Goal: Task Accomplishment & Management: Manage account settings

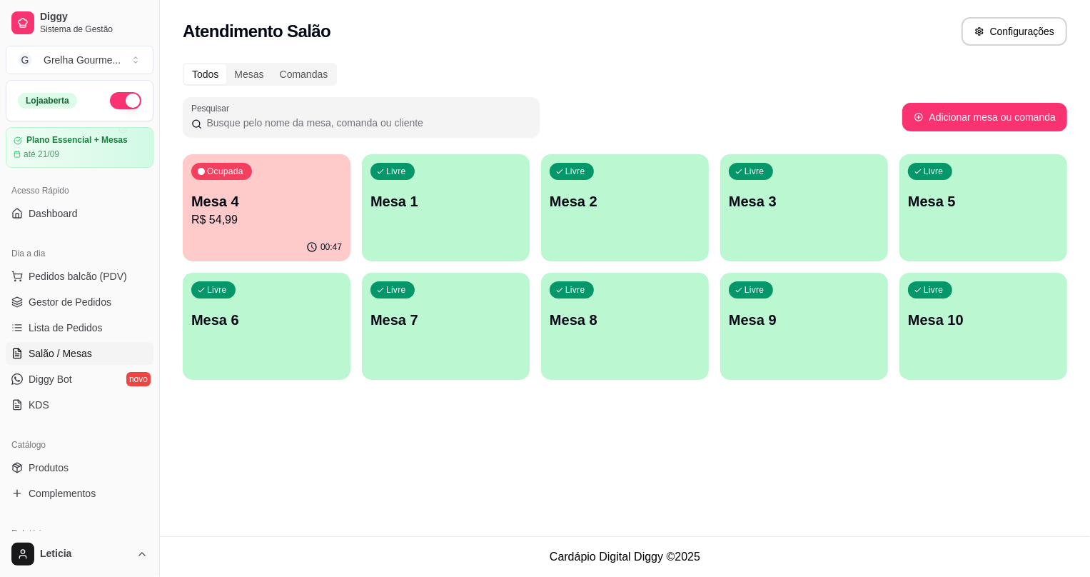
click at [254, 186] on div "Ocupada Mesa 4 R$ 54,99" at bounding box center [267, 193] width 168 height 79
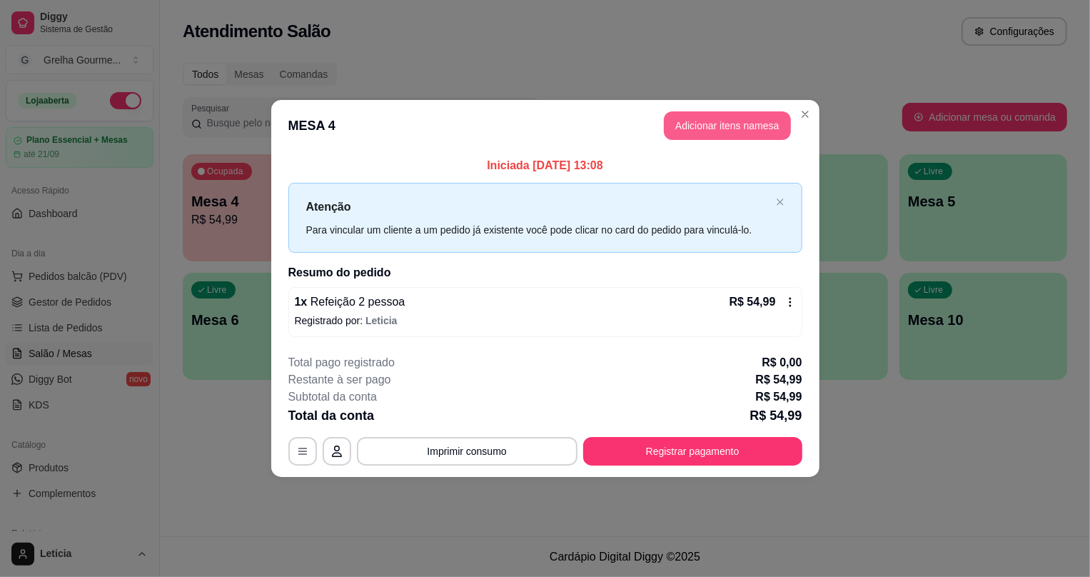
click at [726, 128] on button "Adicionar itens na mesa" at bounding box center [727, 125] width 127 height 29
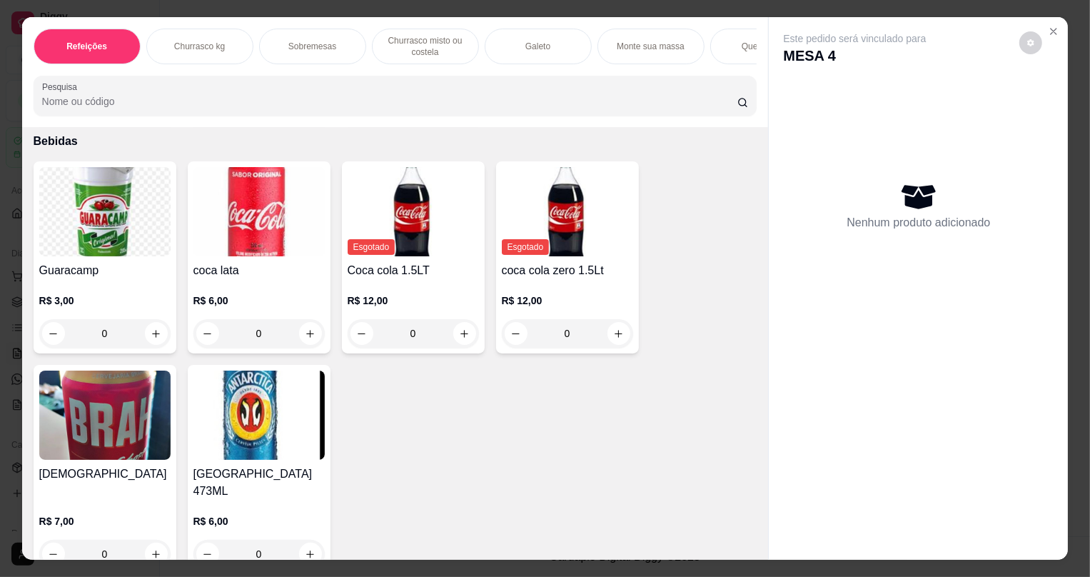
scroll to position [3649, 0]
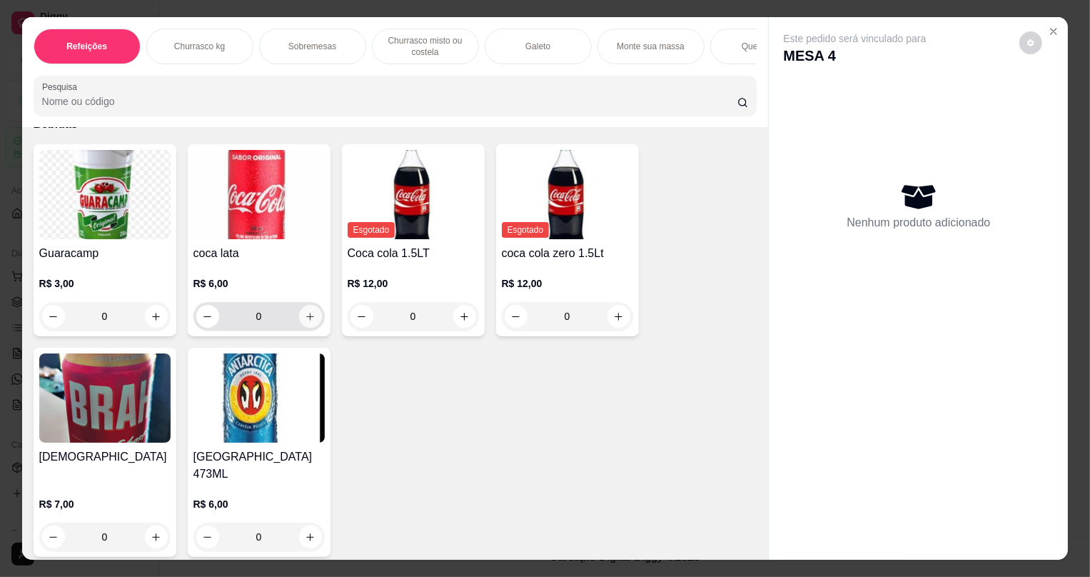
click at [305, 322] on icon "increase-product-quantity" at bounding box center [310, 316] width 11 height 11
type input "1"
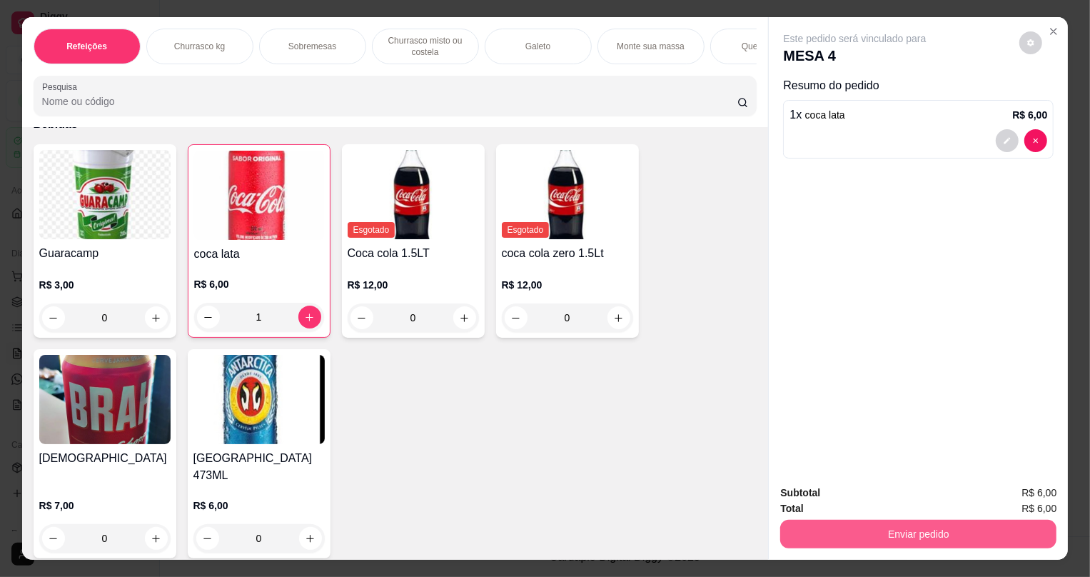
click at [847, 537] on button "Enviar pedido" at bounding box center [918, 533] width 276 height 29
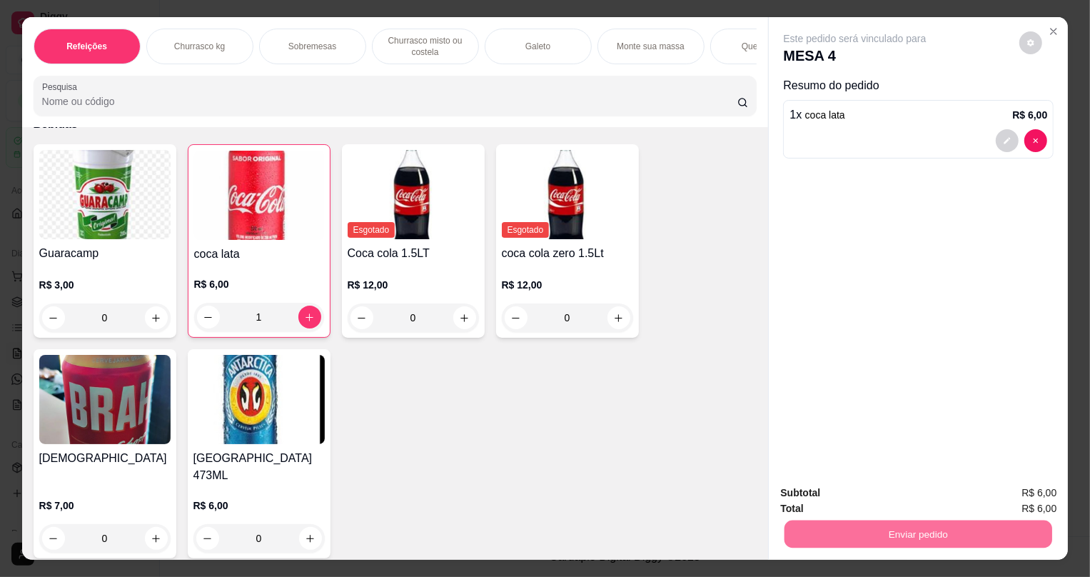
click at [811, 491] on button "Não registrar e enviar pedido" at bounding box center [872, 498] width 148 height 27
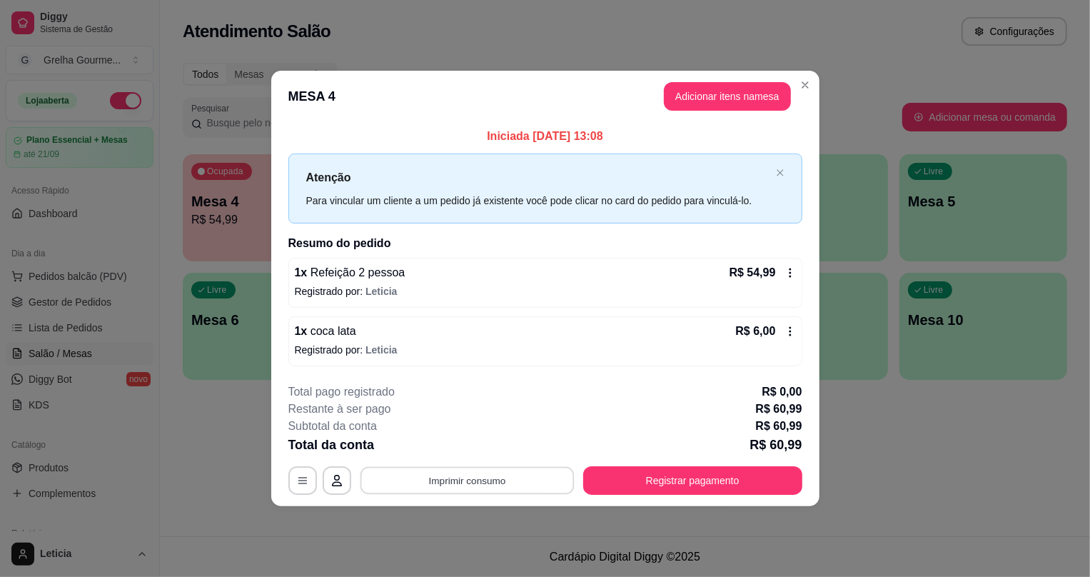
click at [428, 487] on button "Imprimir consumo" at bounding box center [467, 480] width 214 height 28
click at [444, 452] on button "IMPRESSORA" at bounding box center [472, 446] width 103 height 23
click at [444, 452] on div "Escolha a impressora IMPRESSORA IMPRESSORA" at bounding box center [473, 422] width 118 height 77
click at [686, 482] on button "Registrar pagamento" at bounding box center [692, 480] width 219 height 29
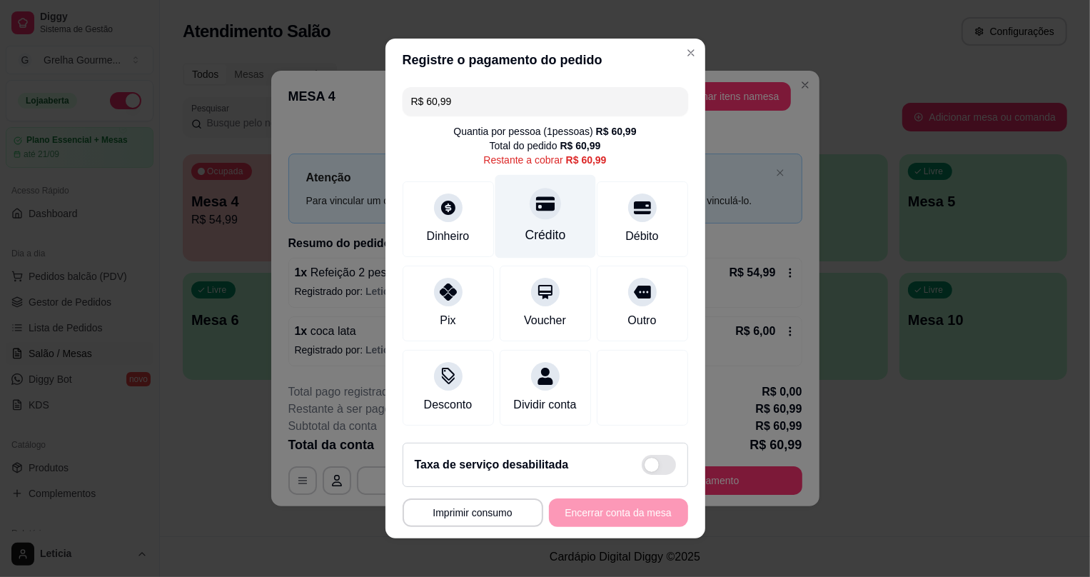
click at [548, 203] on div at bounding box center [544, 203] width 31 height 31
type input "R$ 0,00"
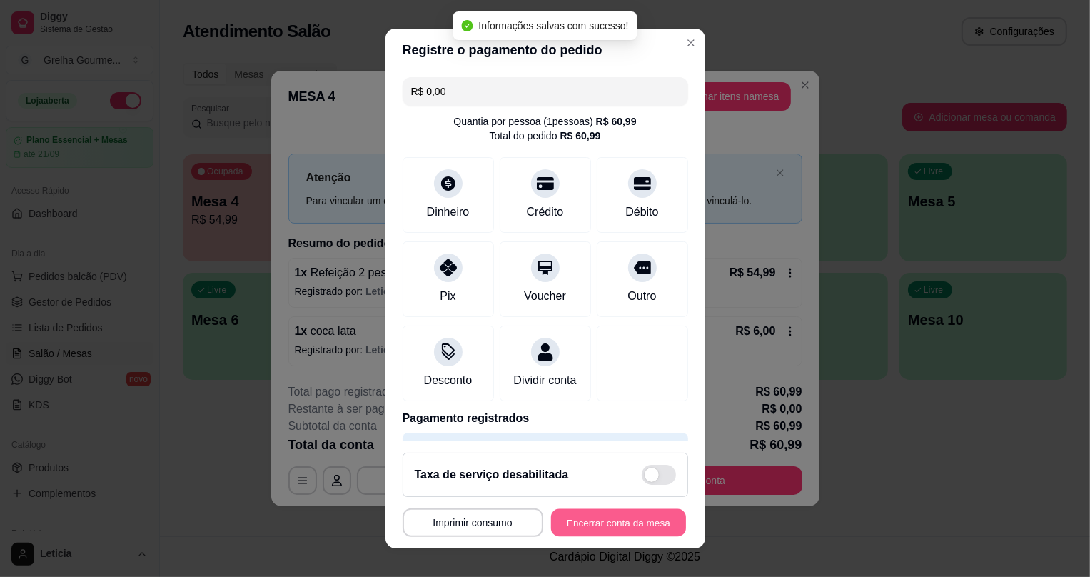
click at [635, 531] on button "Encerrar conta da mesa" at bounding box center [618, 522] width 135 height 28
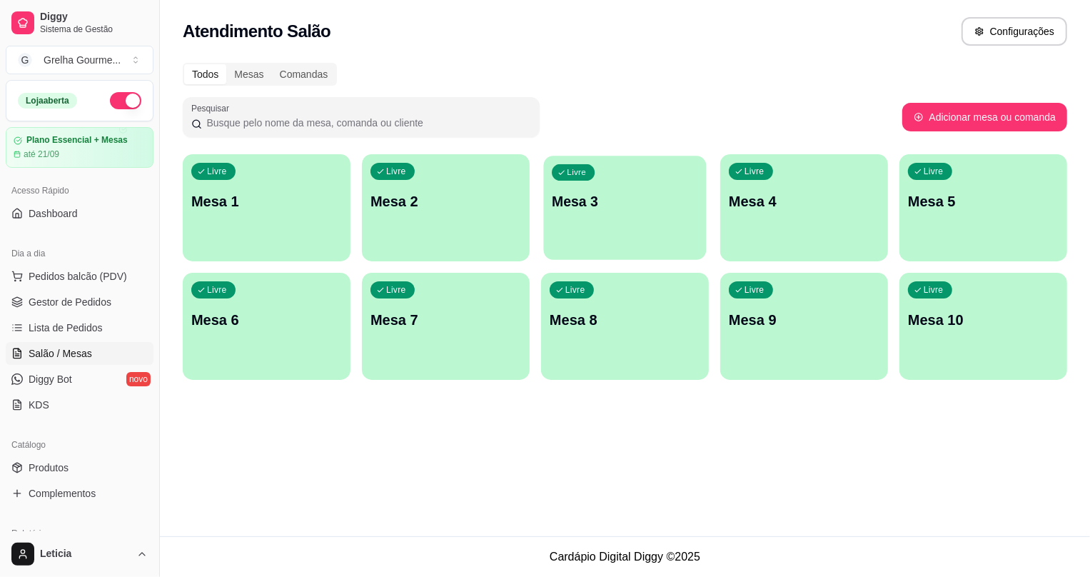
click at [676, 245] on div "button" at bounding box center [625, 251] width 163 height 16
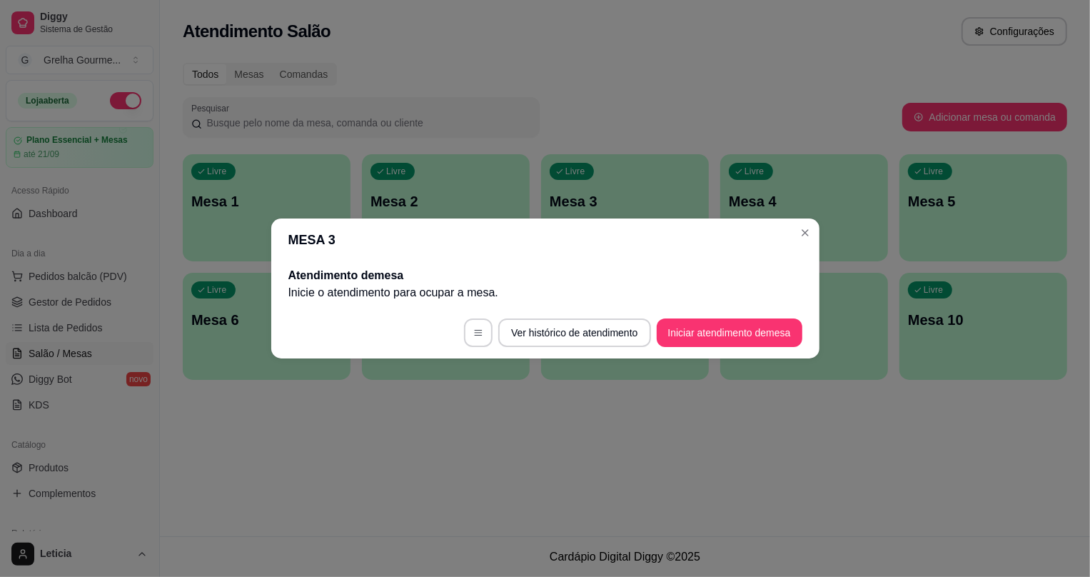
click at [704, 350] on footer "Ver histórico de atendimento Iniciar atendimento de mesa" at bounding box center [545, 332] width 548 height 51
click at [709, 337] on button "Iniciar atendimento de mesa" at bounding box center [729, 333] width 141 height 28
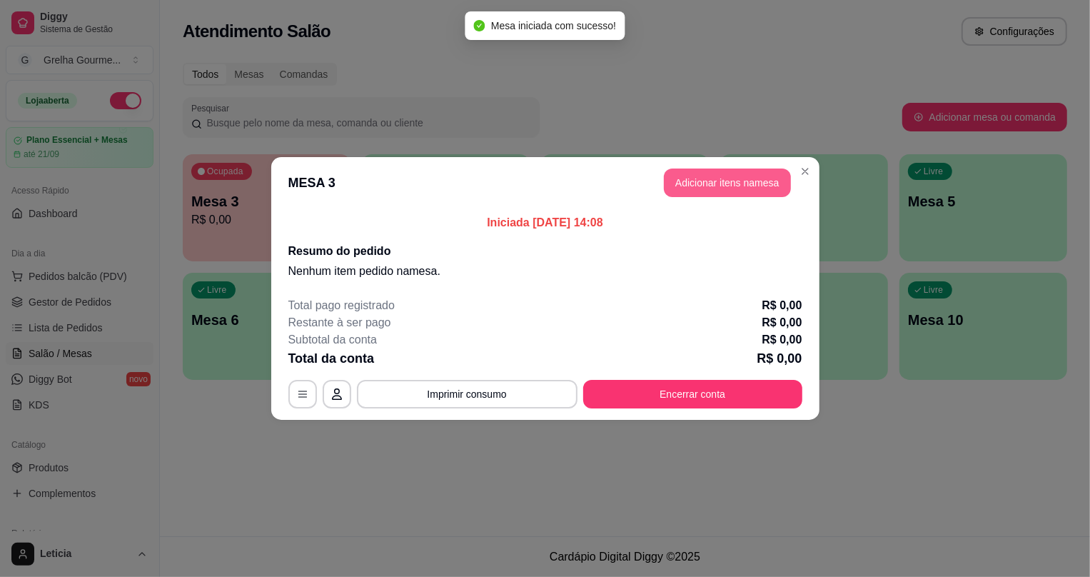
click at [756, 179] on button "Adicionar itens na mesa" at bounding box center [727, 182] width 127 height 29
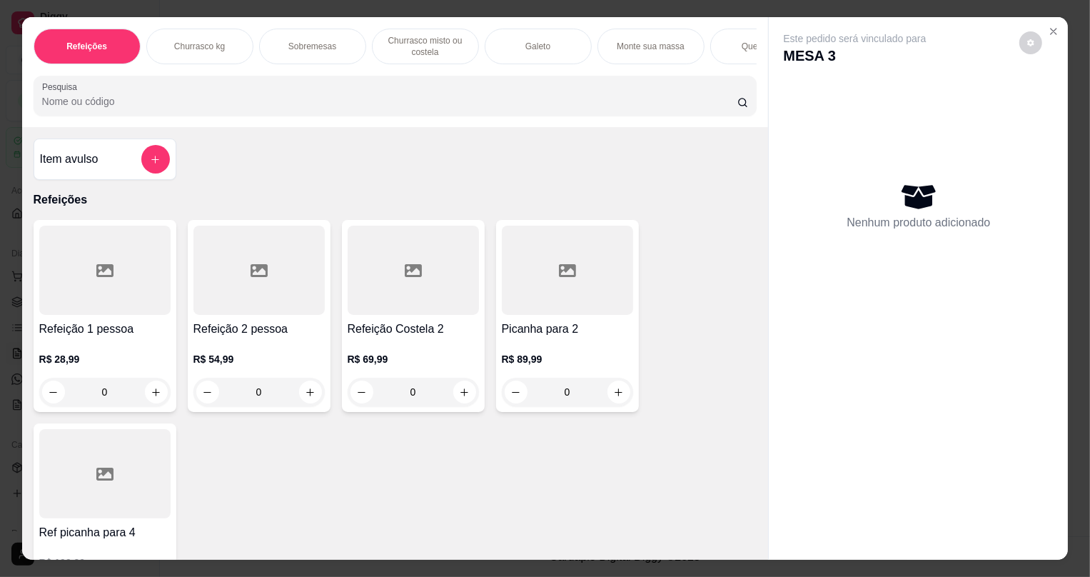
scroll to position [129, 0]
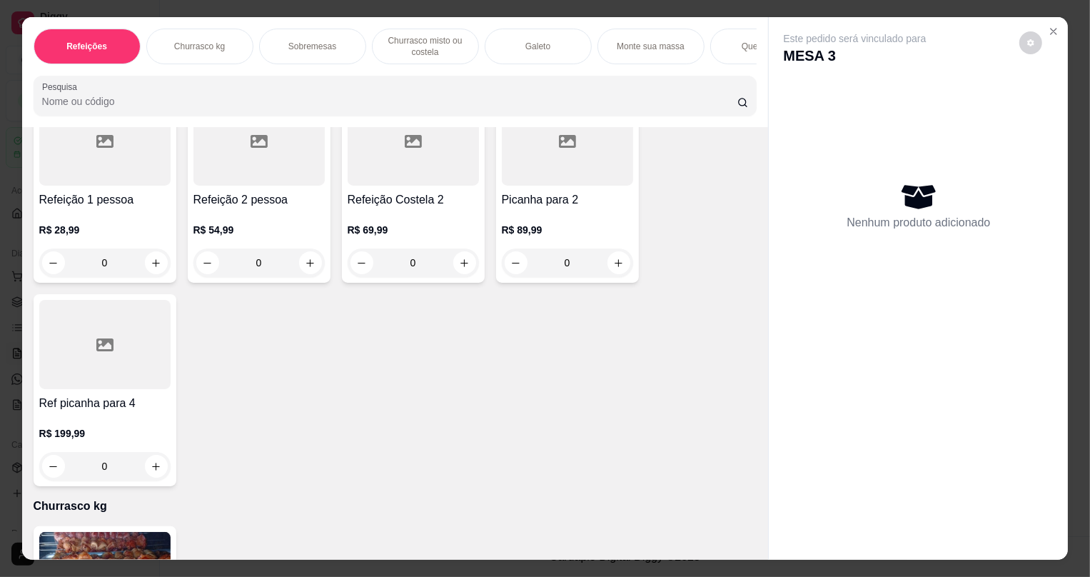
click at [304, 273] on div "0" at bounding box center [258, 262] width 131 height 29
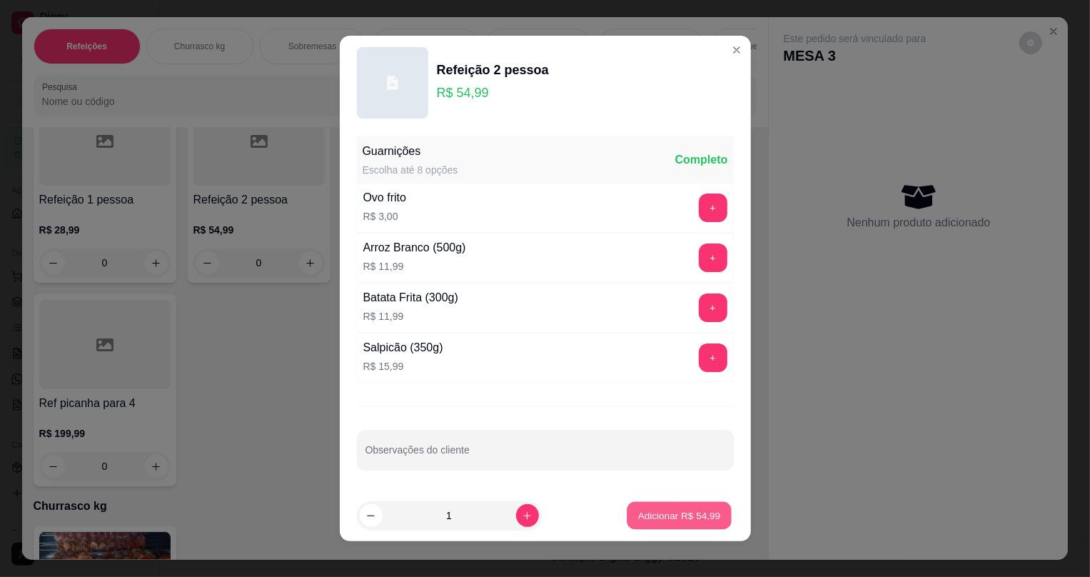
click at [687, 524] on button "Adicionar R$ 54,99" at bounding box center [679, 516] width 105 height 28
type input "1"
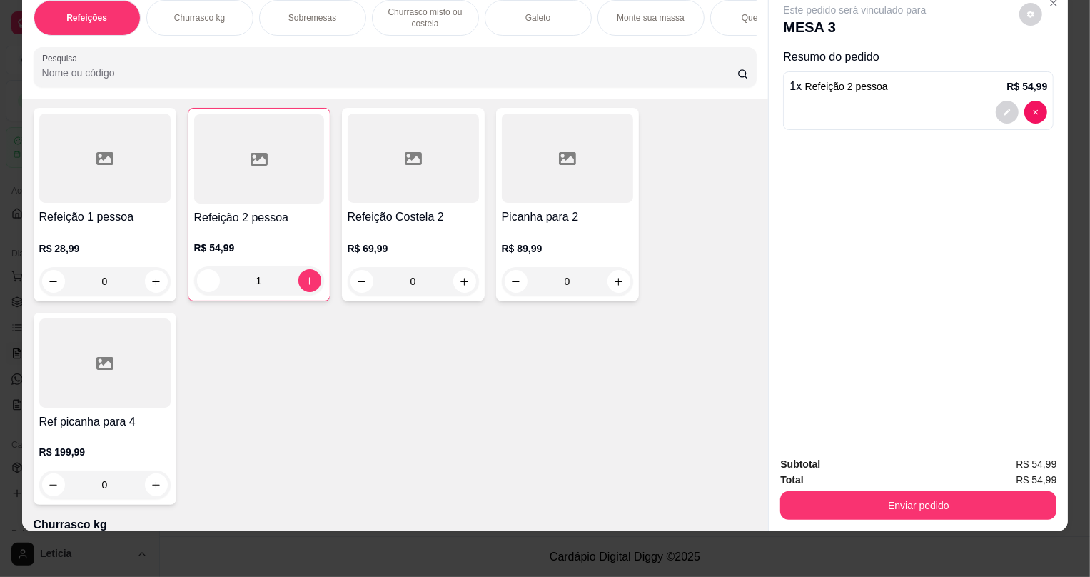
scroll to position [0, 0]
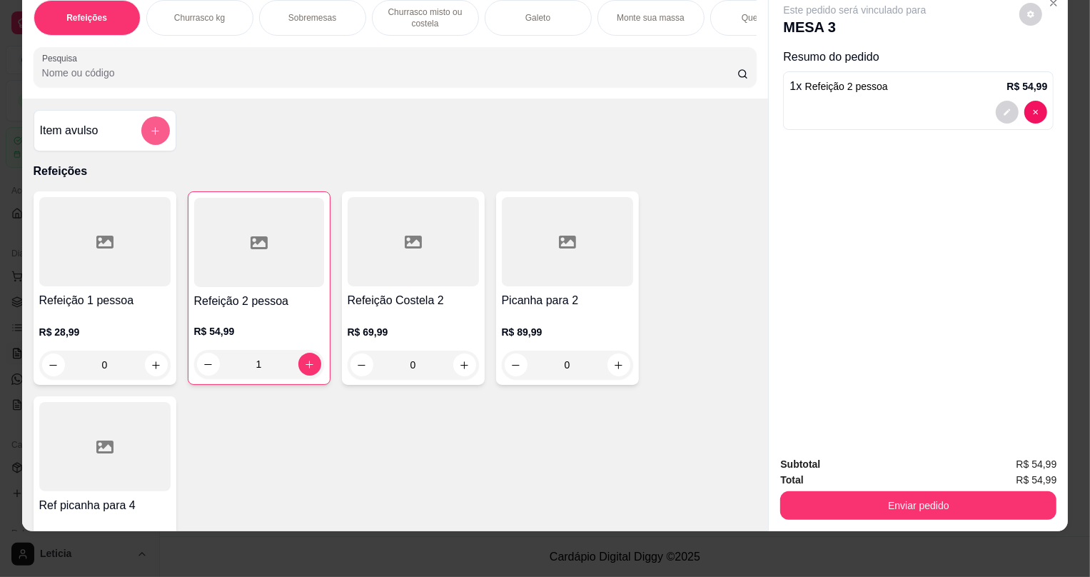
click at [150, 136] on icon "add-separate-item" at bounding box center [155, 131] width 11 height 11
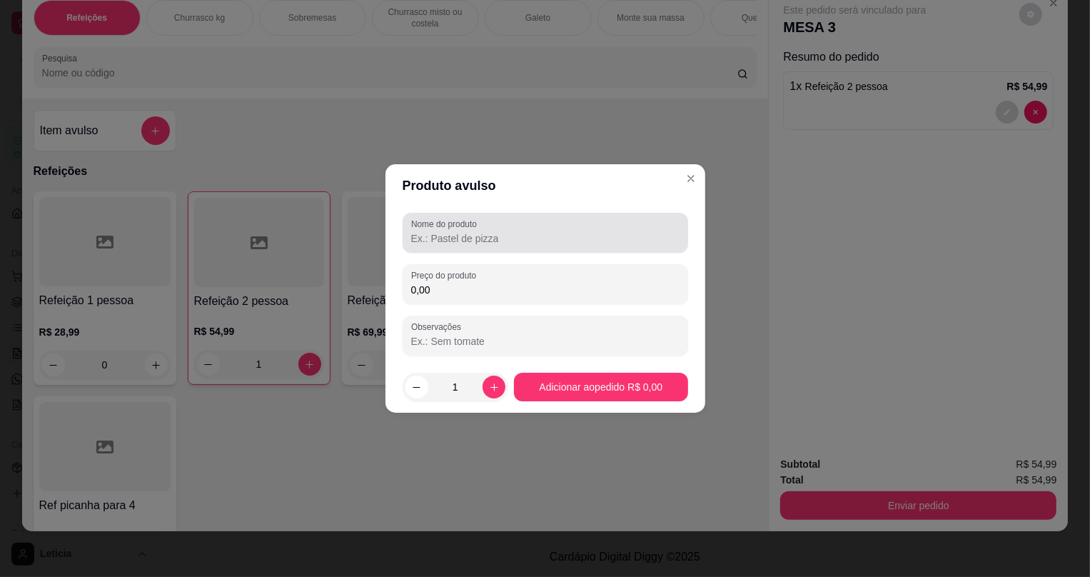
click at [511, 240] on input "Nome do produto" at bounding box center [545, 238] width 268 height 14
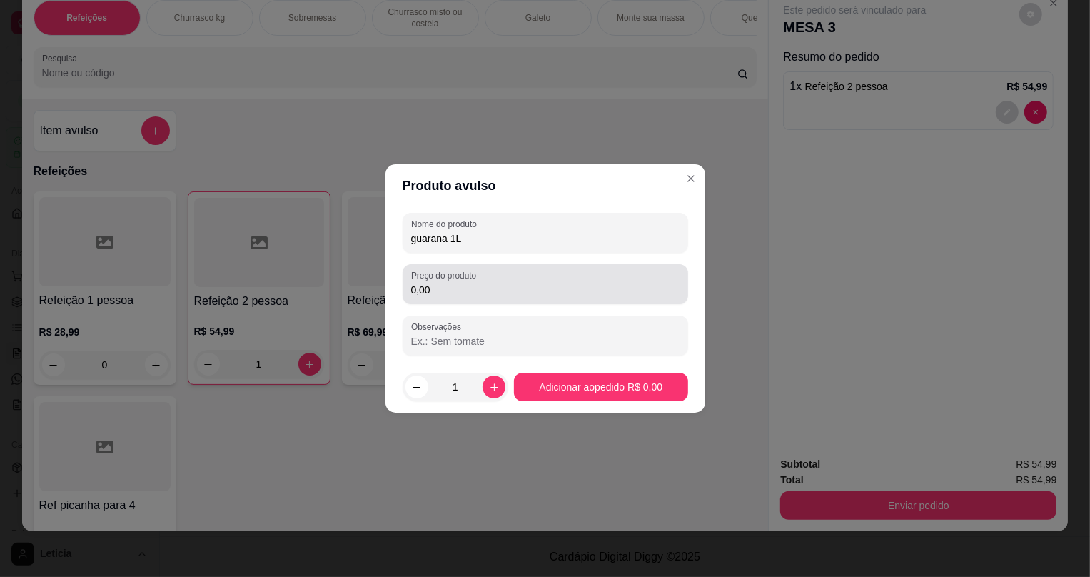
type input "guarana 1L"
click at [429, 286] on input "0,00" at bounding box center [545, 290] width 268 height 14
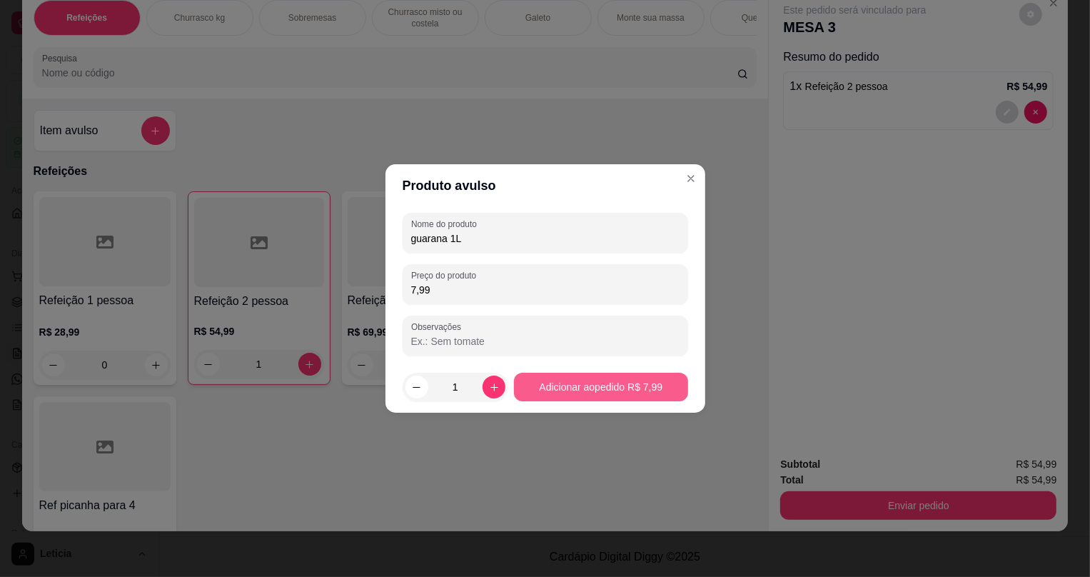
type input "7,99"
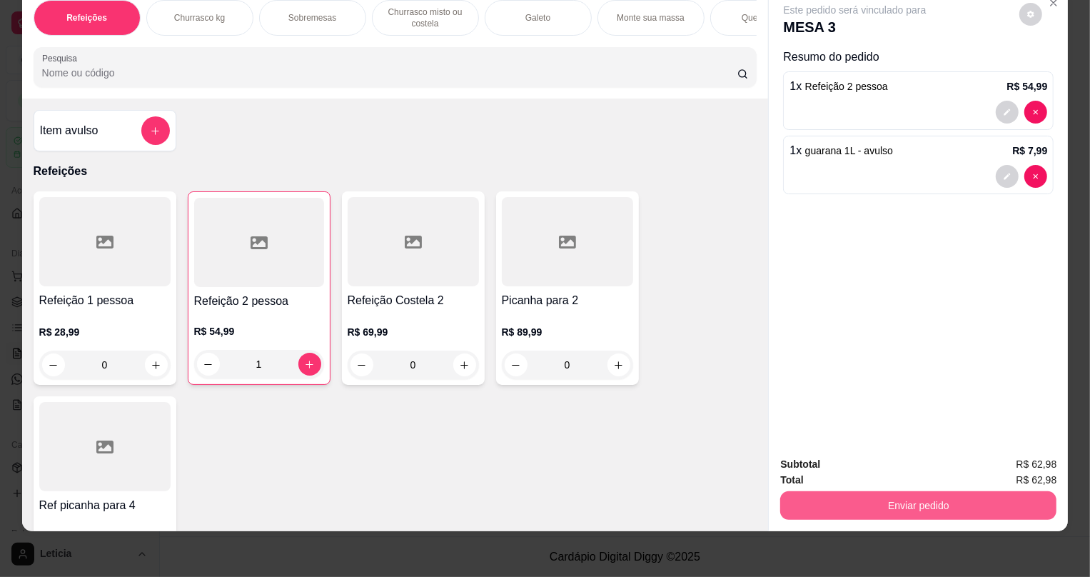
click at [929, 499] on button "Enviar pedido" at bounding box center [918, 505] width 276 height 29
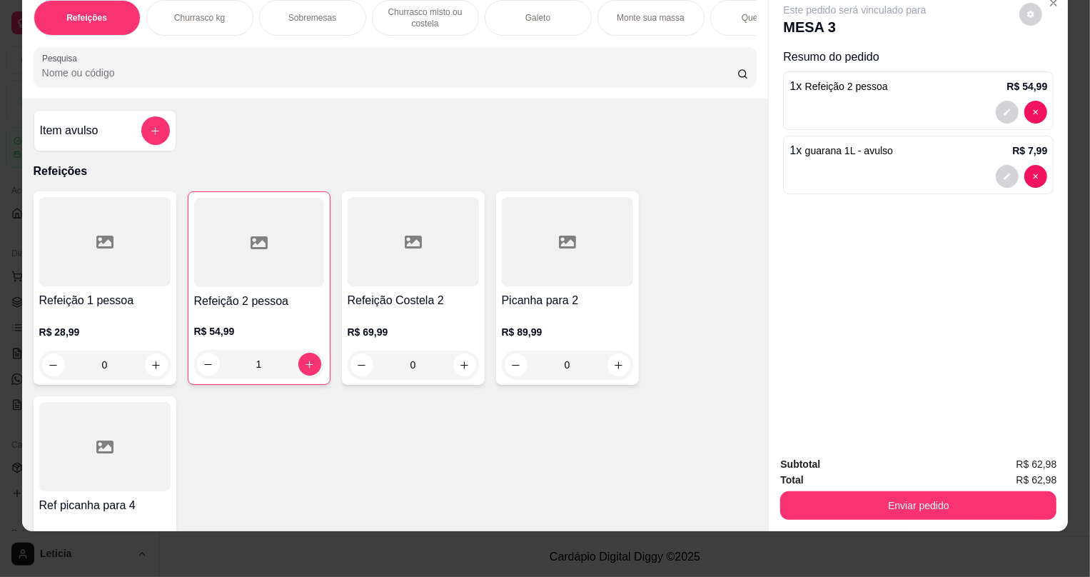
drag, startPoint x: 792, startPoint y: 484, endPoint x: 796, endPoint y: 499, distance: 14.7
click at [795, 494] on div "Subtotal R$ 62,98 Total R$ 62,98 Enviar pedido" at bounding box center [918, 488] width 276 height 64
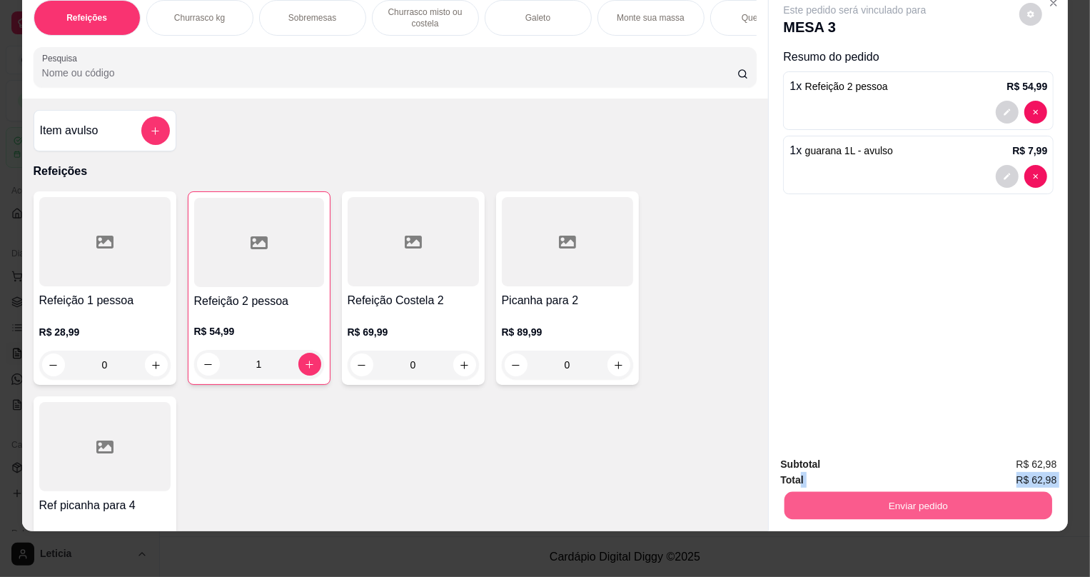
click at [811, 517] on button "Enviar pedido" at bounding box center [918, 505] width 268 height 28
click at [818, 464] on button "Não registrar e enviar pedido" at bounding box center [872, 470] width 144 height 26
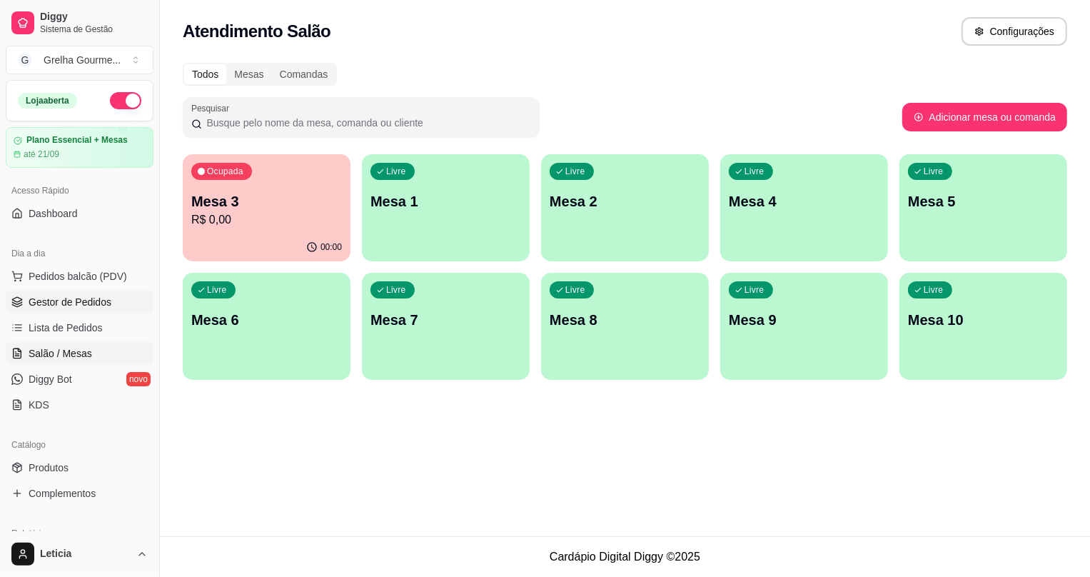
click at [50, 312] on link "Gestor de Pedidos" at bounding box center [80, 301] width 148 height 23
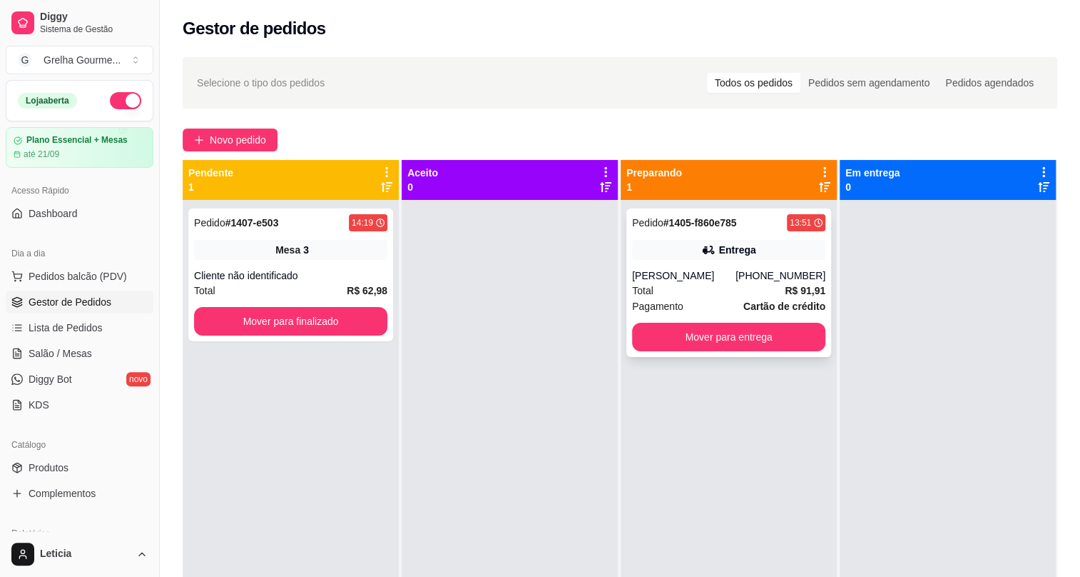
click at [777, 243] on div "Entrega" at bounding box center [728, 250] width 193 height 20
click at [71, 332] on span "Lista de Pedidos" at bounding box center [66, 327] width 74 height 14
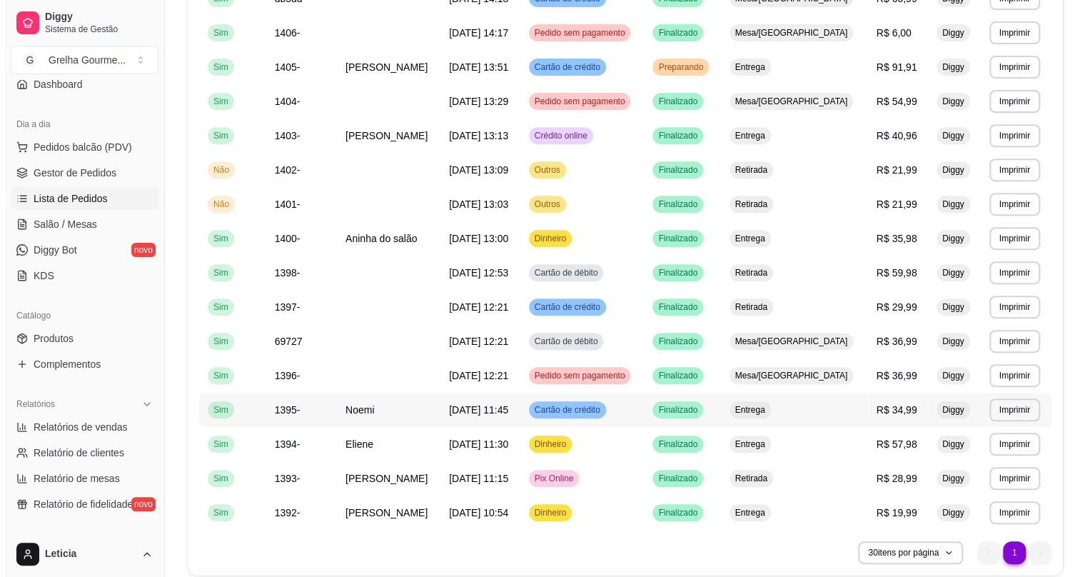
scroll to position [314, 0]
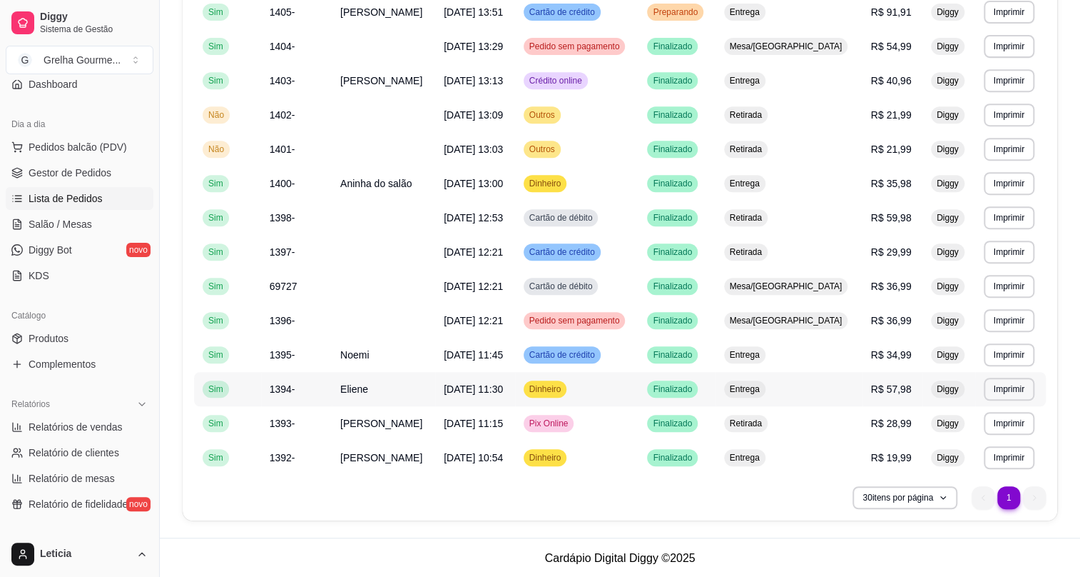
click at [598, 390] on td "Dinheiro" at bounding box center [577, 389] width 124 height 34
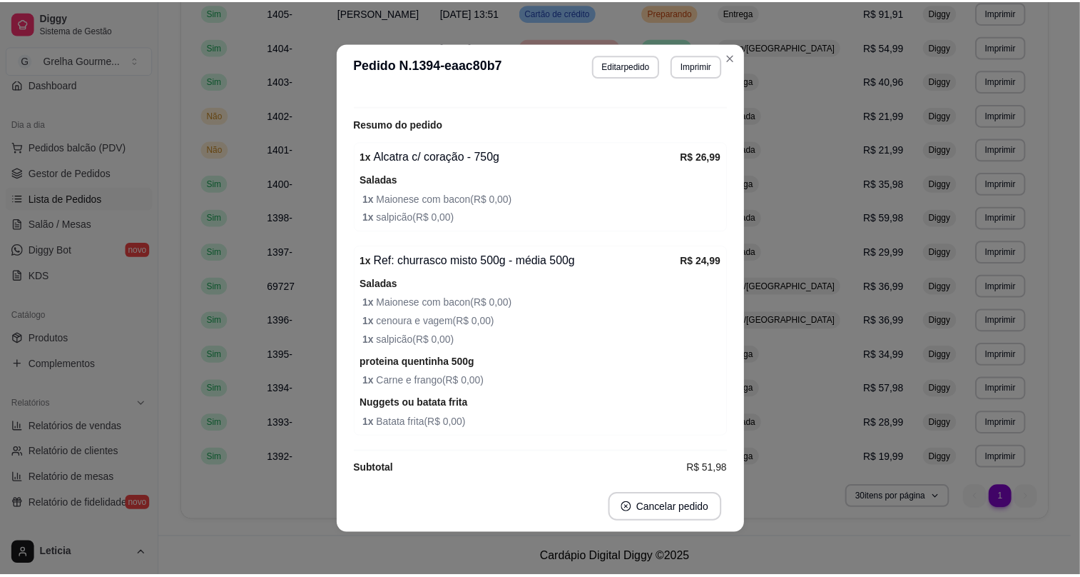
scroll to position [404, 0]
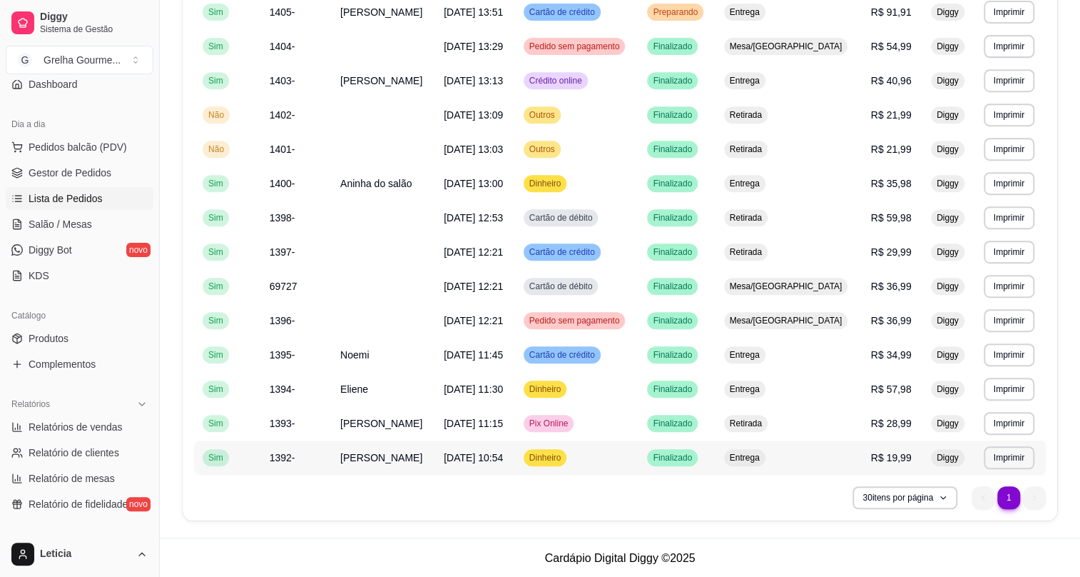
click at [599, 457] on td "Dinheiro" at bounding box center [577, 457] width 124 height 34
click at [71, 173] on span "Gestor de Pedidos" at bounding box center [70, 173] width 83 height 14
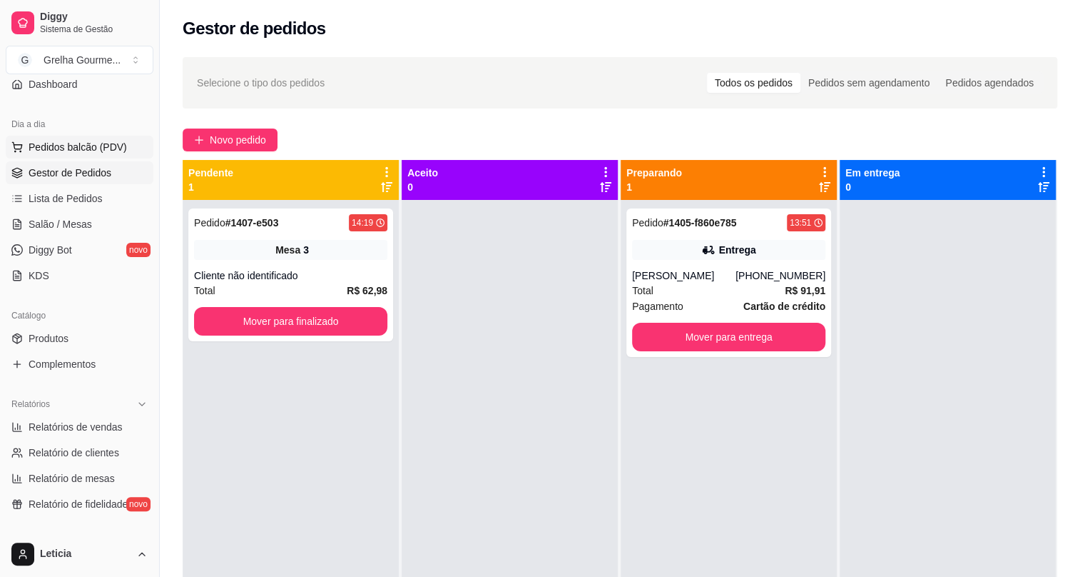
click at [111, 146] on span "Pedidos balcão (PDV)" at bounding box center [78, 147] width 98 height 14
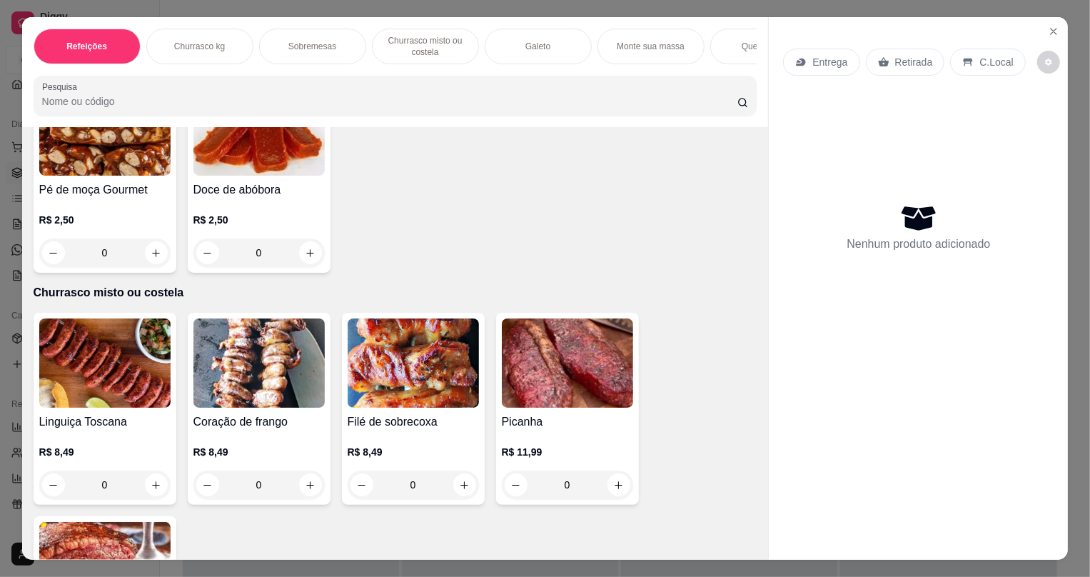
scroll to position [714, 0]
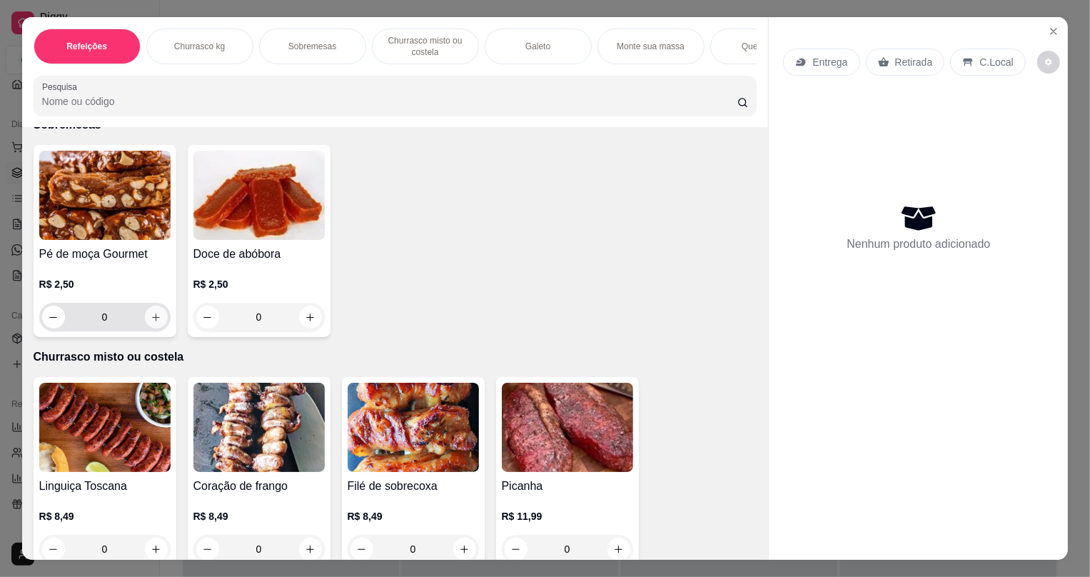
click at [151, 323] on icon "increase-product-quantity" at bounding box center [156, 317] width 11 height 11
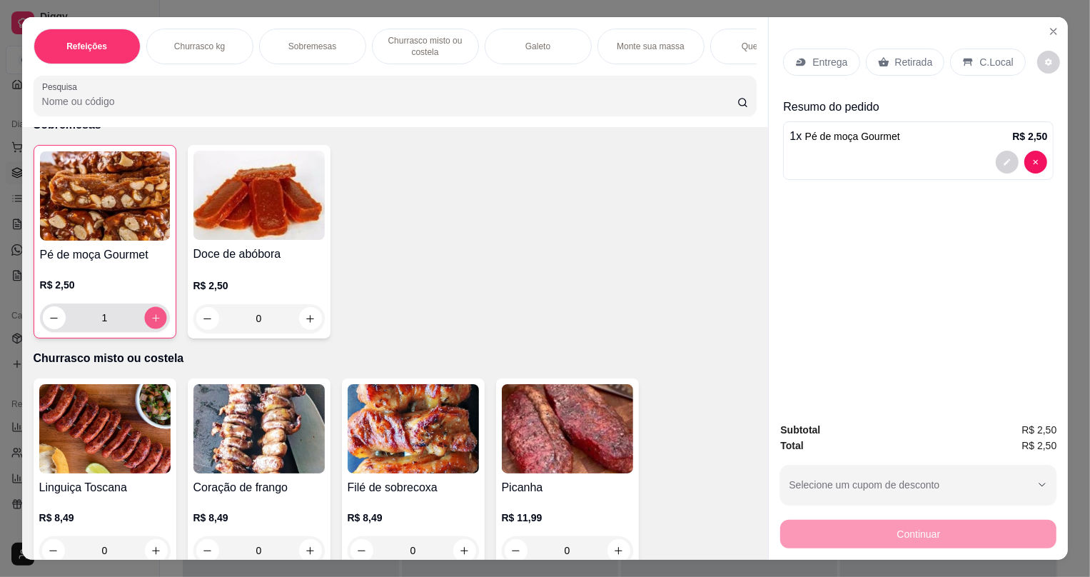
click at [151, 323] on icon "increase-product-quantity" at bounding box center [155, 318] width 11 height 11
type input "4"
drag, startPoint x: 914, startPoint y: 61, endPoint x: 906, endPoint y: 59, distance: 8.1
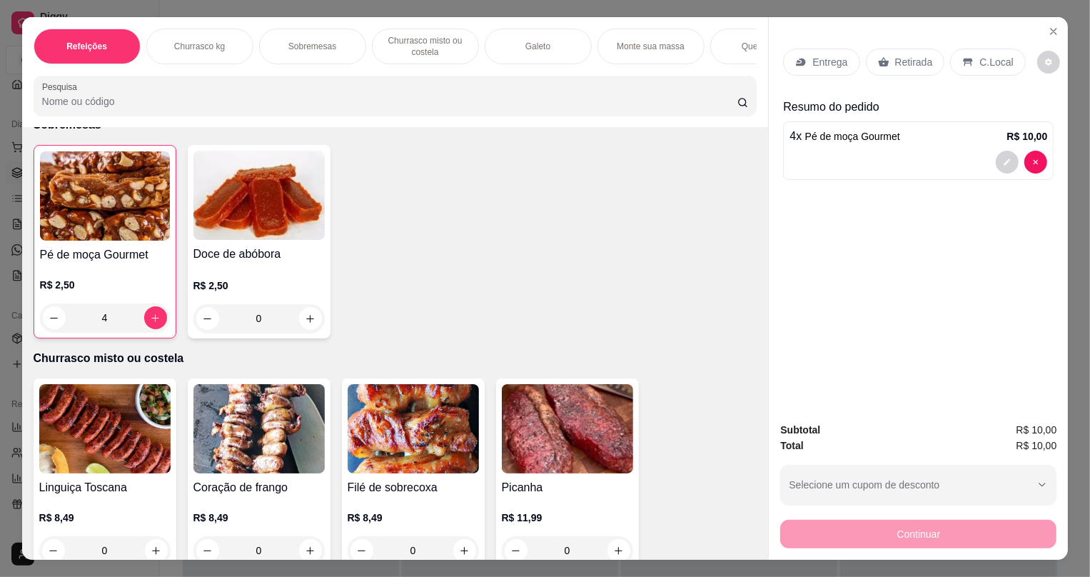
click at [914, 60] on p "Retirada" at bounding box center [914, 62] width 38 height 14
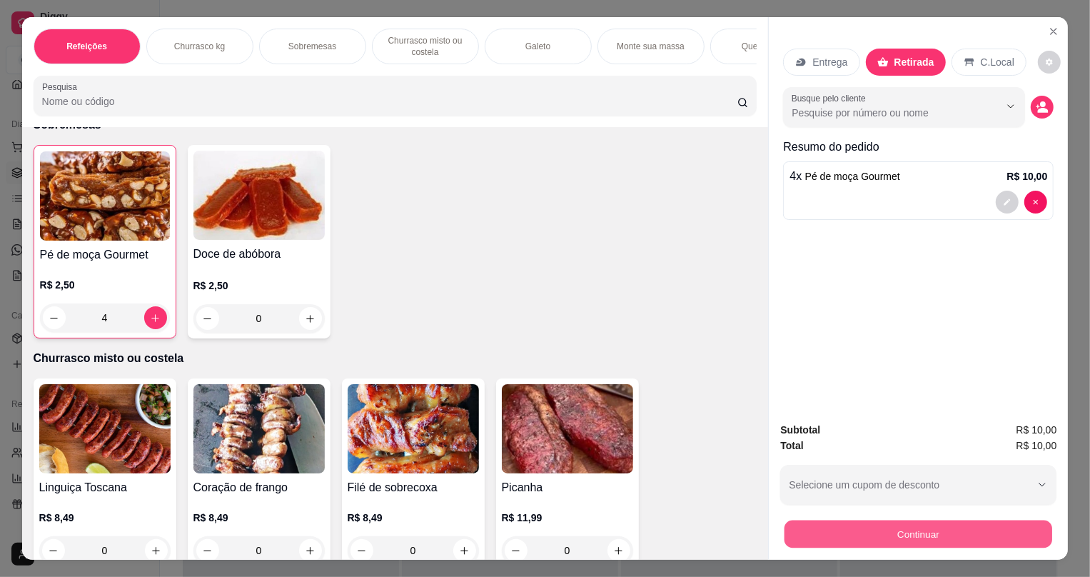
click at [795, 530] on button "Continuar" at bounding box center [918, 533] width 268 height 28
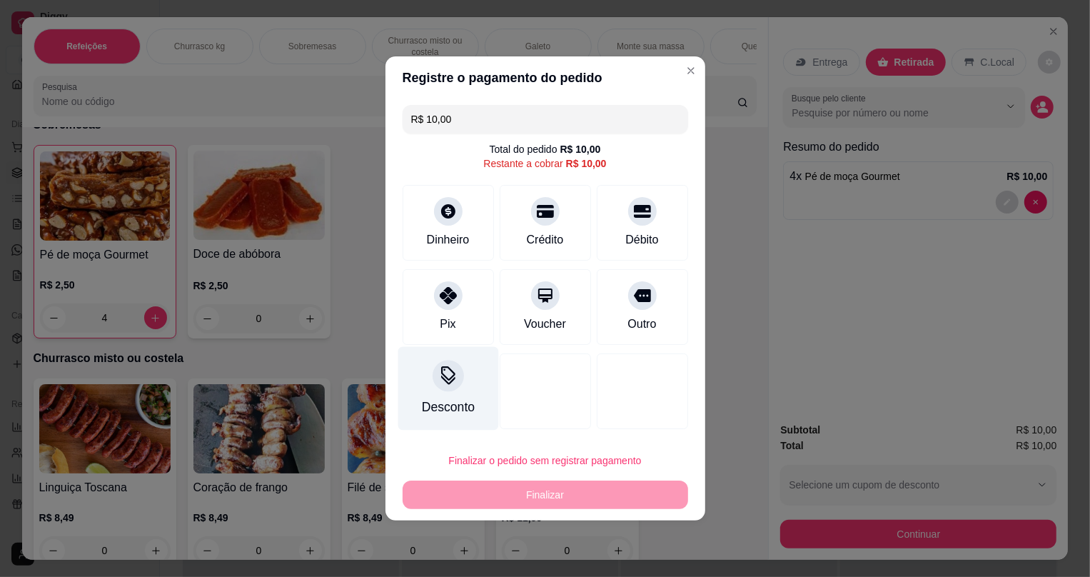
drag, startPoint x: 452, startPoint y: 294, endPoint x: 417, endPoint y: 338, distance: 56.4
click at [442, 301] on div at bounding box center [448, 295] width 29 height 29
type input "R$ 0,00"
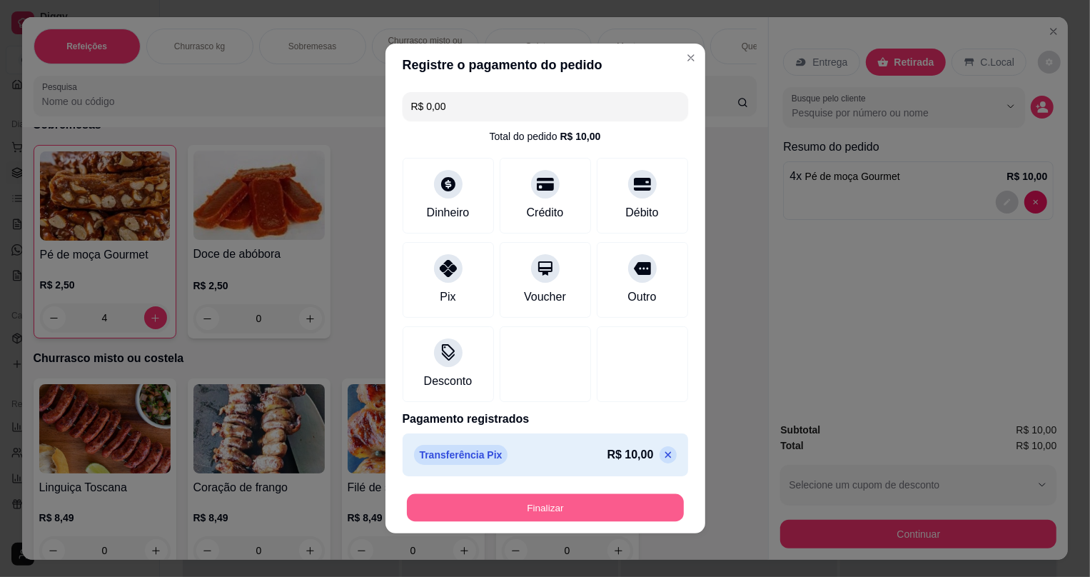
click at [481, 499] on button "Finalizar" at bounding box center [545, 508] width 277 height 28
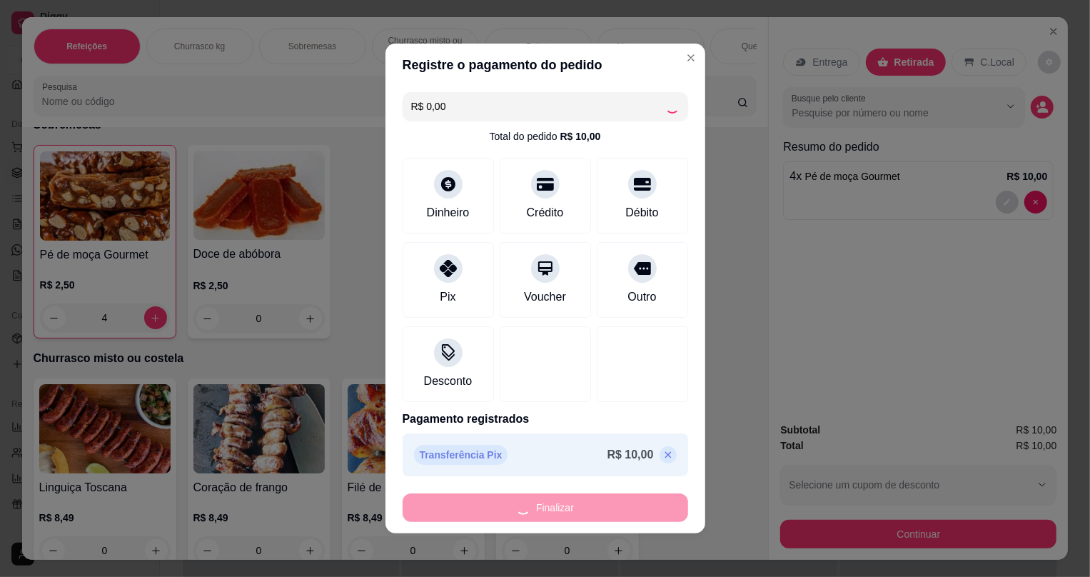
type input "0"
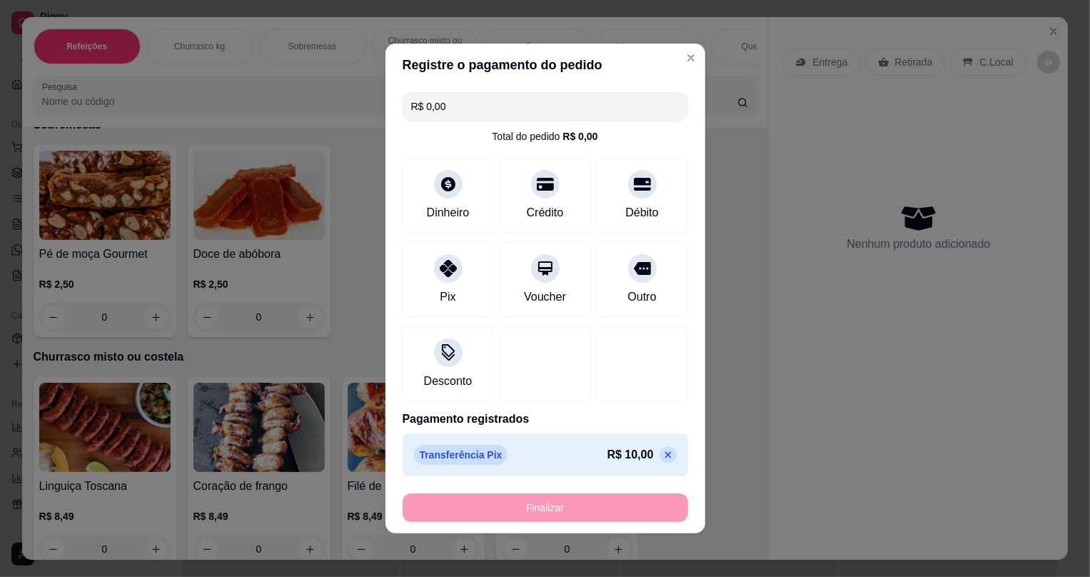
type input "-R$ 10,00"
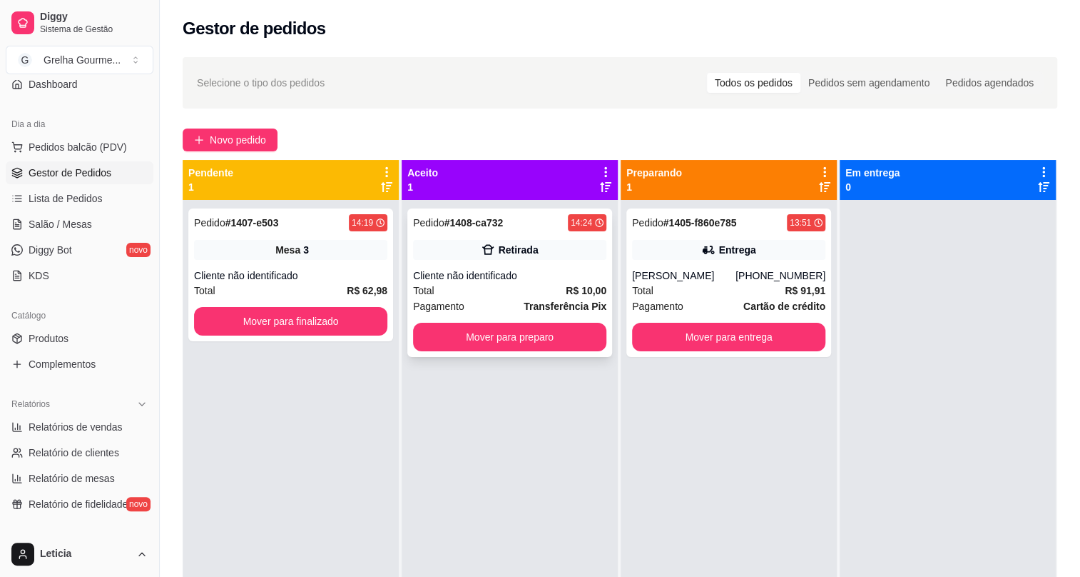
click at [499, 298] on div "Pagamento Transferência Pix" at bounding box center [509, 306] width 193 height 16
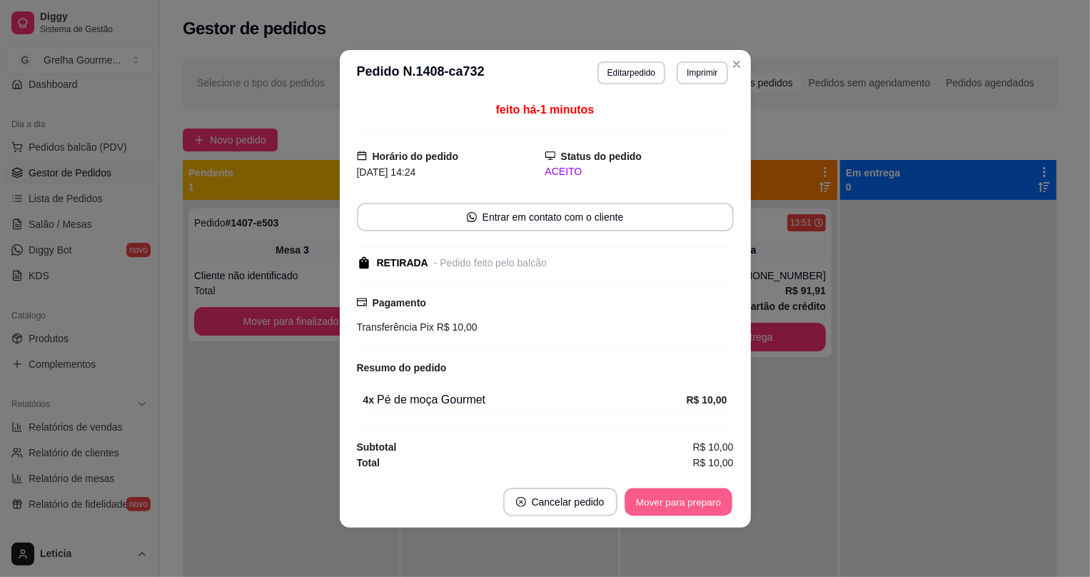
click at [656, 488] on button "Mover para preparo" at bounding box center [677, 501] width 107 height 28
click at [660, 492] on div "Mover para preparo" at bounding box center [678, 501] width 111 height 29
click at [664, 494] on div "Mover para preparo" at bounding box center [668, 501] width 131 height 29
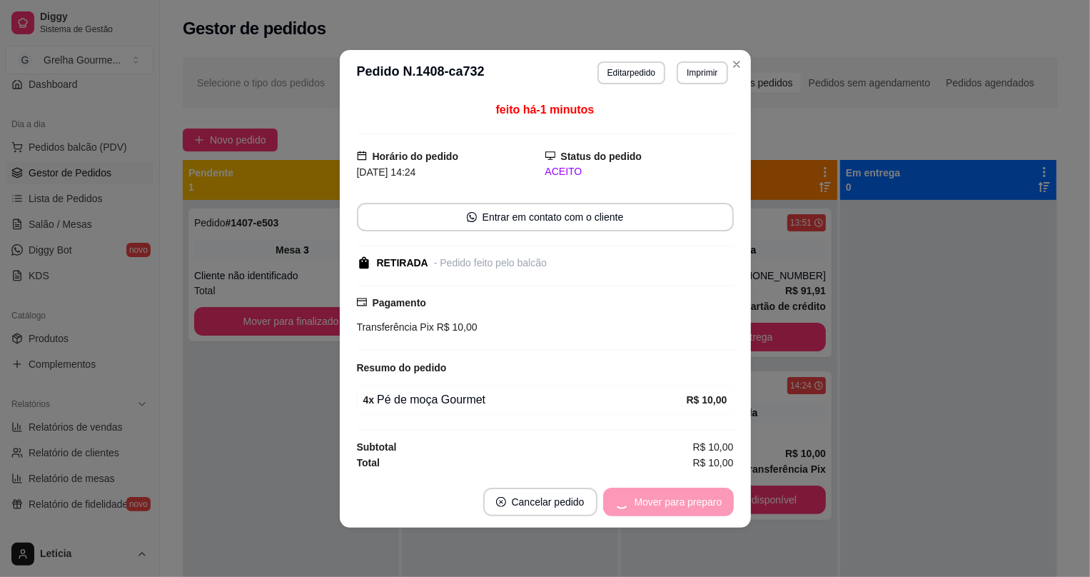
click at [666, 499] on div "Mover para preparo" at bounding box center [668, 501] width 131 height 29
click at [668, 499] on div "Mover para retirada disponível" at bounding box center [644, 501] width 178 height 29
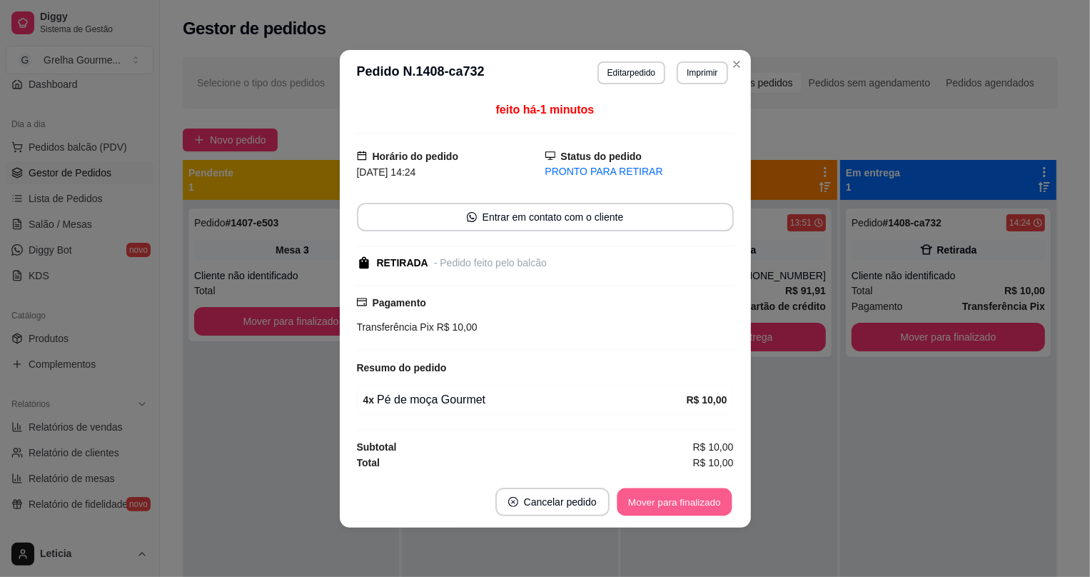
click at [668, 499] on button "Mover para finalizado" at bounding box center [673, 501] width 115 height 28
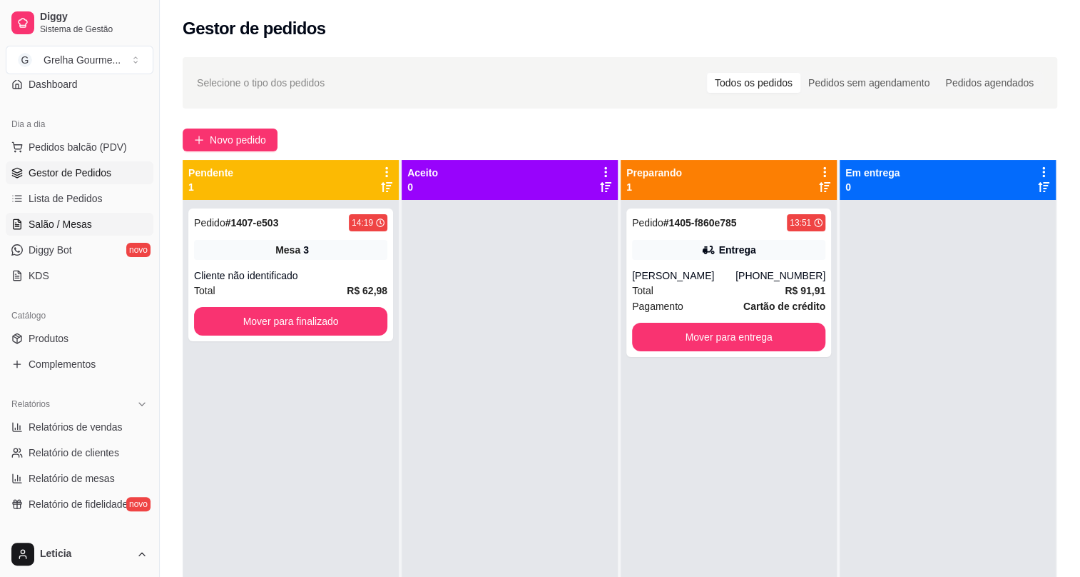
click at [57, 221] on span "Salão / Mesas" at bounding box center [61, 224] width 64 height 14
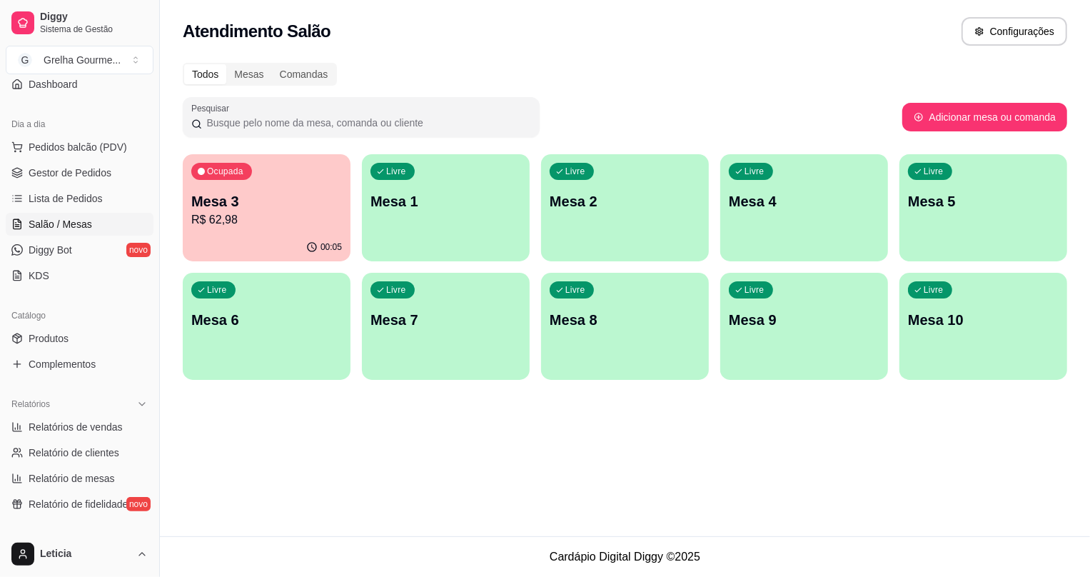
click at [295, 224] on p "R$ 62,98" at bounding box center [266, 219] width 151 height 17
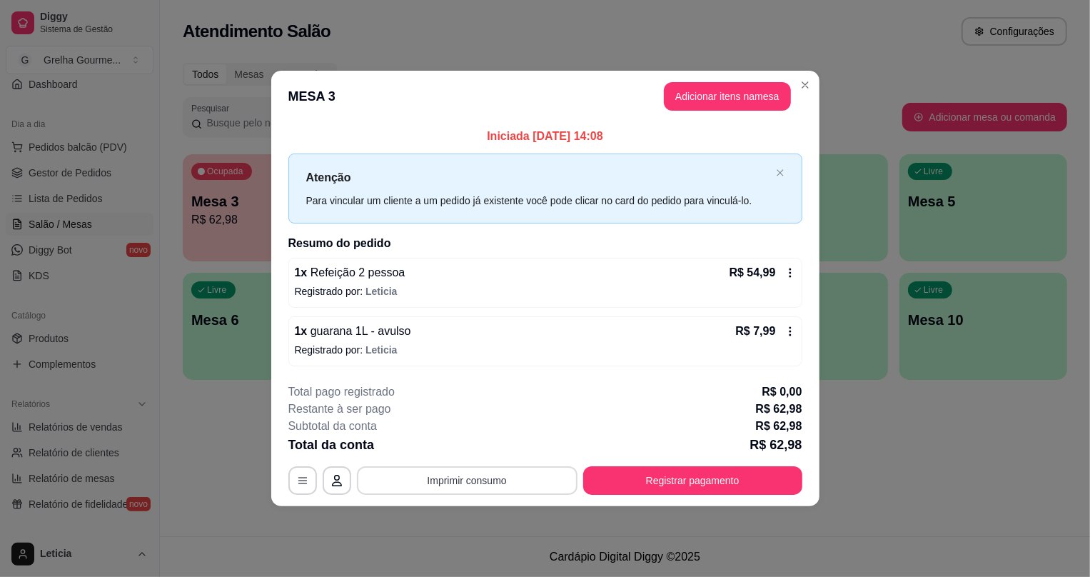
click at [555, 469] on button "Imprimir consumo" at bounding box center [467, 480] width 220 height 29
click at [489, 450] on button "IMPRESSORA" at bounding box center [472, 446] width 103 height 23
click at [617, 485] on button "Registrar pagamento" at bounding box center [692, 480] width 213 height 28
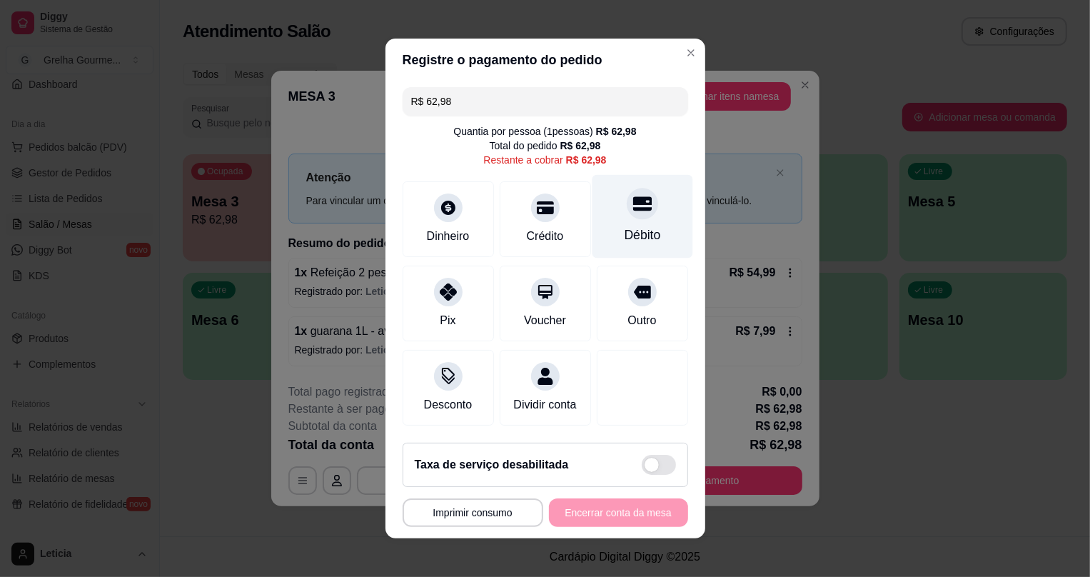
click at [627, 225] on div "Débito" at bounding box center [642, 234] width 36 height 19
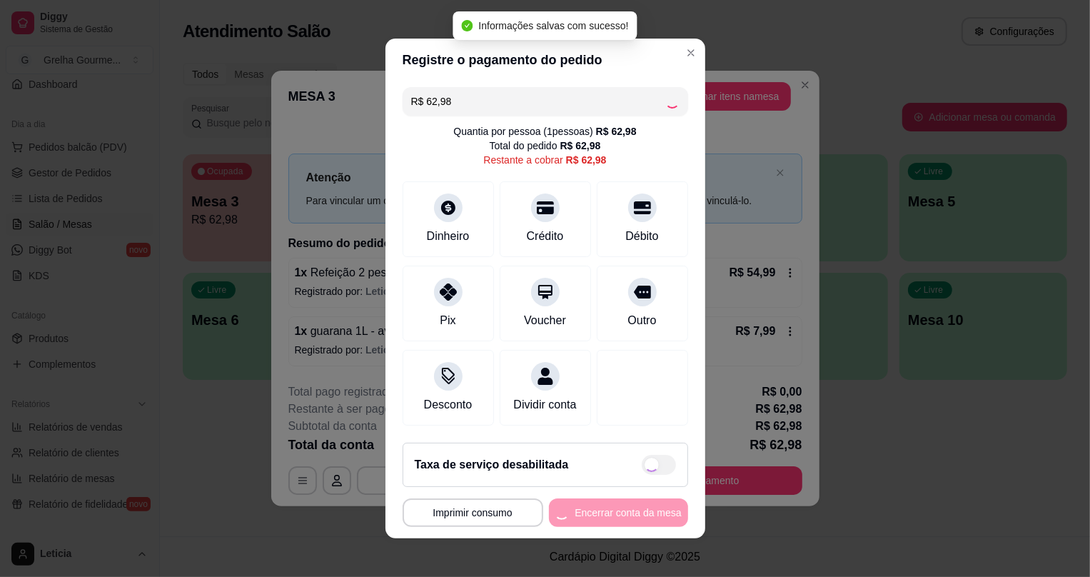
type input "R$ 0,00"
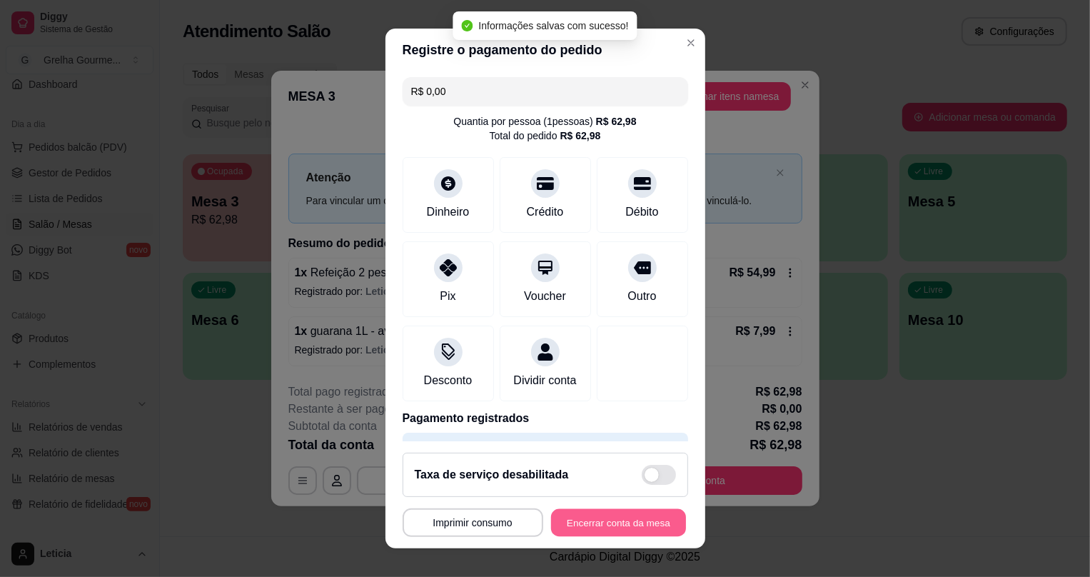
click at [605, 514] on button "Encerrar conta da mesa" at bounding box center [618, 522] width 135 height 28
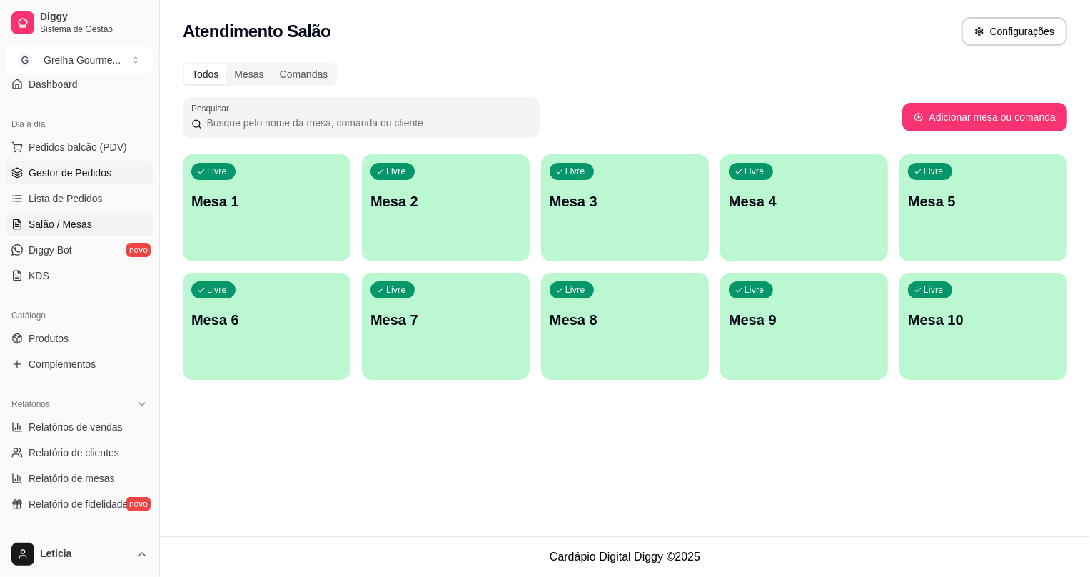
click at [76, 169] on span "Gestor de Pedidos" at bounding box center [70, 173] width 83 height 14
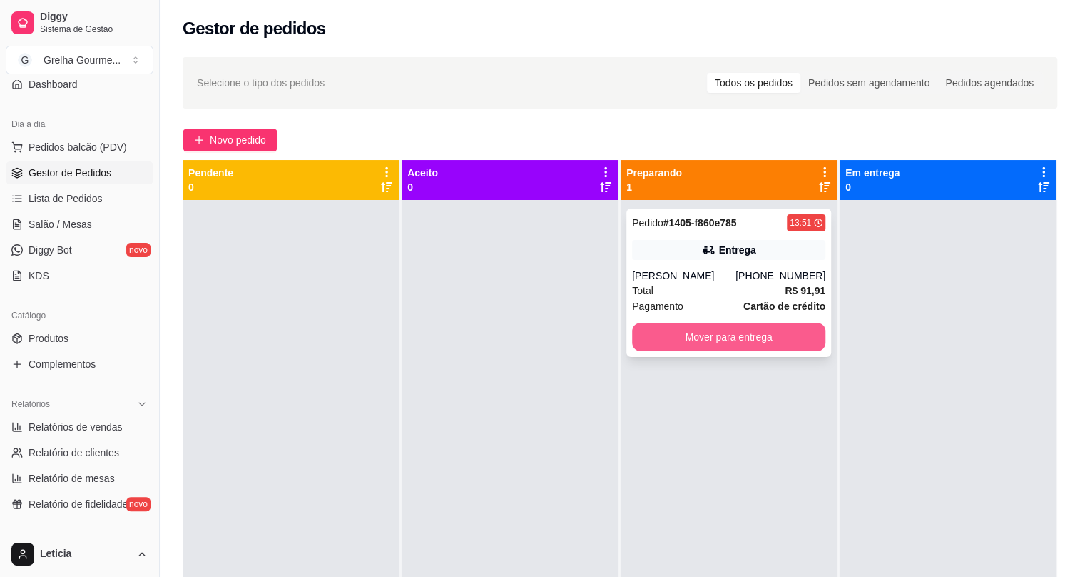
click at [708, 335] on button "Mover para entrega" at bounding box center [728, 337] width 193 height 29
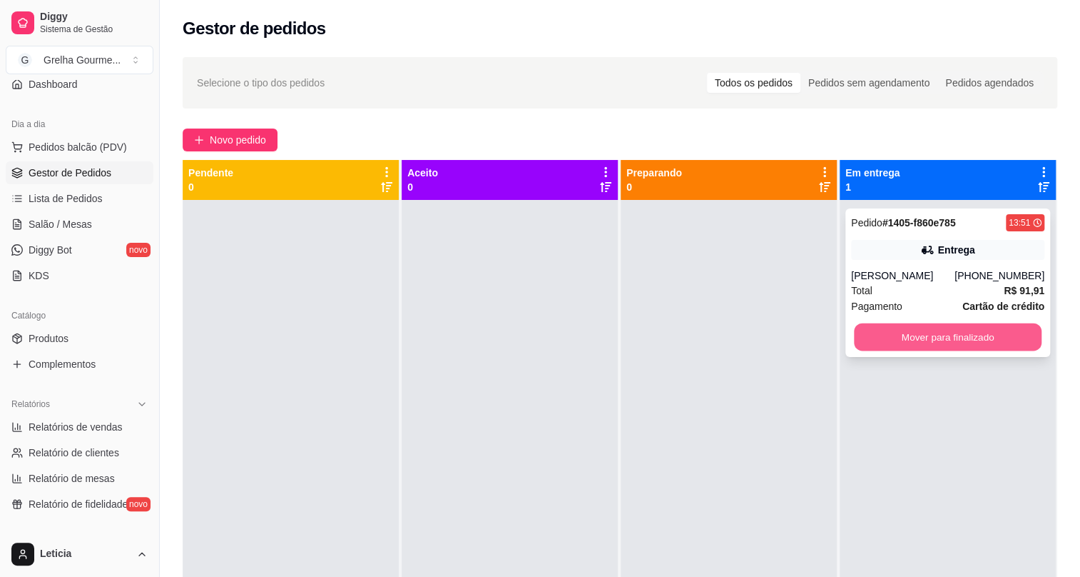
click at [953, 344] on button "Mover para finalizado" at bounding box center [948, 337] width 188 height 28
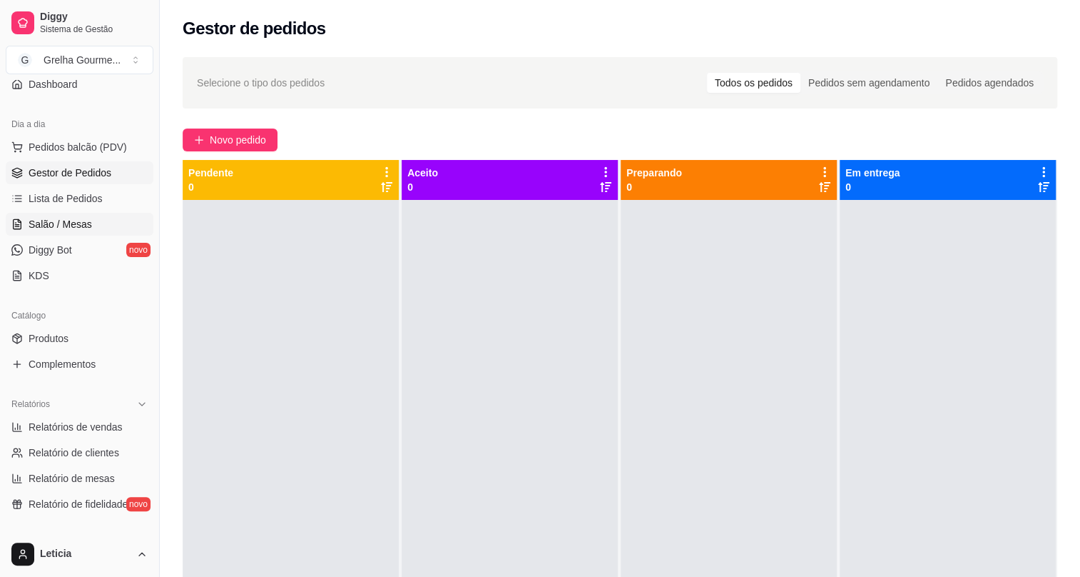
click at [93, 221] on link "Salão / Mesas" at bounding box center [80, 224] width 148 height 23
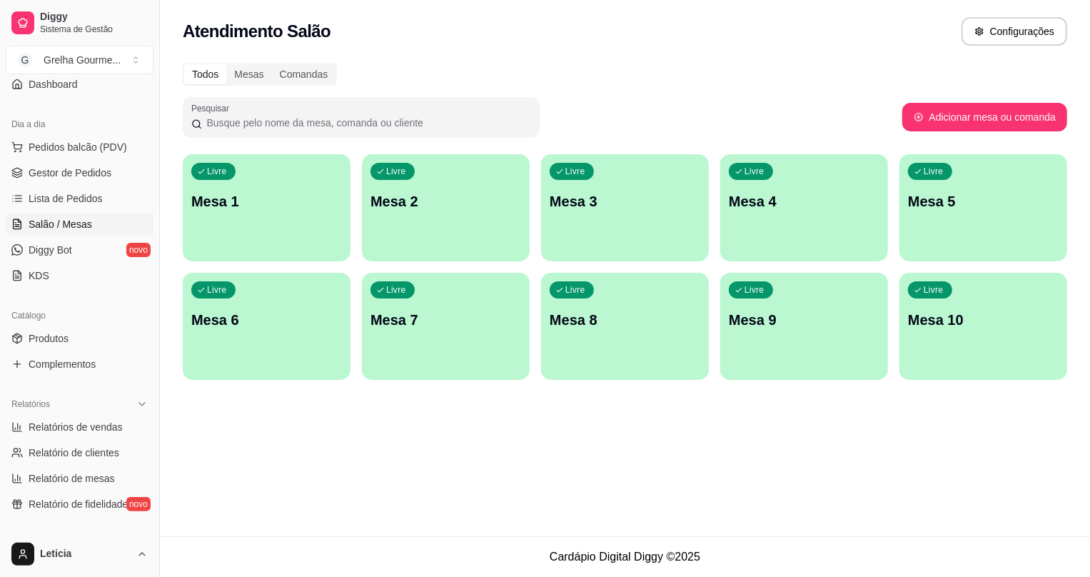
click at [825, 232] on div "Livre Mesa 4" at bounding box center [804, 199] width 168 height 90
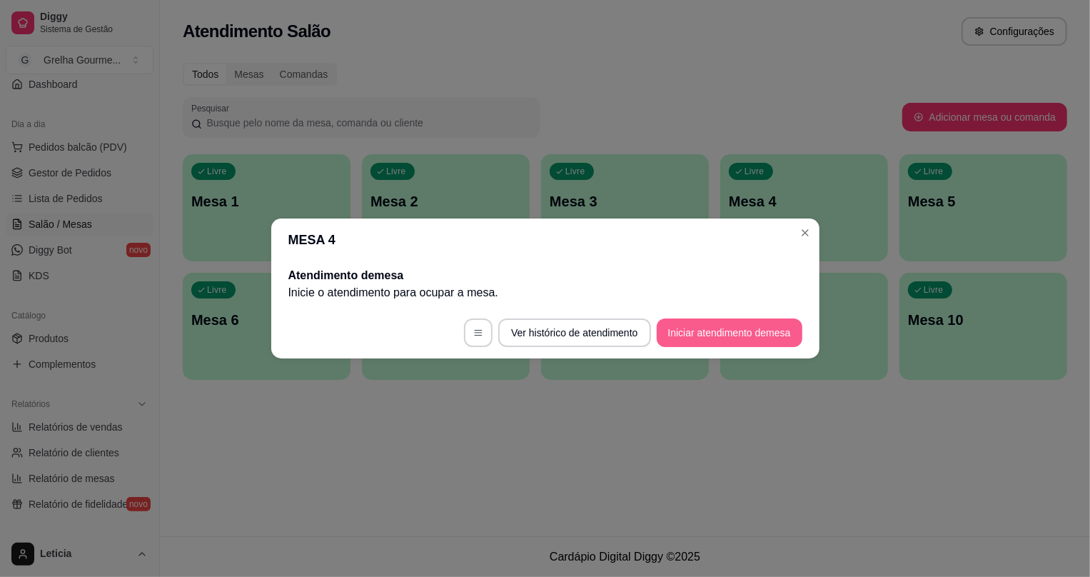
click at [664, 325] on button "Iniciar atendimento de mesa" at bounding box center [729, 332] width 146 height 29
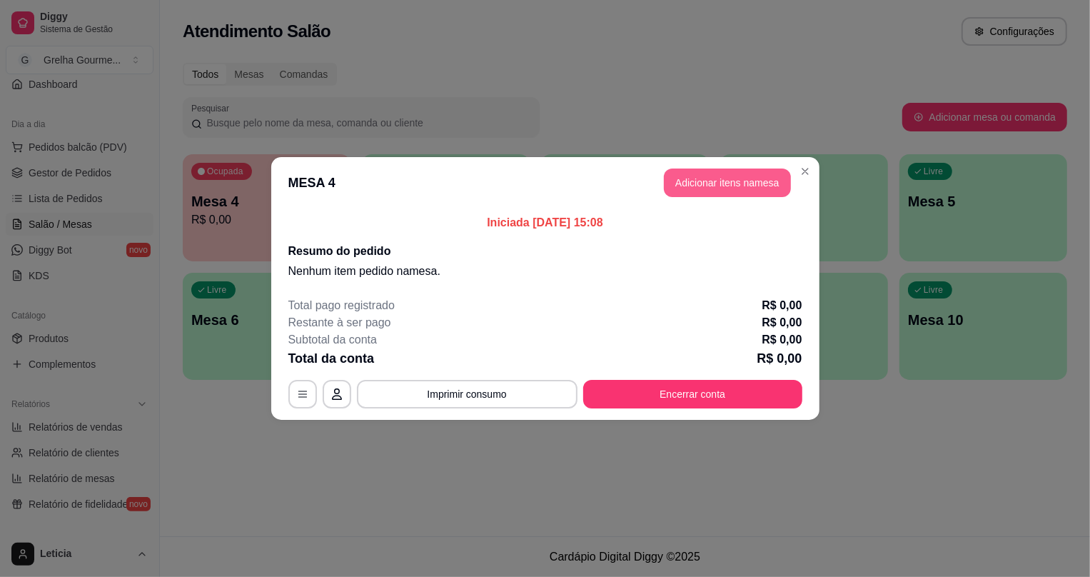
click at [704, 191] on button "Adicionar itens na mesa" at bounding box center [727, 182] width 127 height 29
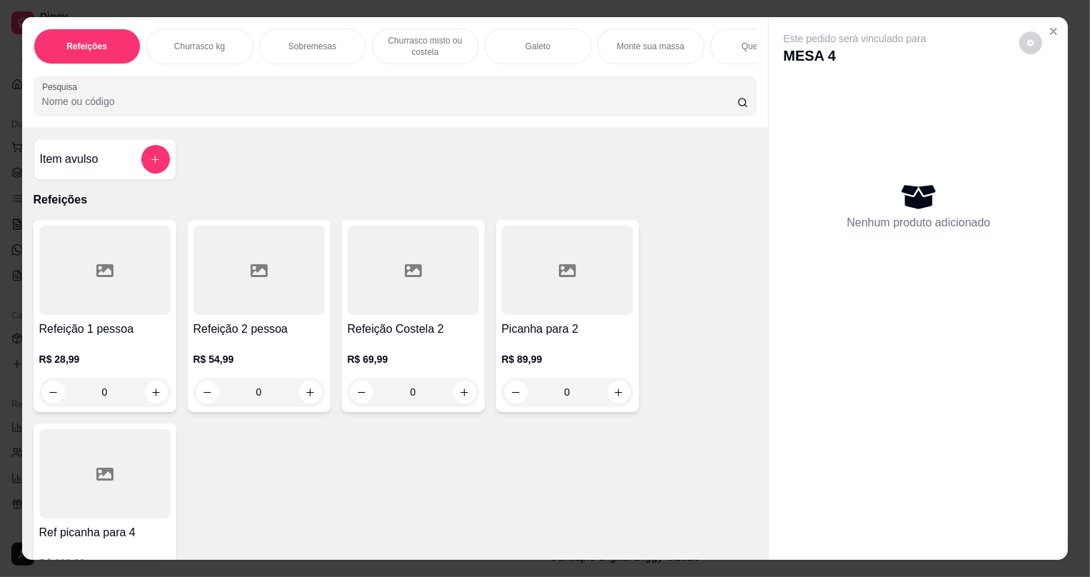
click at [132, 166] on div "Item avulso" at bounding box center [105, 159] width 130 height 29
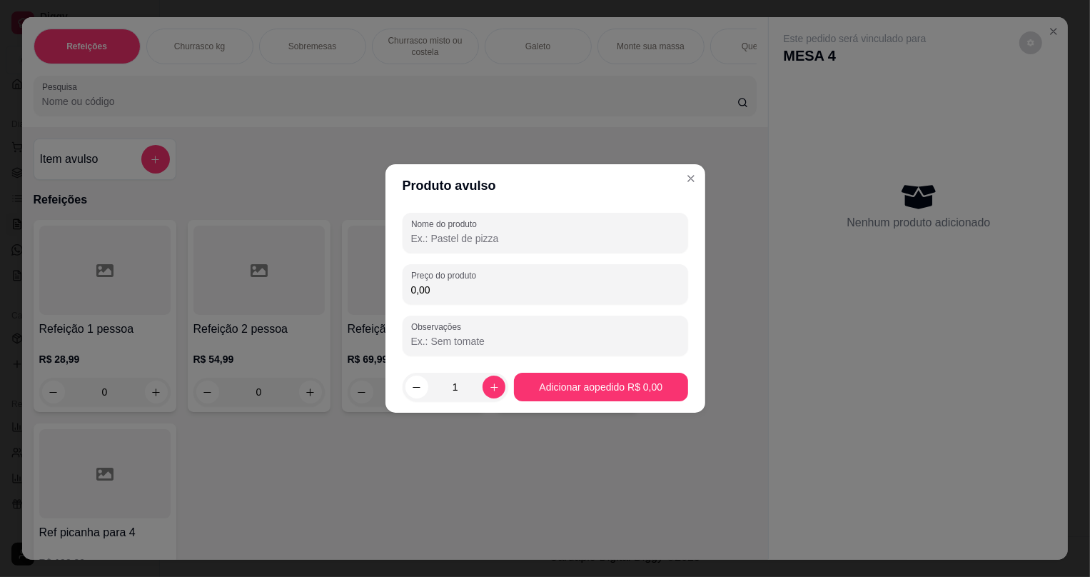
click at [471, 241] on input "Nome do produto" at bounding box center [545, 238] width 268 height 14
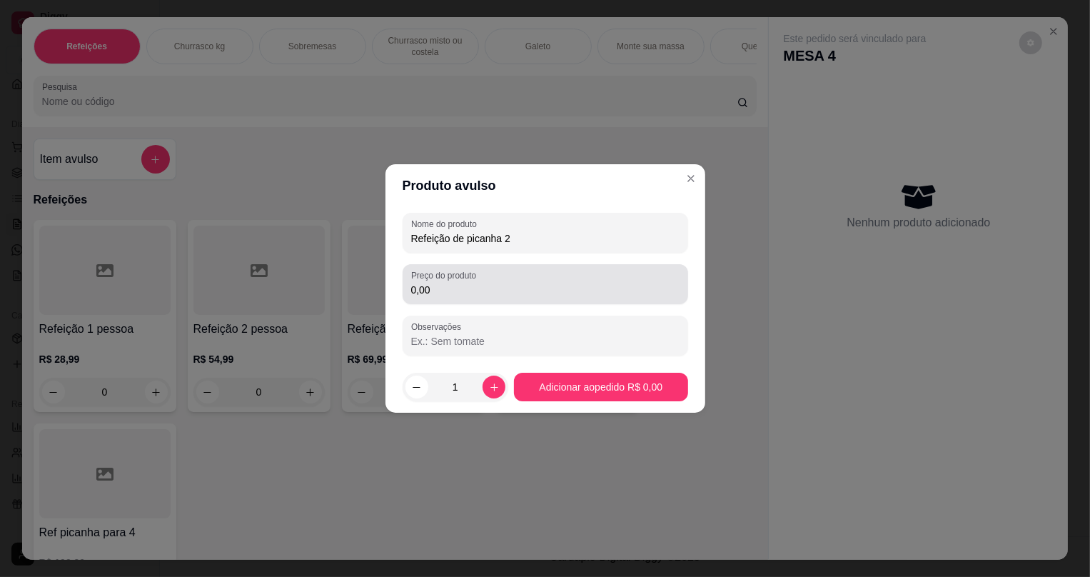
type input "Refeição de picanha 2"
click at [512, 283] on input "0,00" at bounding box center [545, 290] width 268 height 14
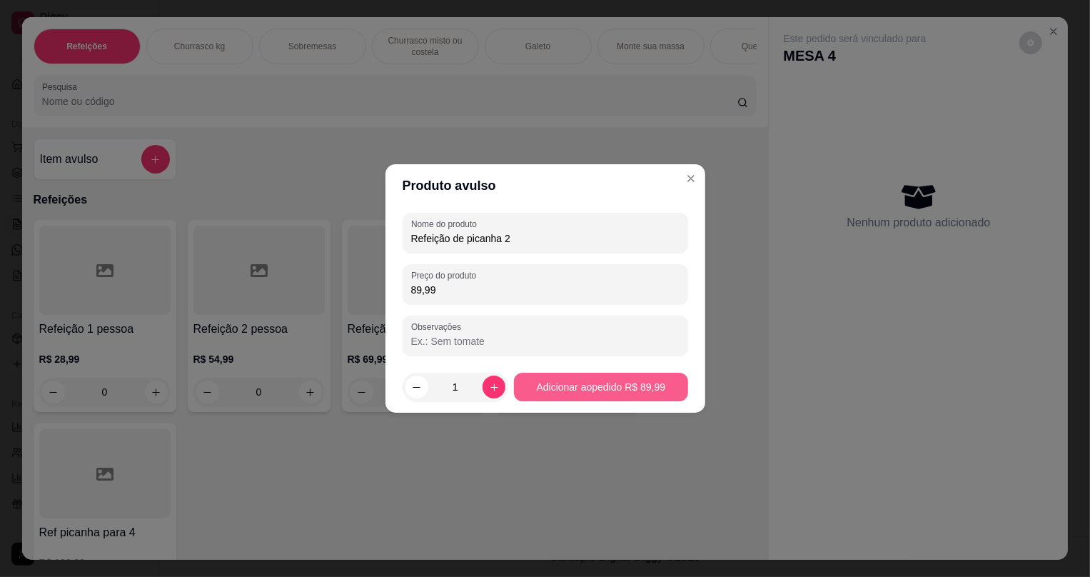
type input "89,99"
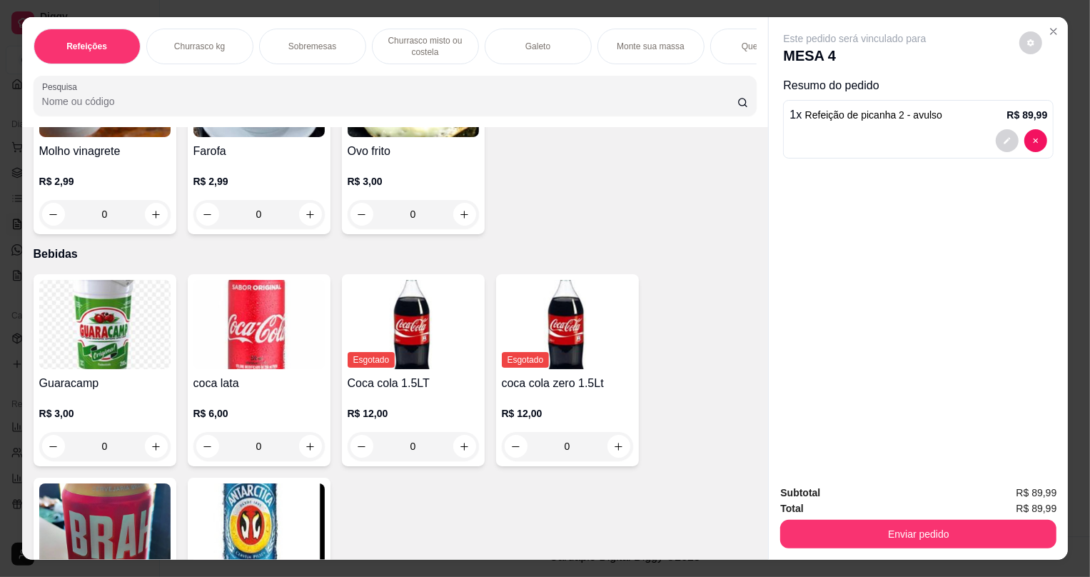
scroll to position [3649, 0]
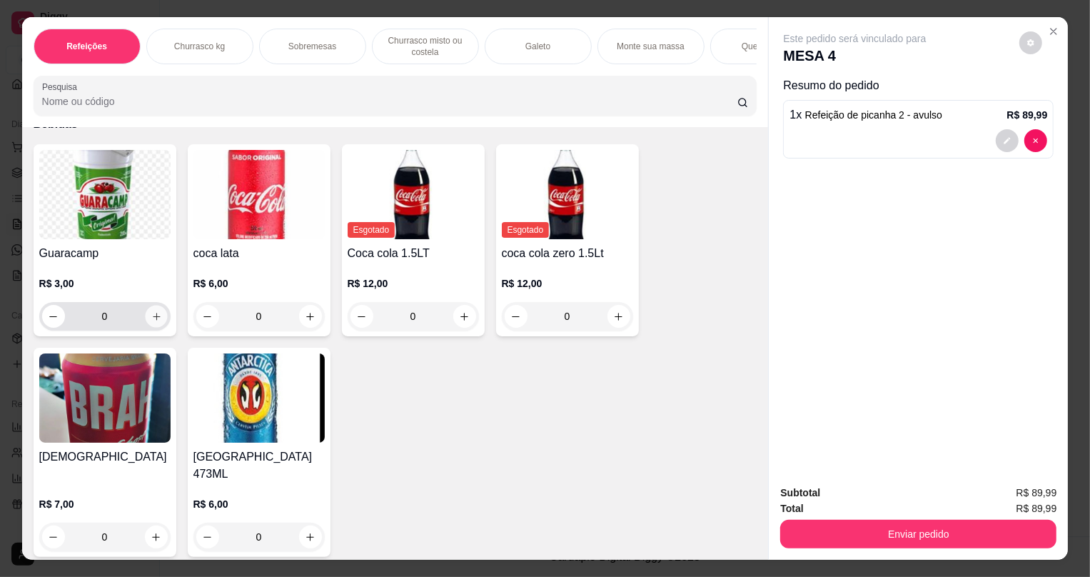
click at [151, 322] on icon "increase-product-quantity" at bounding box center [156, 316] width 11 height 11
type input "1"
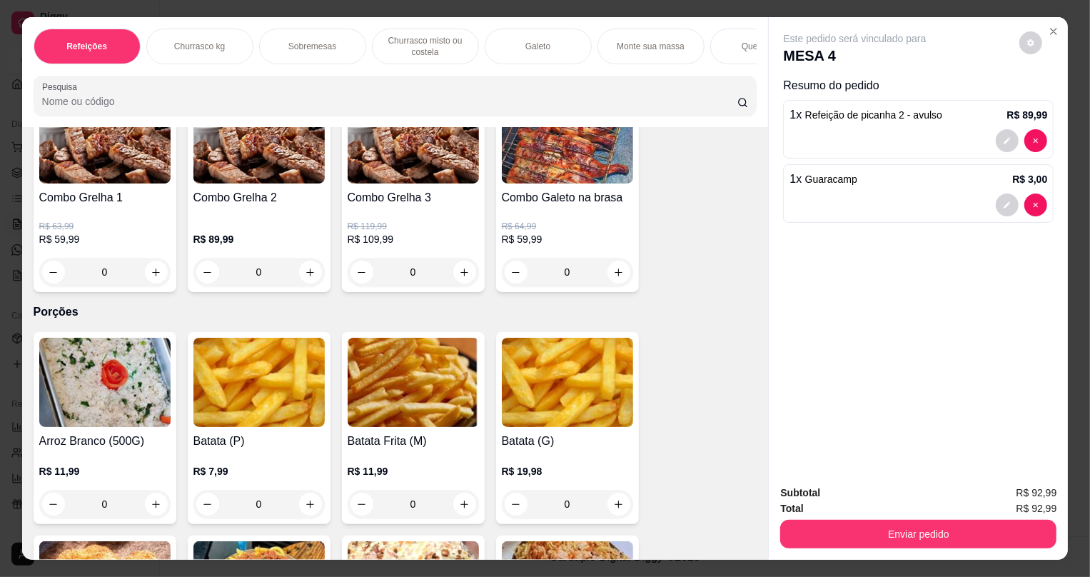
scroll to position [2676, 0]
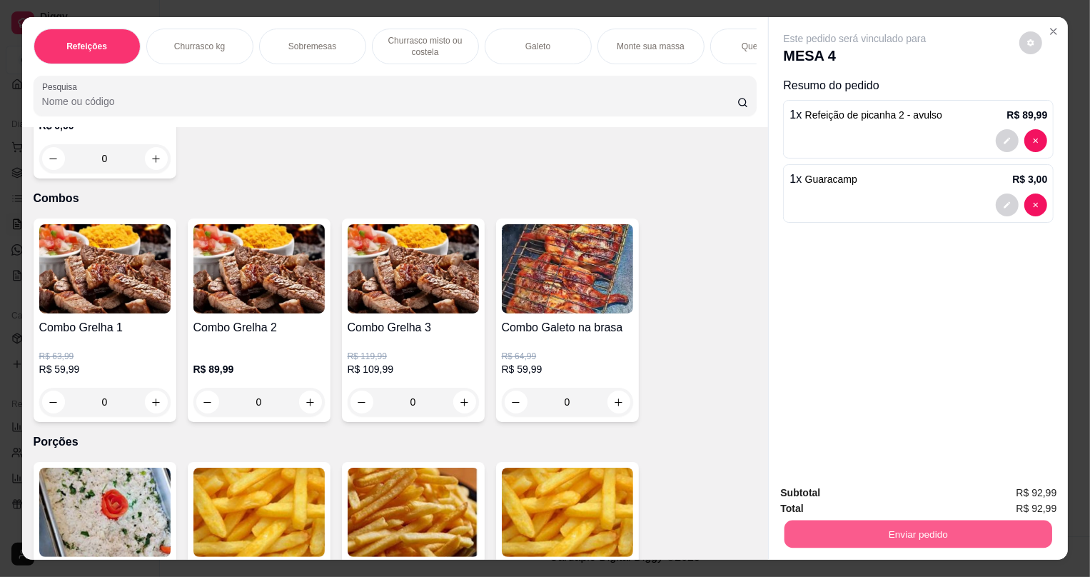
click at [853, 546] on button "Enviar pedido" at bounding box center [918, 533] width 268 height 28
click at [836, 487] on button "Não registrar e enviar pedido" at bounding box center [872, 498] width 148 height 27
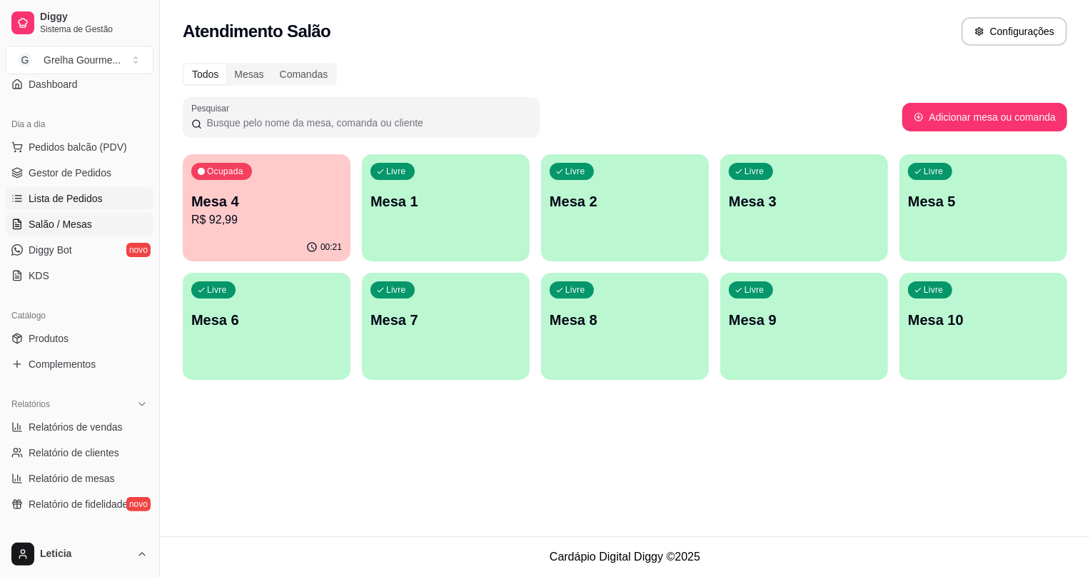
click at [93, 205] on link "Lista de Pedidos" at bounding box center [80, 198] width 148 height 23
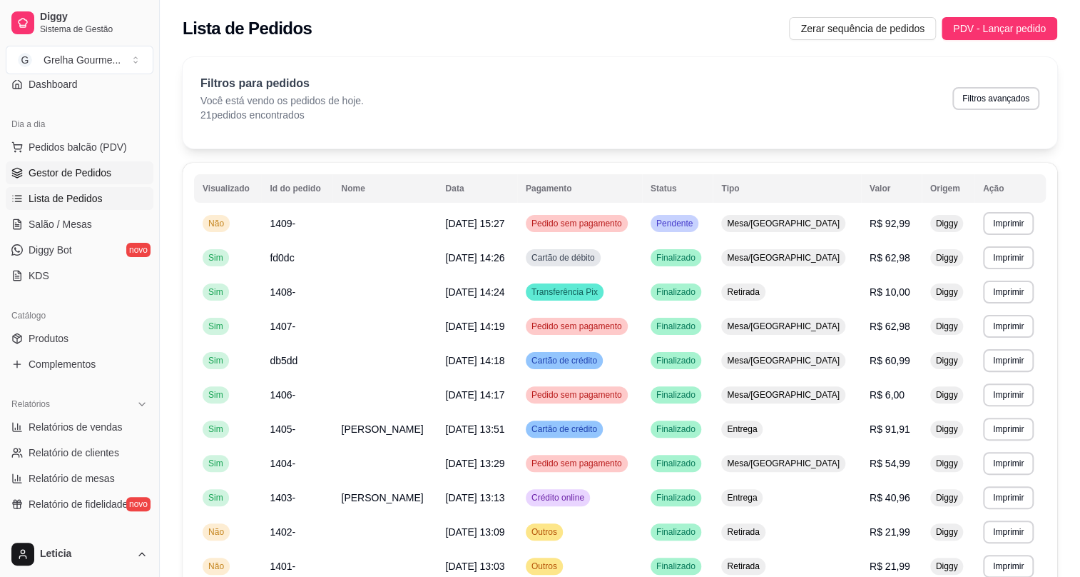
click at [66, 176] on span "Gestor de Pedidos" at bounding box center [70, 173] width 83 height 14
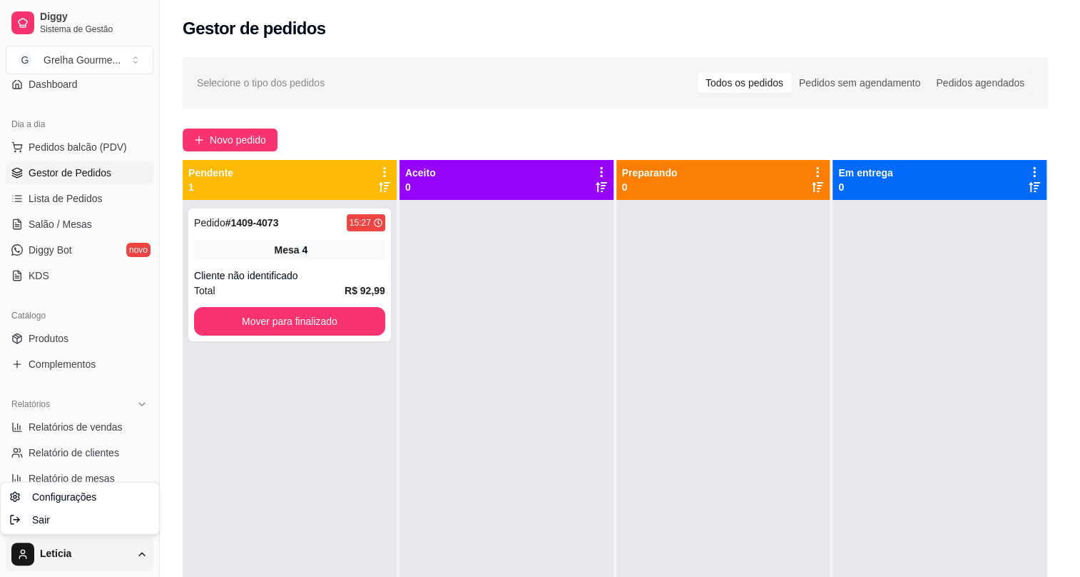
click at [64, 562] on html "Diggy Sistema de Gestão G Grelha Gourme ... Loja aberta Plano Essencial + Mesas…" at bounding box center [540, 288] width 1080 height 577
click at [394, 29] on html "Diggy Sistema de Gestão G Grelha Gourme ... Loja aberta Plano Essencial + Mesas…" at bounding box center [545, 288] width 1090 height 577
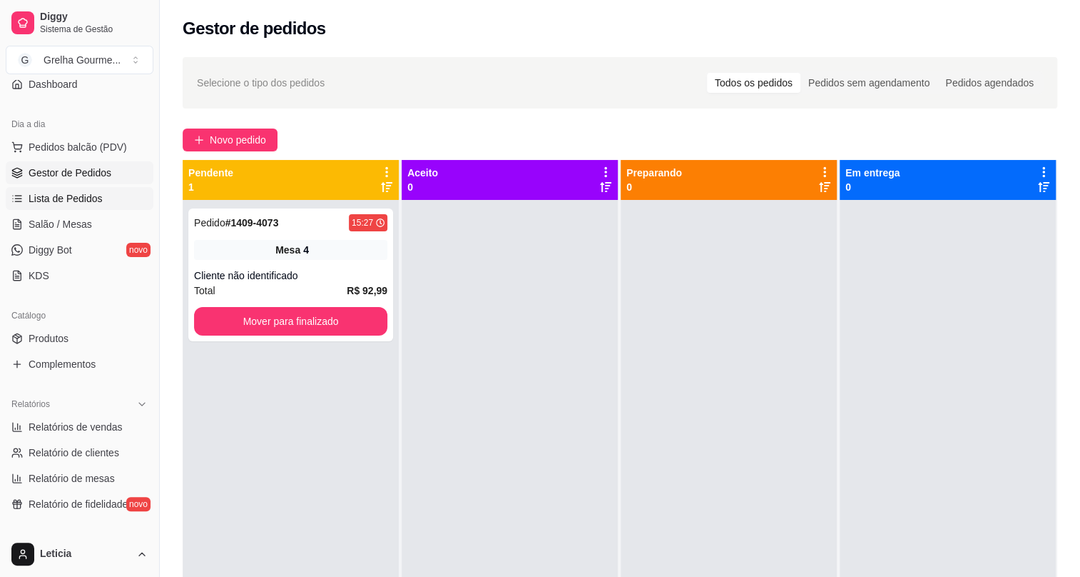
click at [52, 197] on span "Lista de Pedidos" at bounding box center [66, 198] width 74 height 14
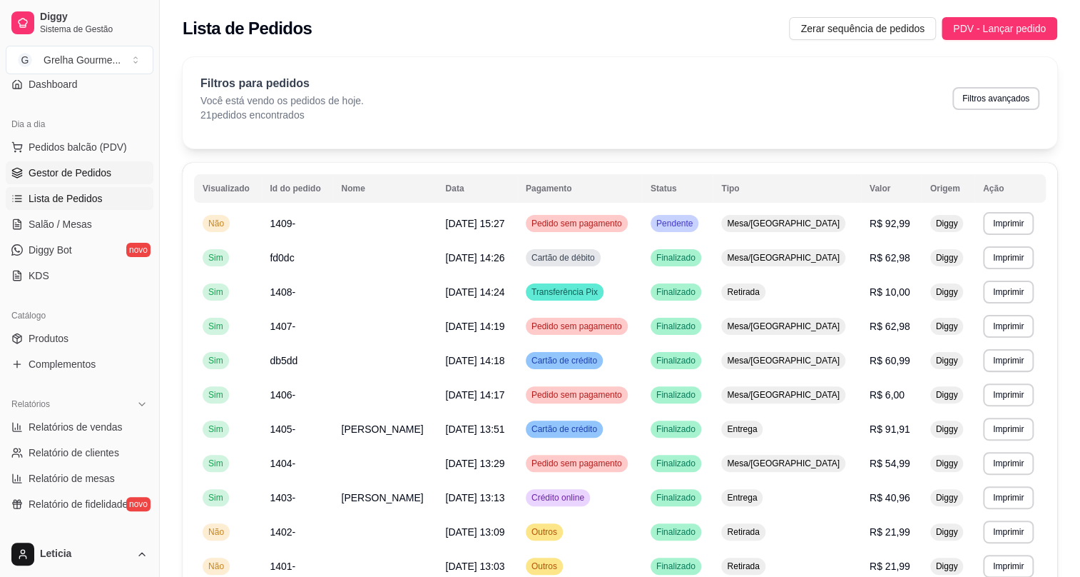
click at [74, 162] on link "Gestor de Pedidos" at bounding box center [80, 172] width 148 height 23
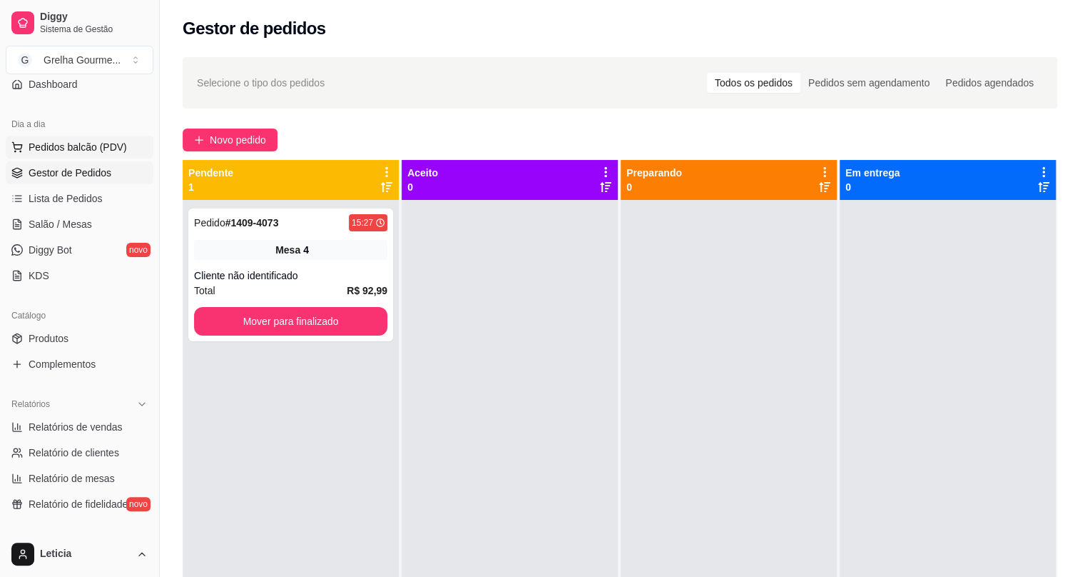
drag, startPoint x: 111, startPoint y: 148, endPoint x: 114, endPoint y: 136, distance: 12.5
click at [114, 141] on span "Pedidos balcão (PDV)" at bounding box center [78, 147] width 98 height 14
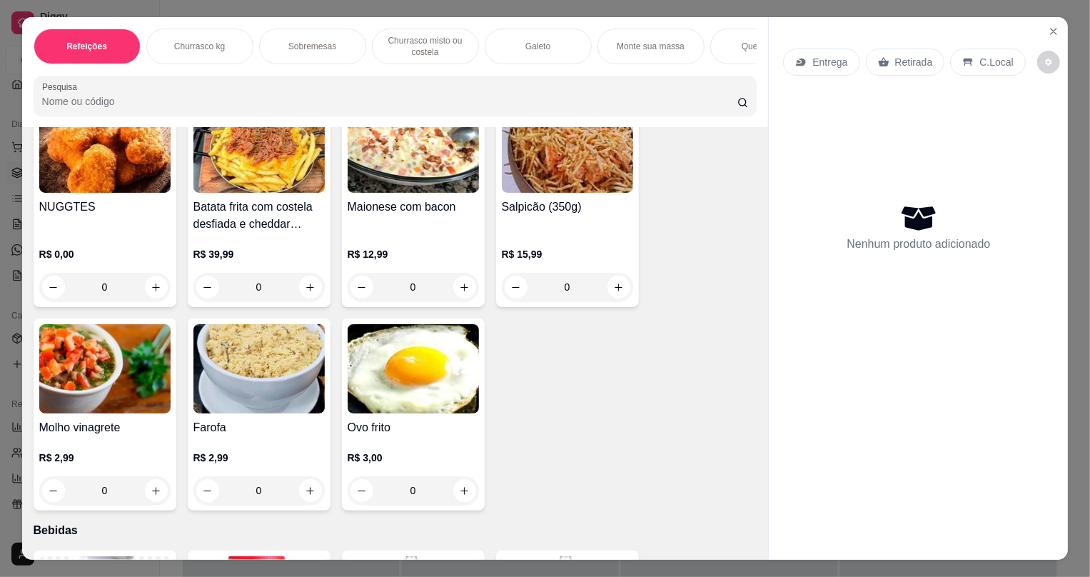
scroll to position [3649, 0]
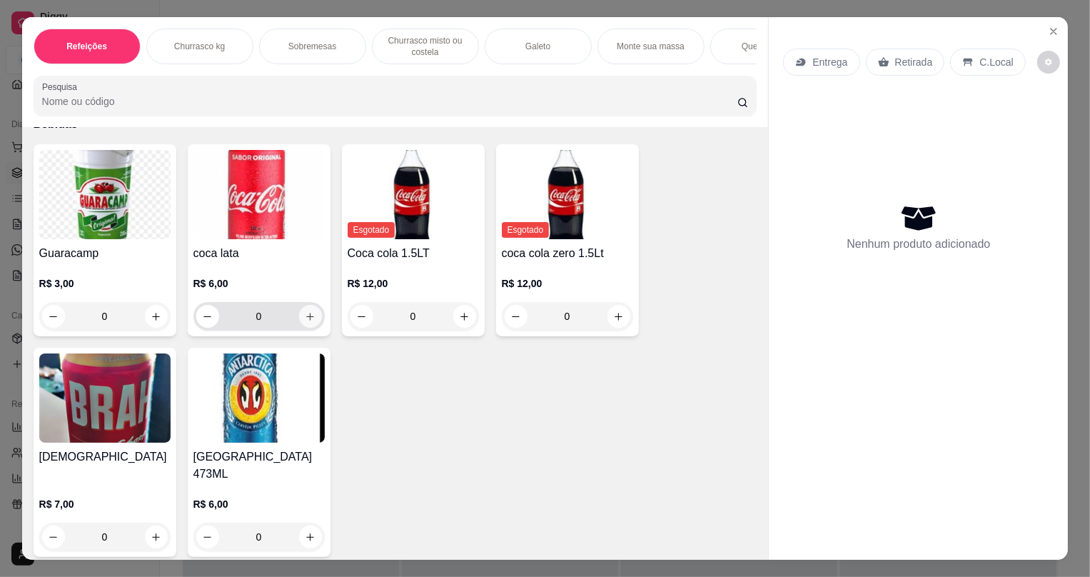
click at [305, 322] on icon "increase-product-quantity" at bounding box center [310, 316] width 11 height 11
type input "1"
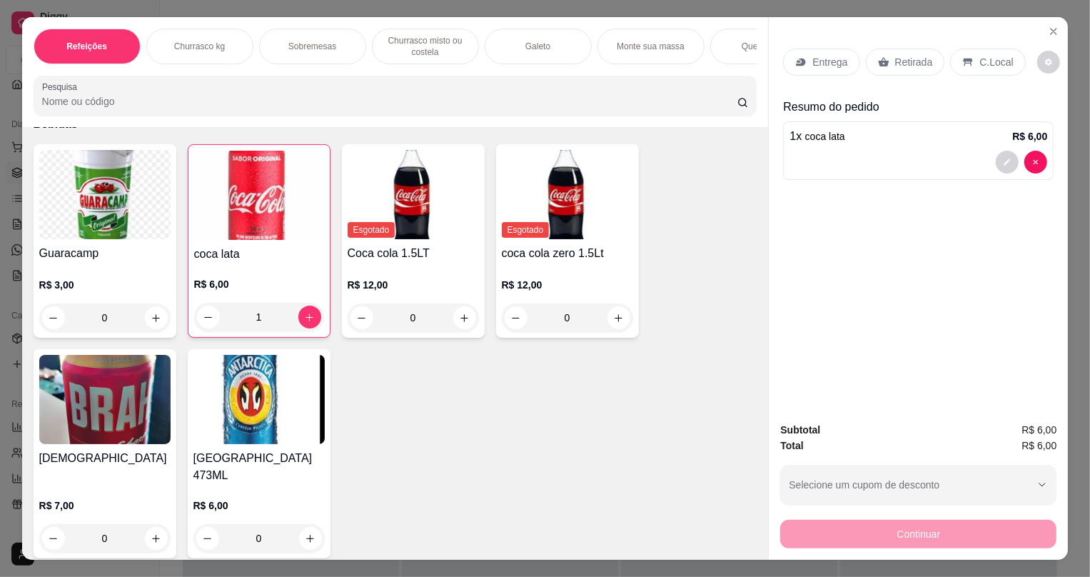
click at [865, 67] on div "Retirada" at bounding box center [904, 62] width 79 height 27
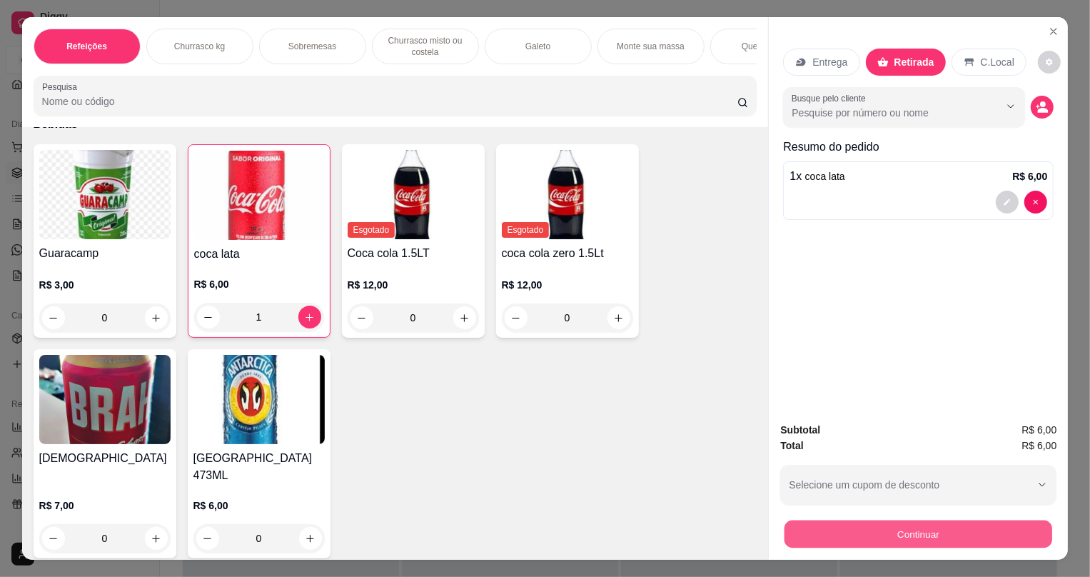
click at [900, 525] on button "Continuar" at bounding box center [918, 533] width 268 height 28
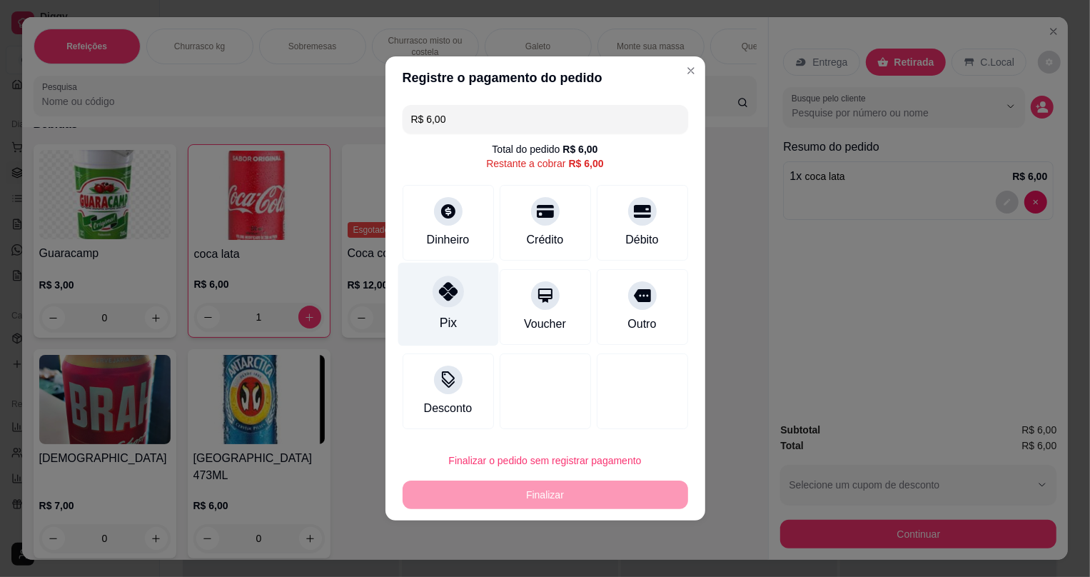
click at [463, 300] on div "Pix" at bounding box center [447, 304] width 101 height 83
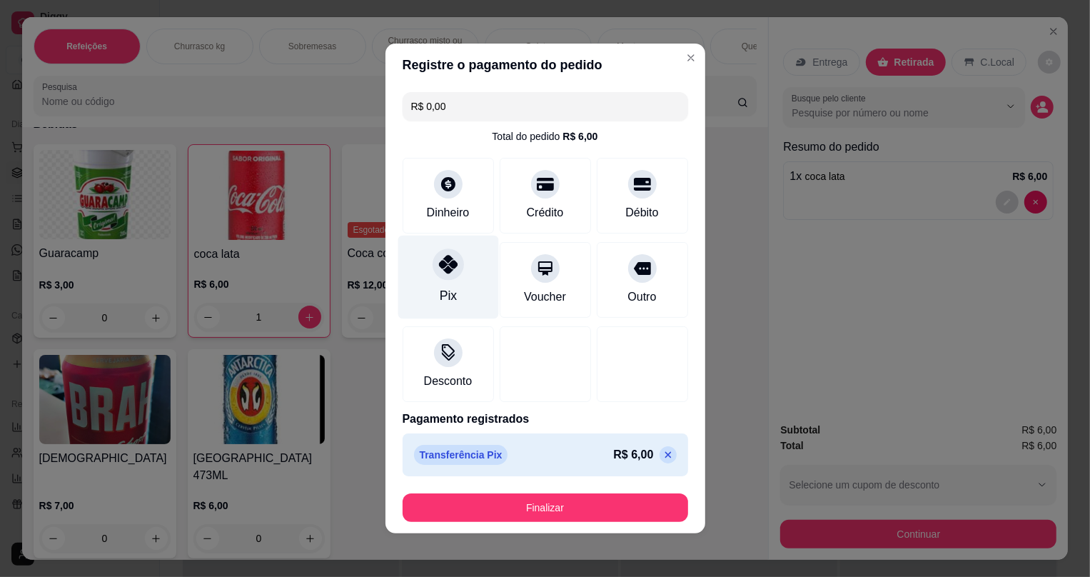
type input "R$ 0,00"
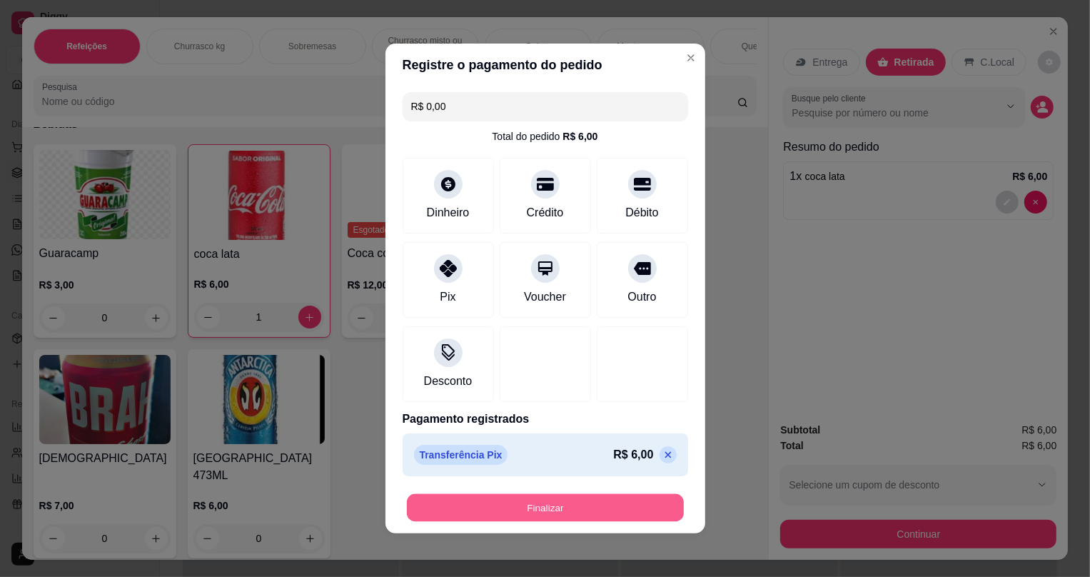
click at [604, 496] on button "Finalizar" at bounding box center [545, 508] width 277 height 28
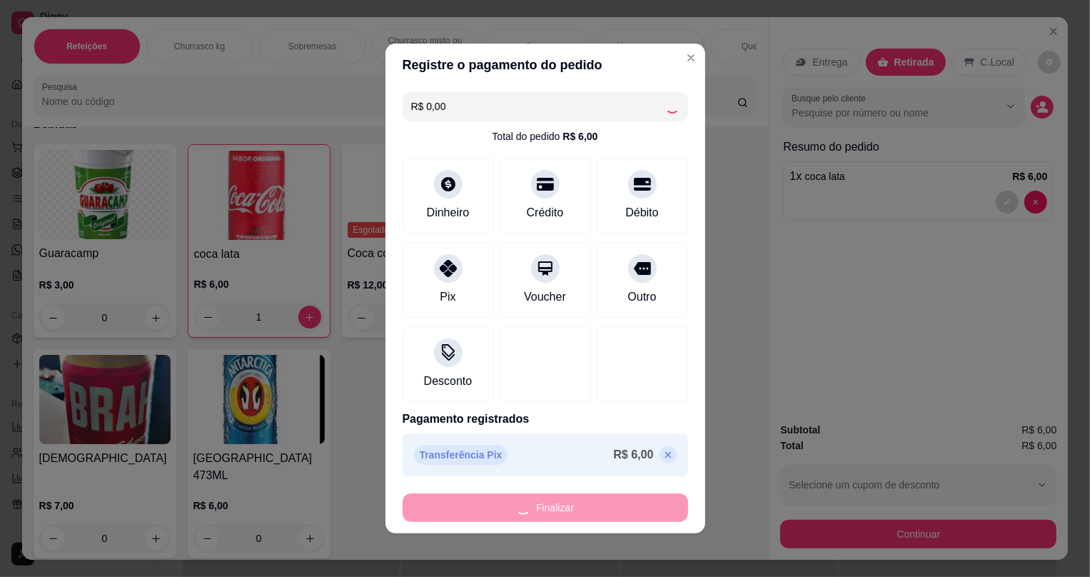
type input "0"
type input "-R$ 6,00"
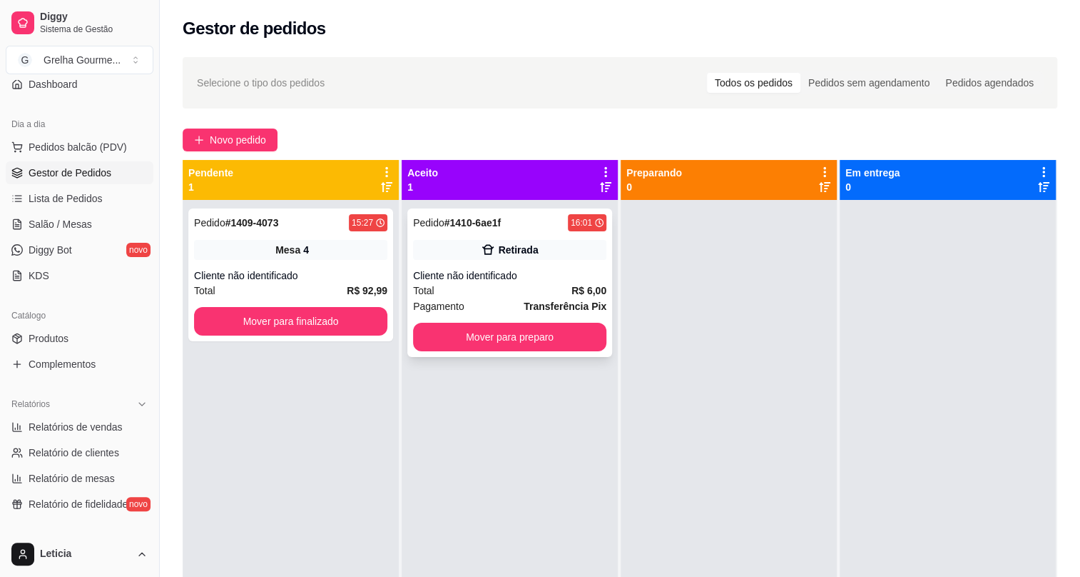
click at [505, 290] on div "Total R$ 6,00" at bounding box center [509, 291] width 193 height 16
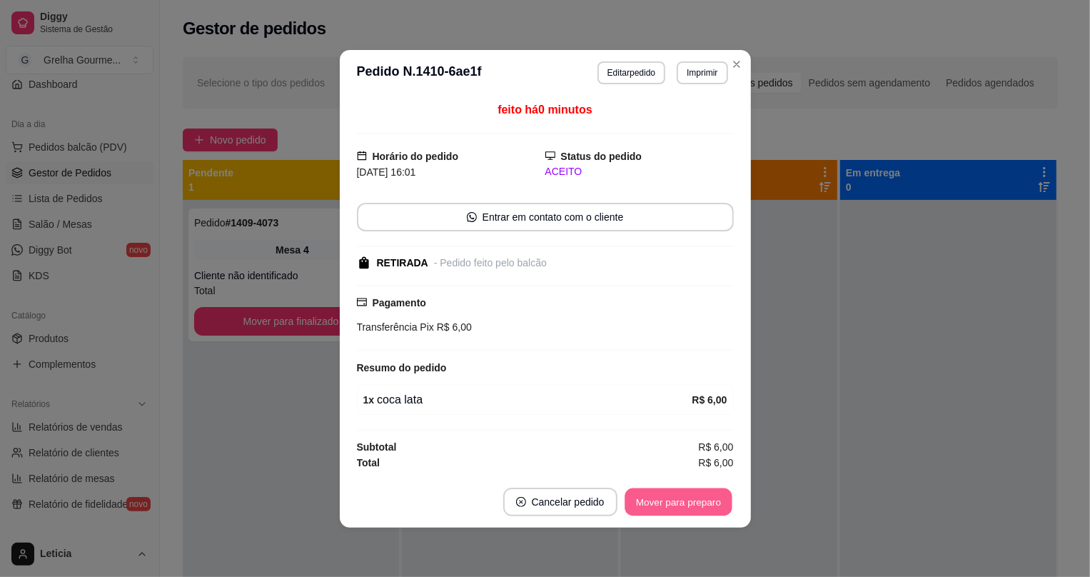
click at [673, 494] on button "Mover para preparo" at bounding box center [677, 501] width 107 height 28
click at [675, 496] on div "Mover para preparo" at bounding box center [678, 501] width 111 height 29
click at [676, 497] on div "Mover para preparo" at bounding box center [668, 501] width 131 height 29
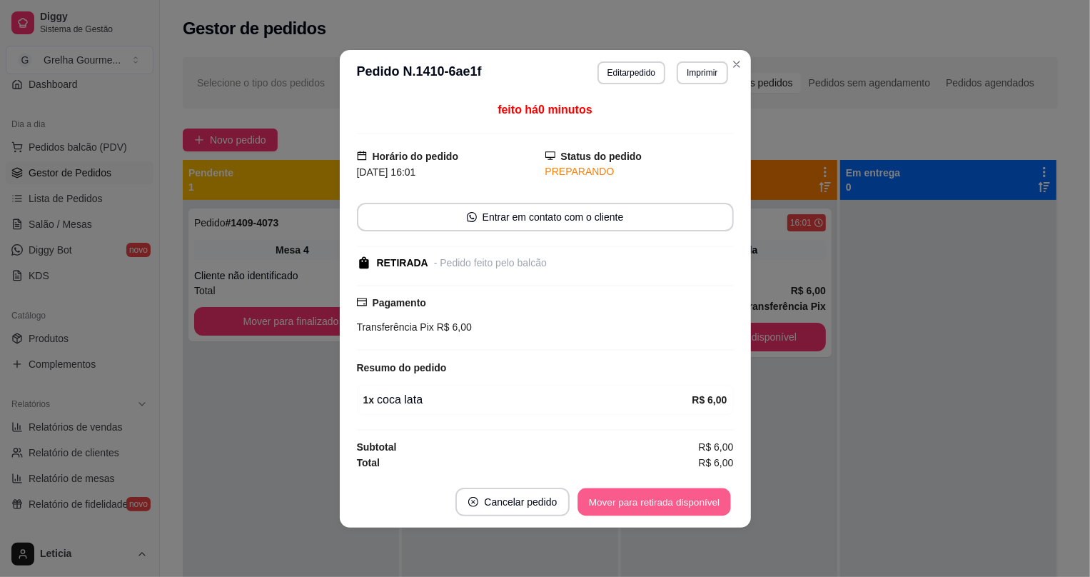
click at [676, 497] on button "Mover para retirada disponível" at bounding box center [654, 501] width 153 height 28
click at [676, 497] on div "Mover para retirada disponível" at bounding box center [654, 501] width 158 height 29
click at [676, 497] on div "Mover para retirada disponível" at bounding box center [644, 501] width 178 height 29
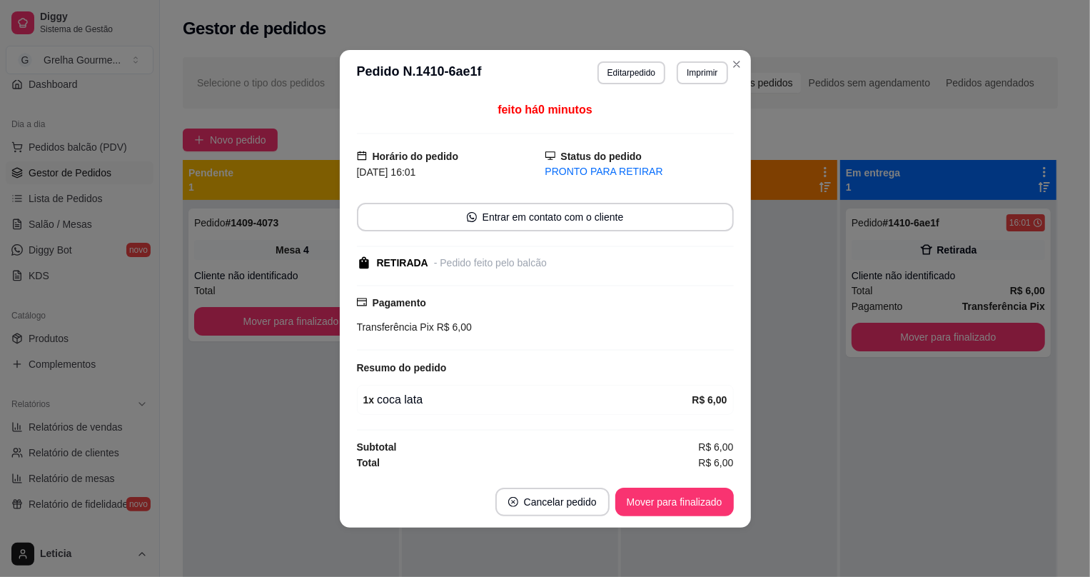
click at [677, 504] on button "Mover para finalizado" at bounding box center [674, 501] width 118 height 29
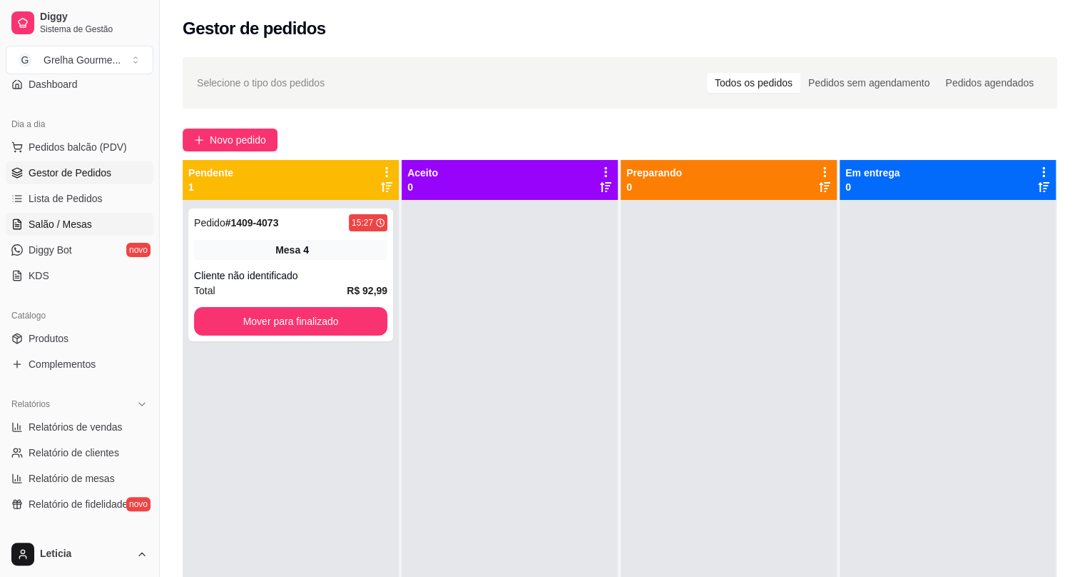
click at [58, 226] on span "Salão / Mesas" at bounding box center [61, 224] width 64 height 14
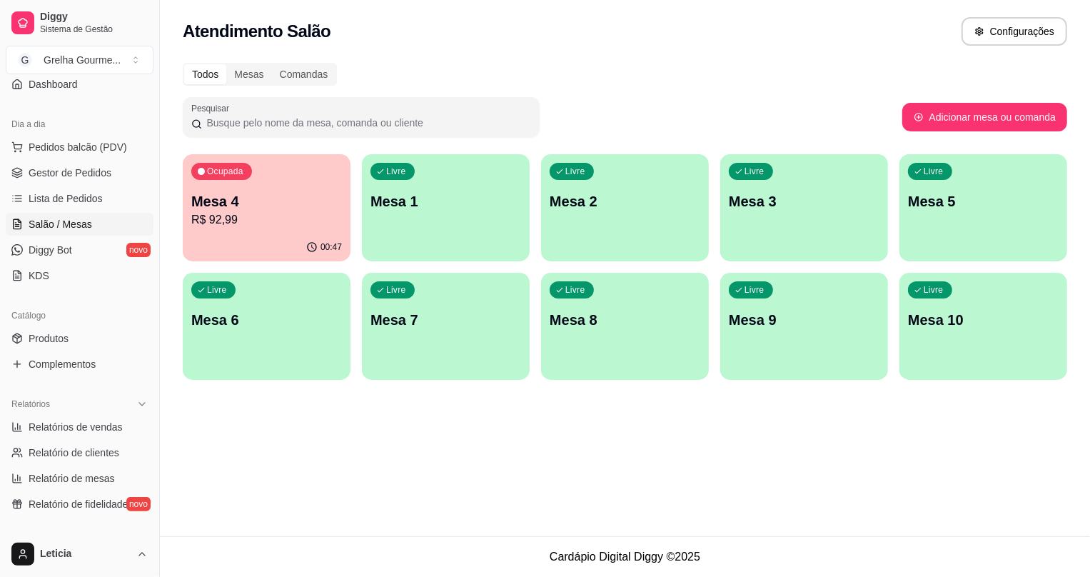
click at [225, 173] on p "Ocupada" at bounding box center [225, 171] width 36 height 11
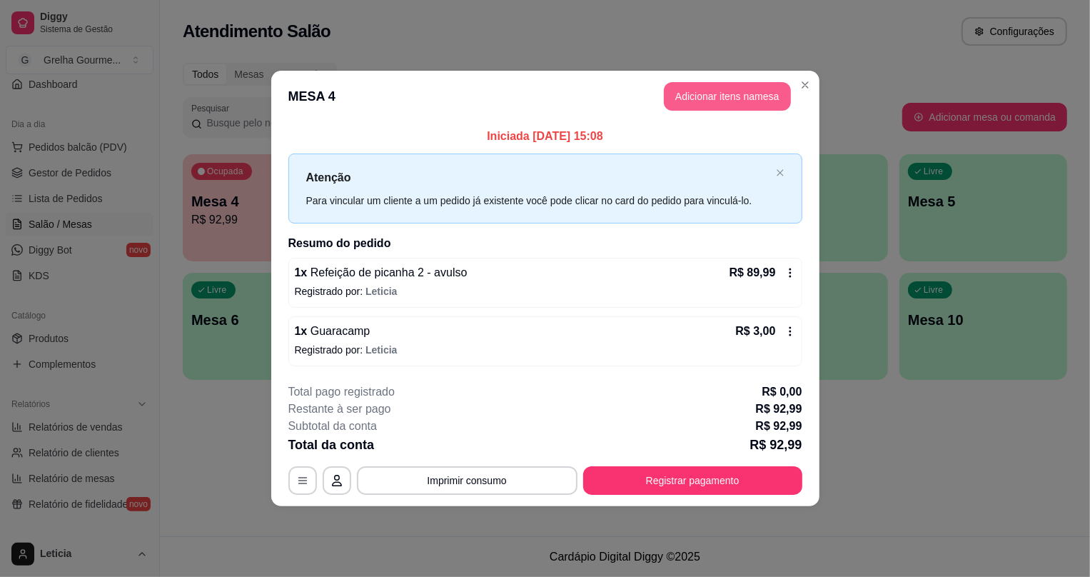
click at [692, 84] on button "Adicionar itens na mesa" at bounding box center [727, 96] width 127 height 29
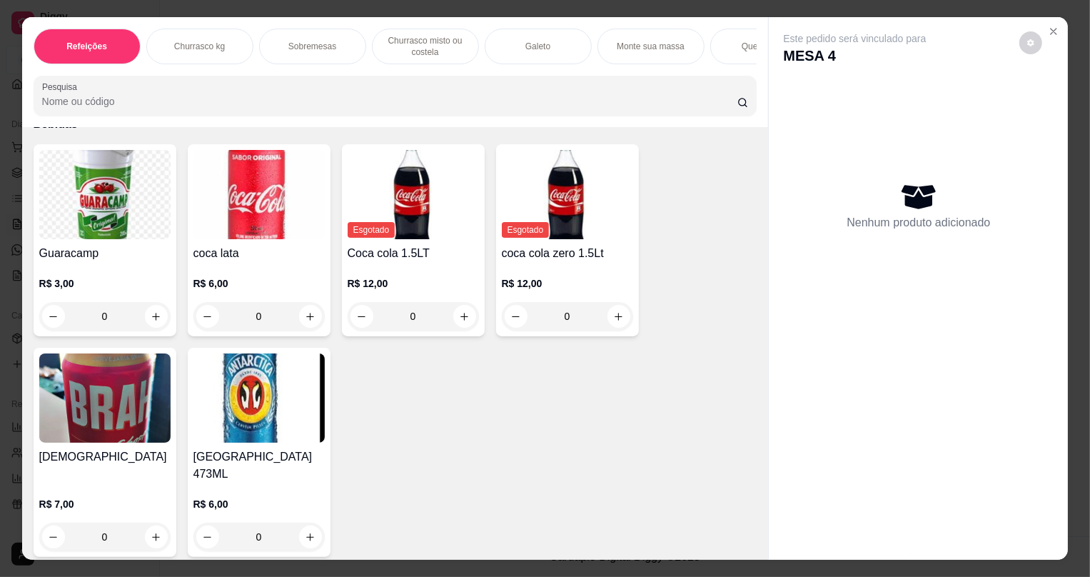
scroll to position [29, 0]
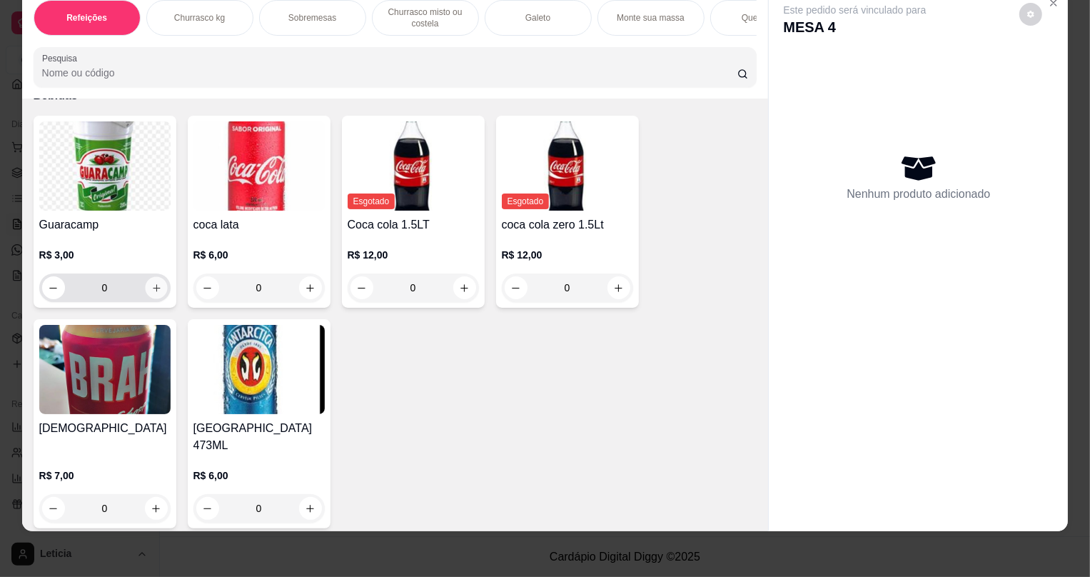
click at [152, 291] on icon "increase-product-quantity" at bounding box center [155, 287] width 7 height 7
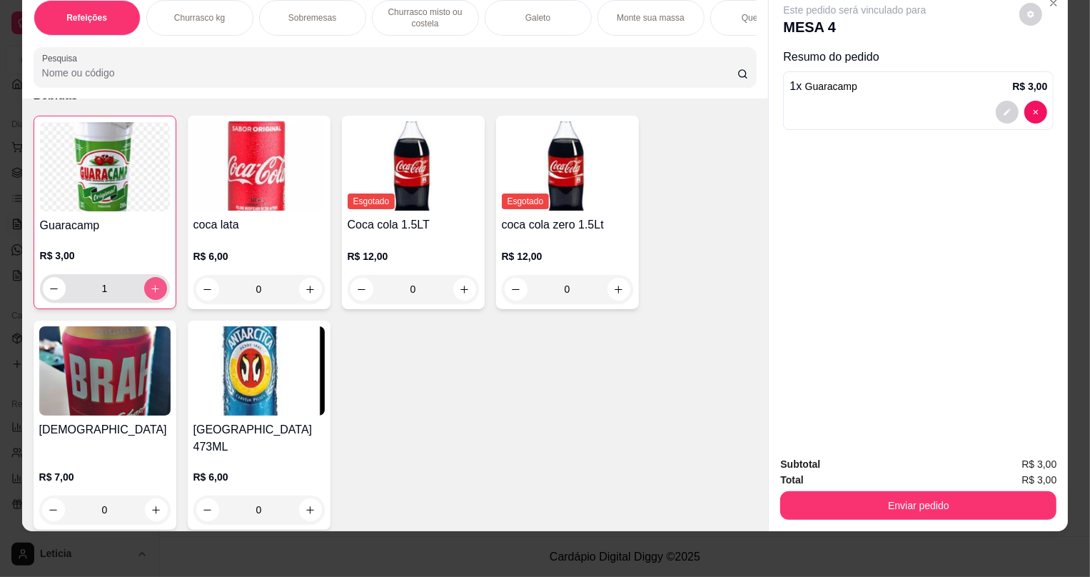
click at [151, 293] on icon "increase-product-quantity" at bounding box center [155, 289] width 8 height 8
type input "2"
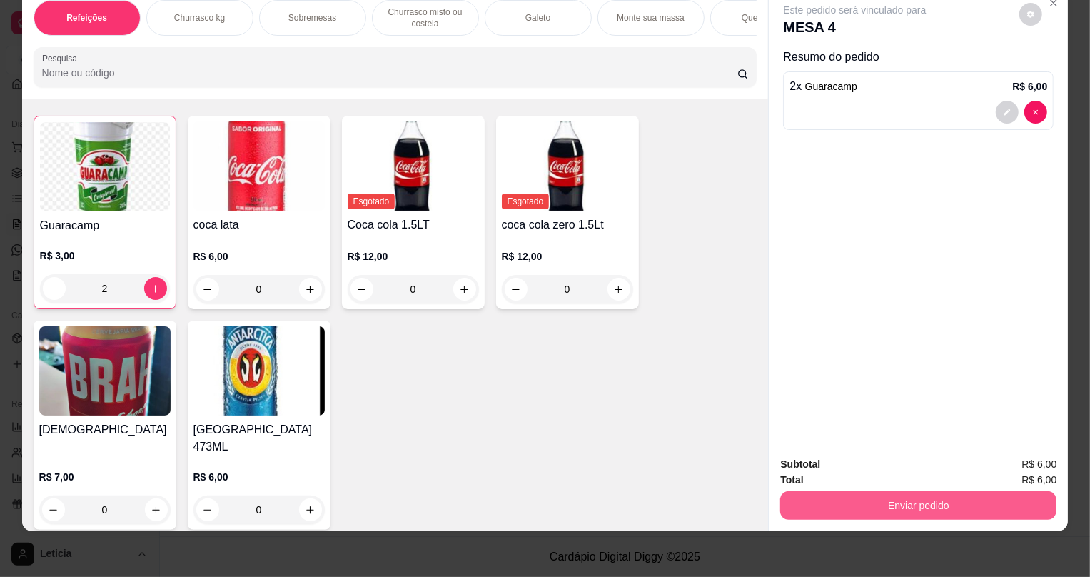
click at [946, 514] on button "Enviar pedido" at bounding box center [918, 505] width 276 height 29
click at [946, 514] on button "Enviar pedido" at bounding box center [918, 505] width 268 height 28
click at [903, 509] on button "Enviar pedido" at bounding box center [918, 505] width 276 height 29
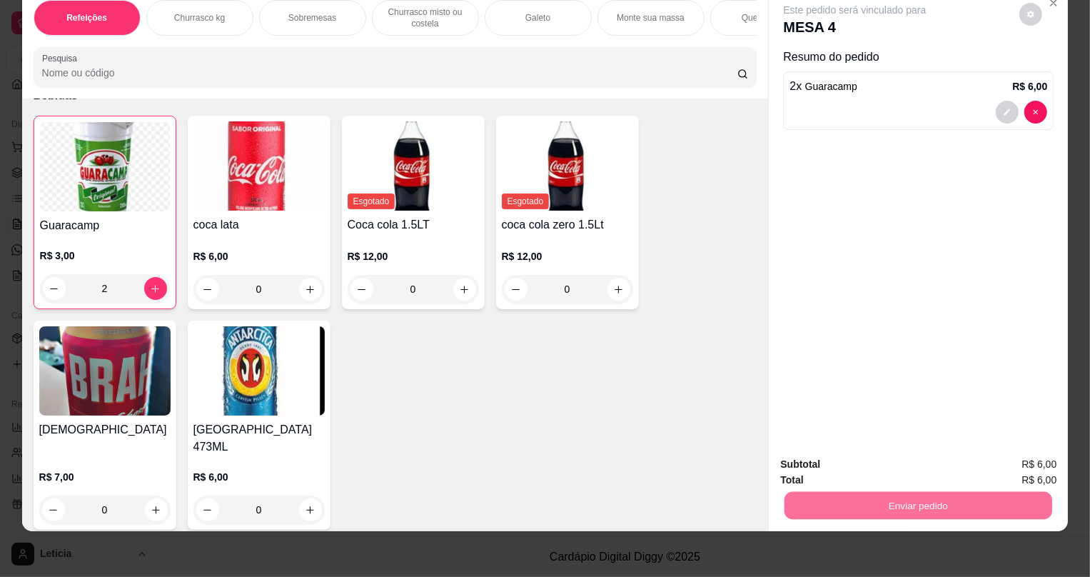
click at [849, 477] on button "Não registrar e enviar pedido" at bounding box center [872, 470] width 148 height 27
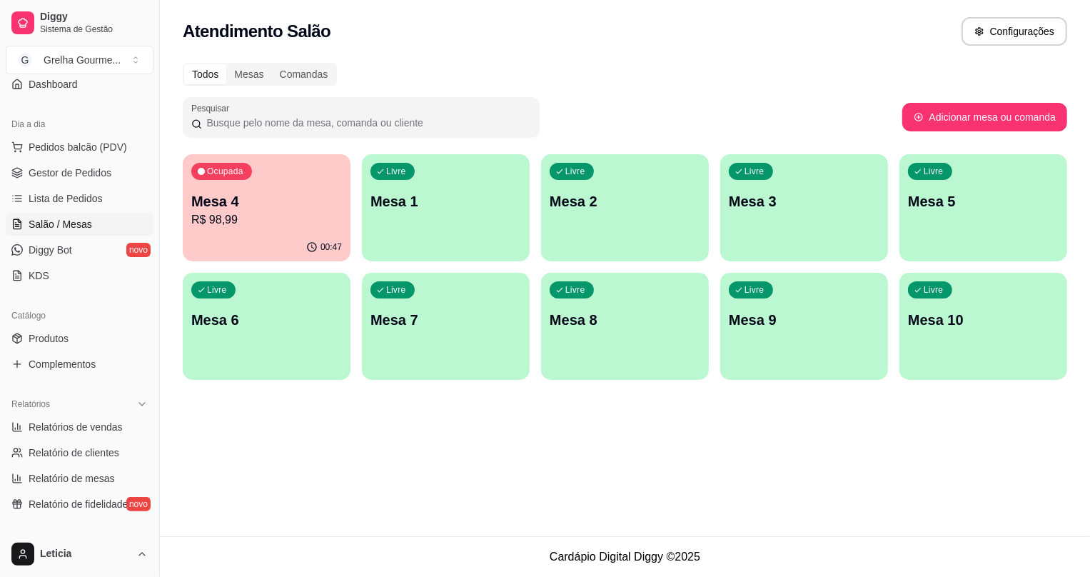
click at [267, 206] on p "Mesa 4" at bounding box center [266, 201] width 151 height 20
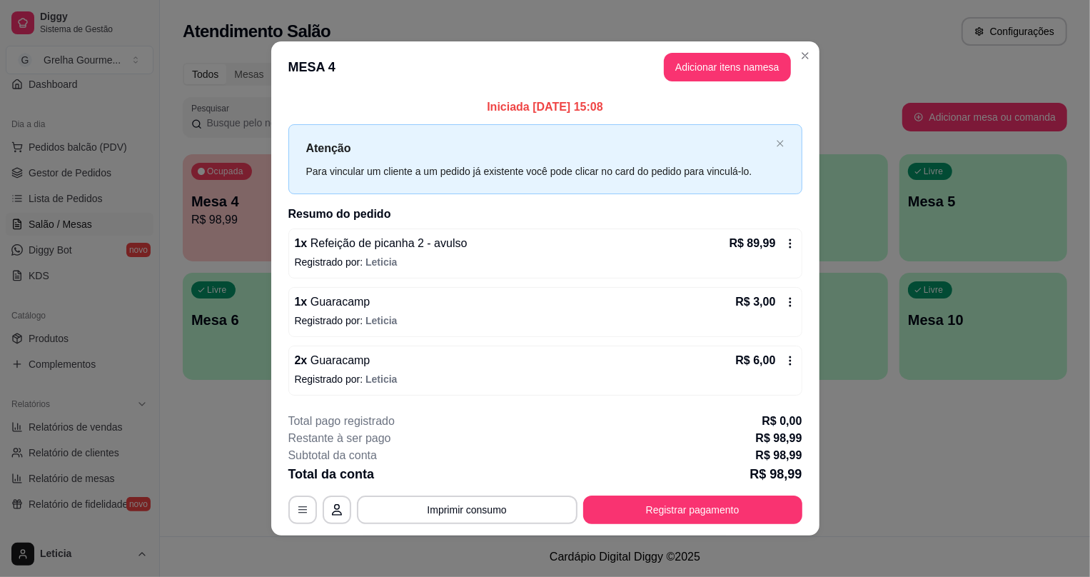
scroll to position [4, 0]
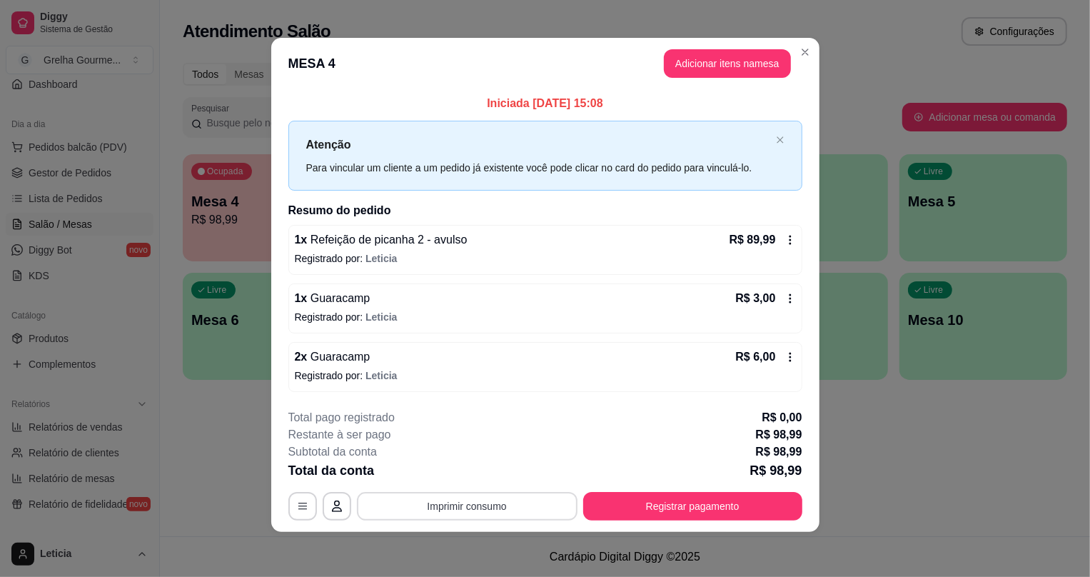
click at [529, 506] on button "Imprimir consumo" at bounding box center [467, 506] width 220 height 29
click at [497, 470] on button "IMPRESSORA" at bounding box center [467, 472] width 103 height 23
click at [534, 516] on button "Imprimir consumo" at bounding box center [467, 506] width 214 height 28
click at [497, 473] on button "IMPRESSORA" at bounding box center [467, 472] width 103 height 23
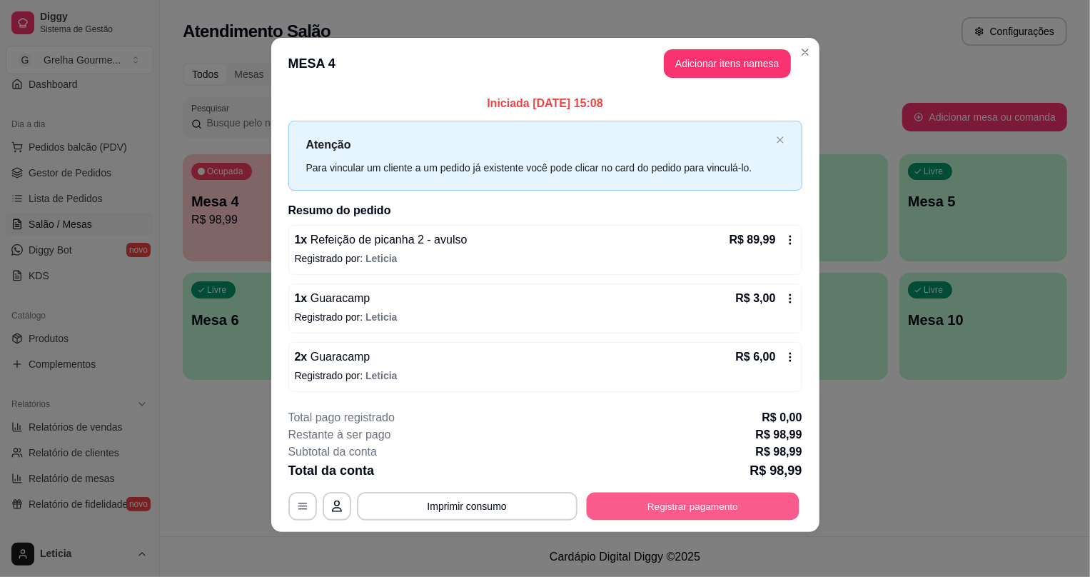
click at [587, 502] on button "Registrar pagamento" at bounding box center [692, 506] width 213 height 28
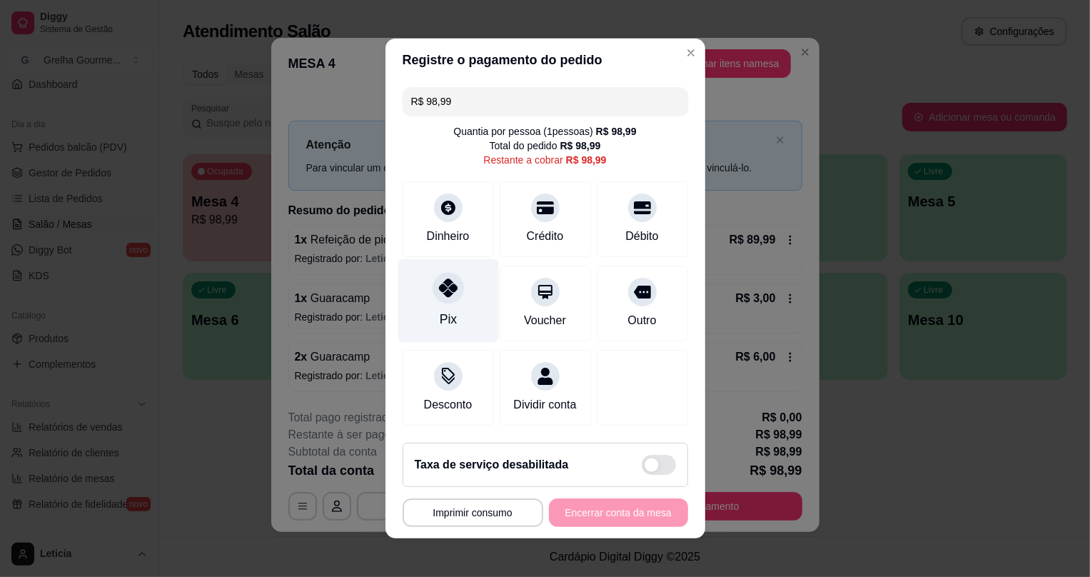
click at [432, 280] on div at bounding box center [447, 287] width 31 height 31
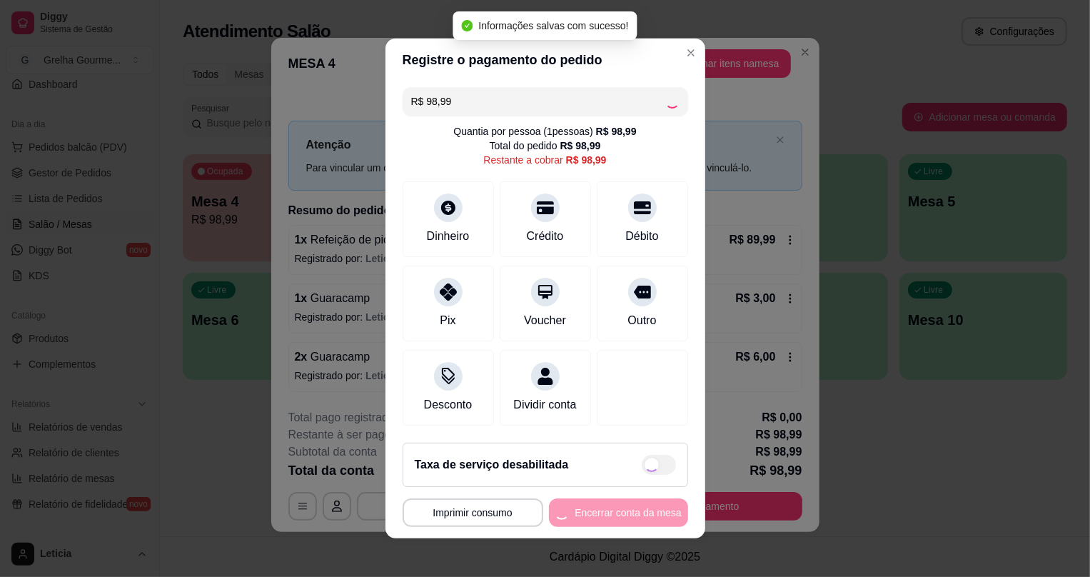
type input "R$ 0,00"
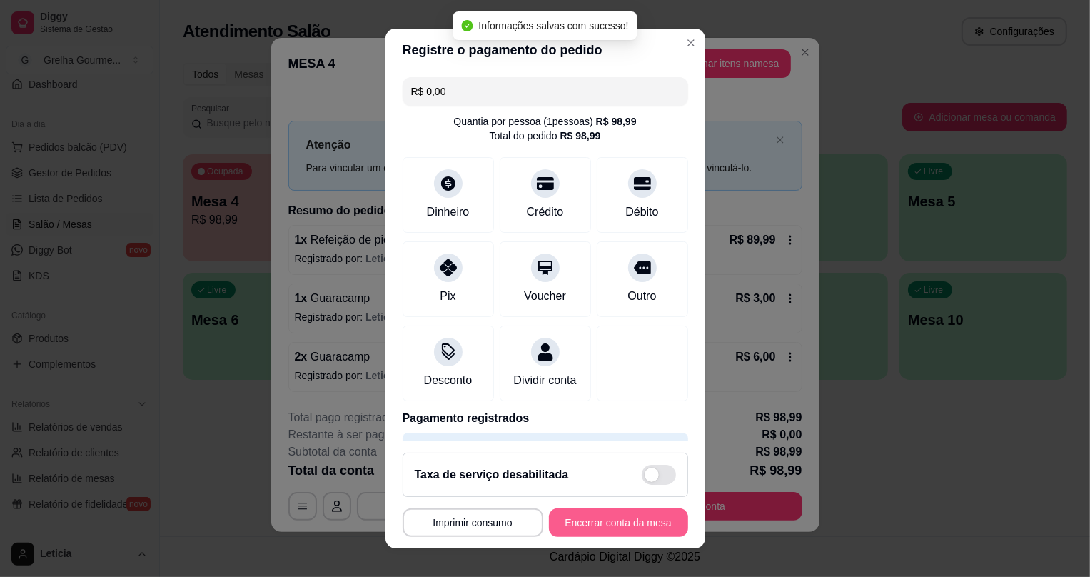
click at [569, 535] on button "Encerrar conta da mesa" at bounding box center [618, 522] width 139 height 29
click at [570, 535] on div "**********" at bounding box center [544, 522] width 285 height 29
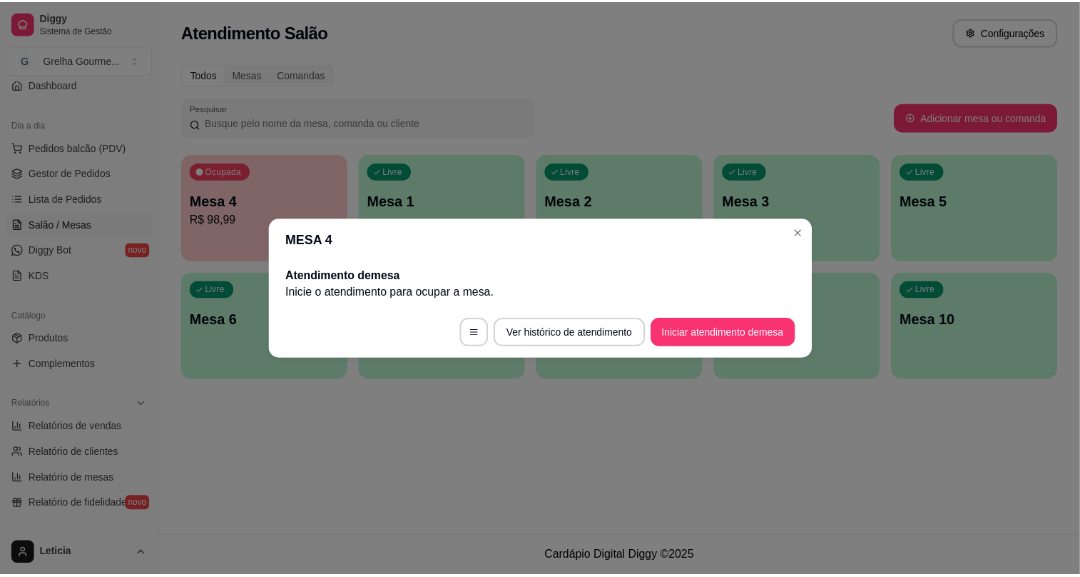
scroll to position [0, 0]
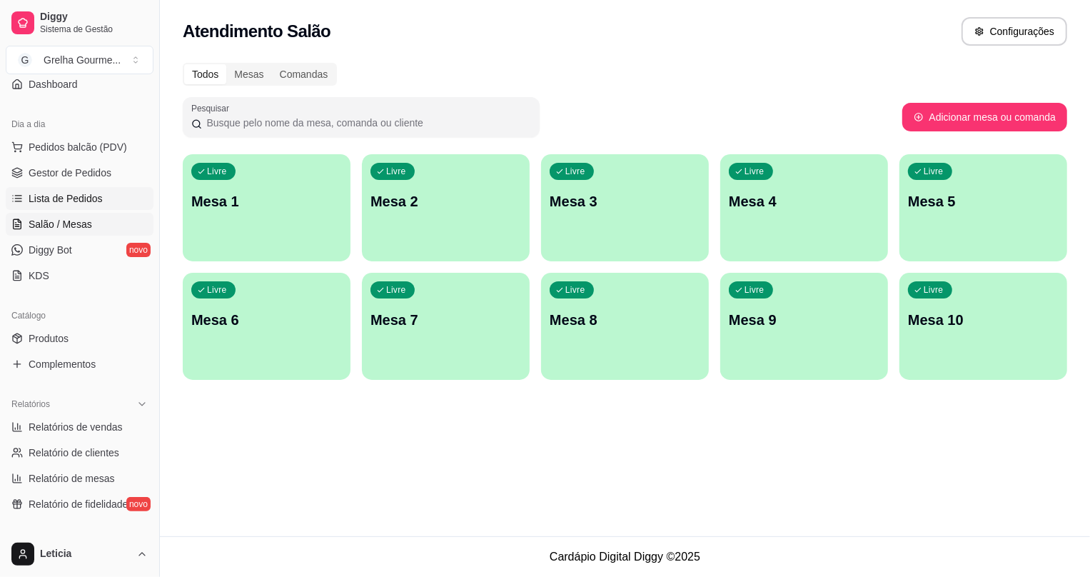
click at [96, 200] on span "Lista de Pedidos" at bounding box center [66, 198] width 74 height 14
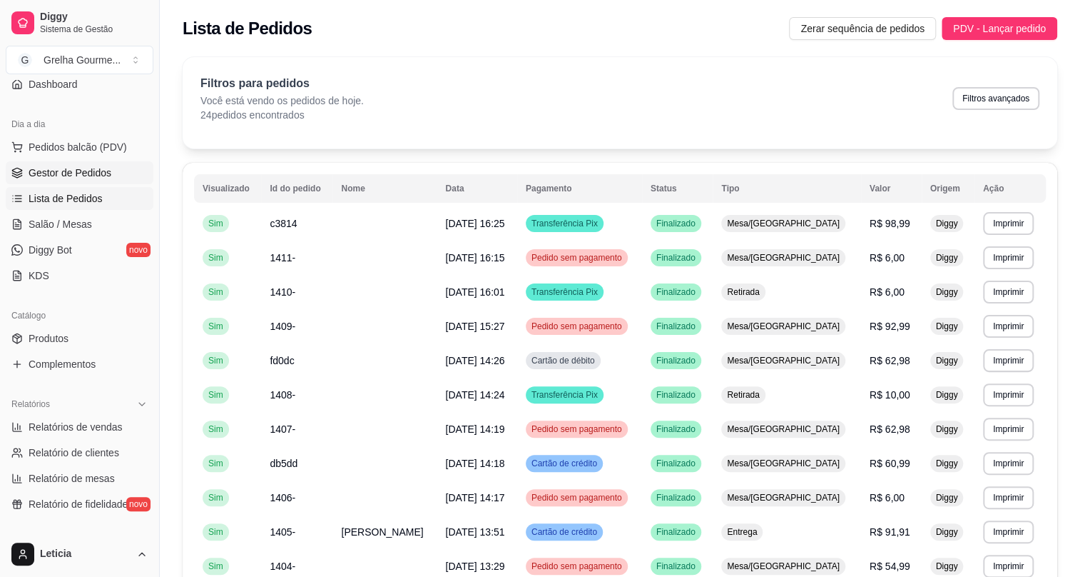
click at [100, 182] on link "Gestor de Pedidos" at bounding box center [80, 172] width 148 height 23
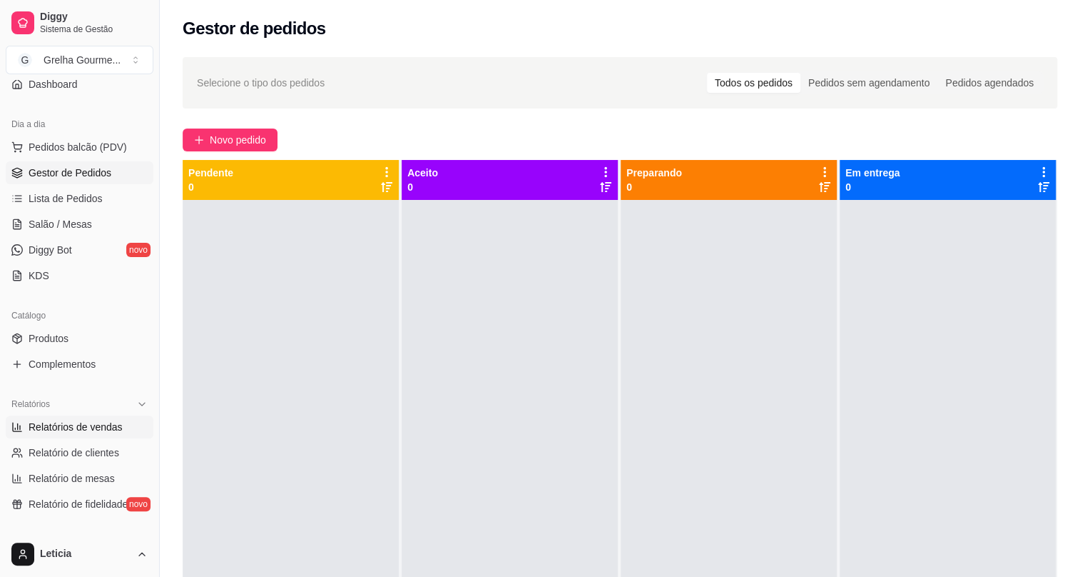
click at [84, 431] on span "Relatórios de vendas" at bounding box center [76, 427] width 94 height 14
select select "ALL"
select select "0"
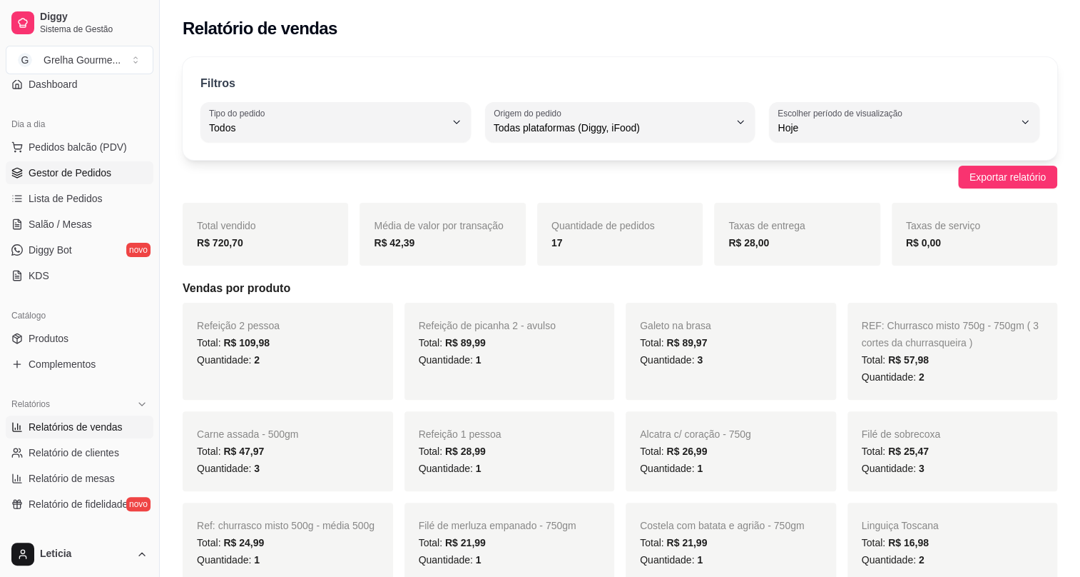
click at [50, 168] on span "Gestor de Pedidos" at bounding box center [70, 173] width 83 height 14
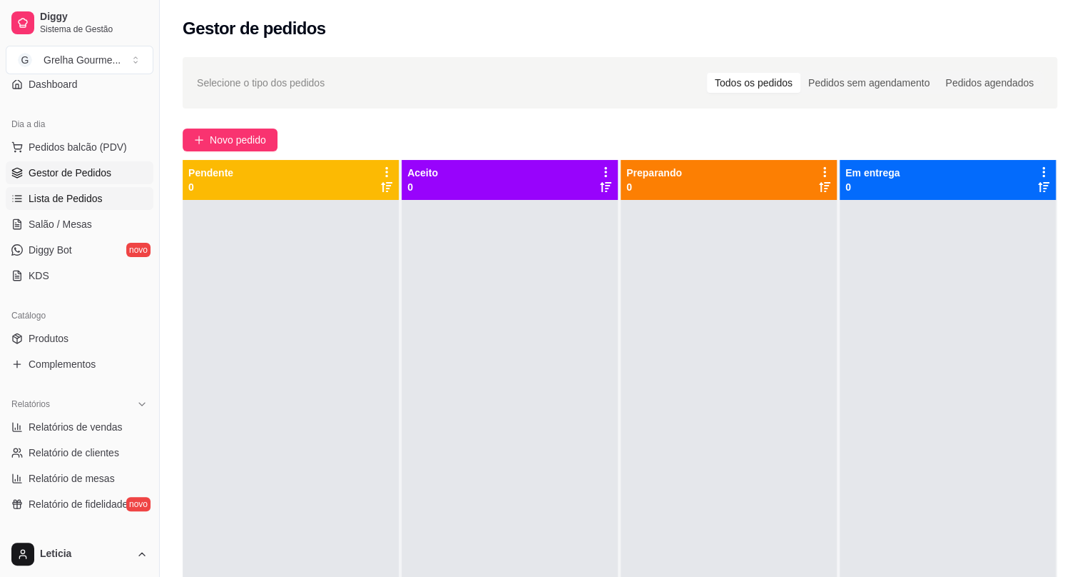
click at [88, 195] on span "Lista de Pedidos" at bounding box center [66, 198] width 74 height 14
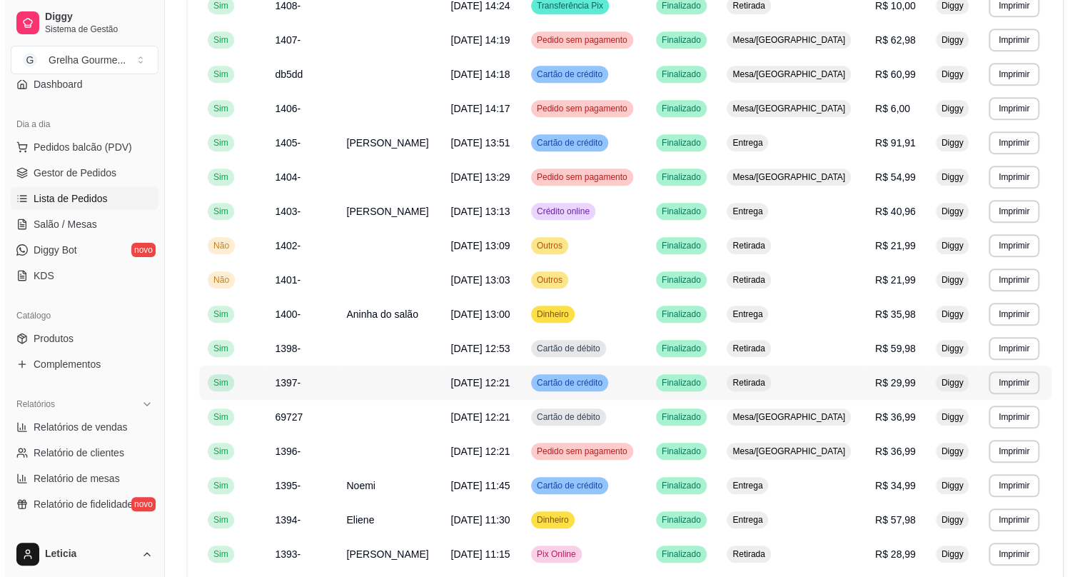
scroll to position [454, 0]
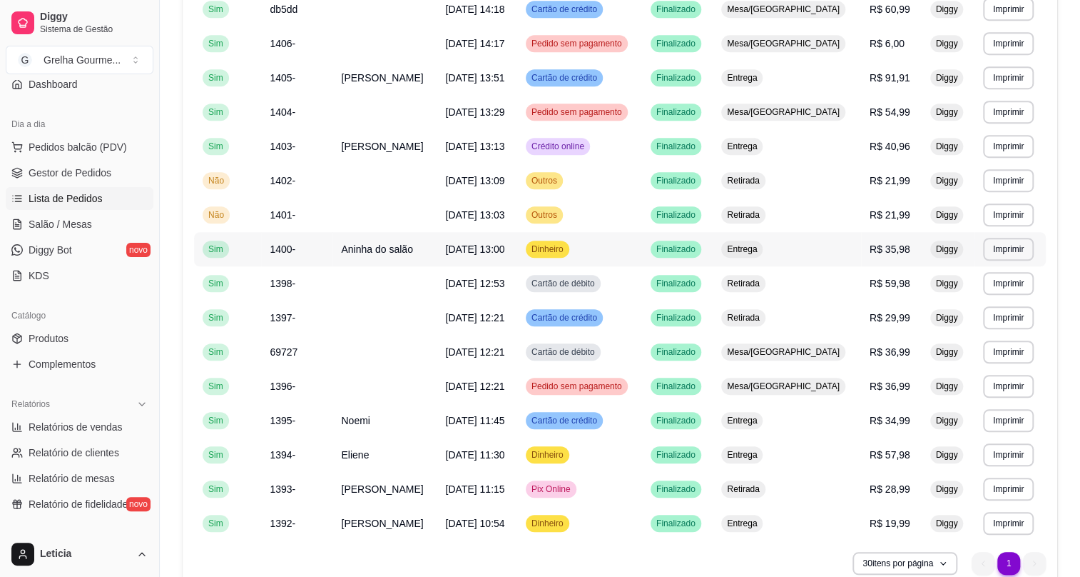
click at [562, 245] on span "Dinheiro" at bounding box center [548, 248] width 38 height 11
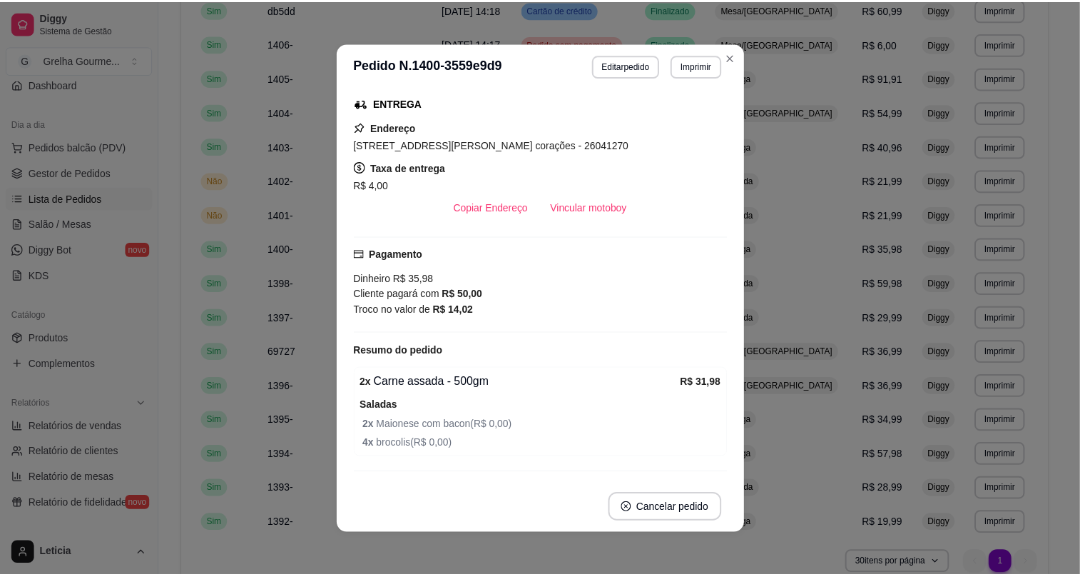
scroll to position [230, 0]
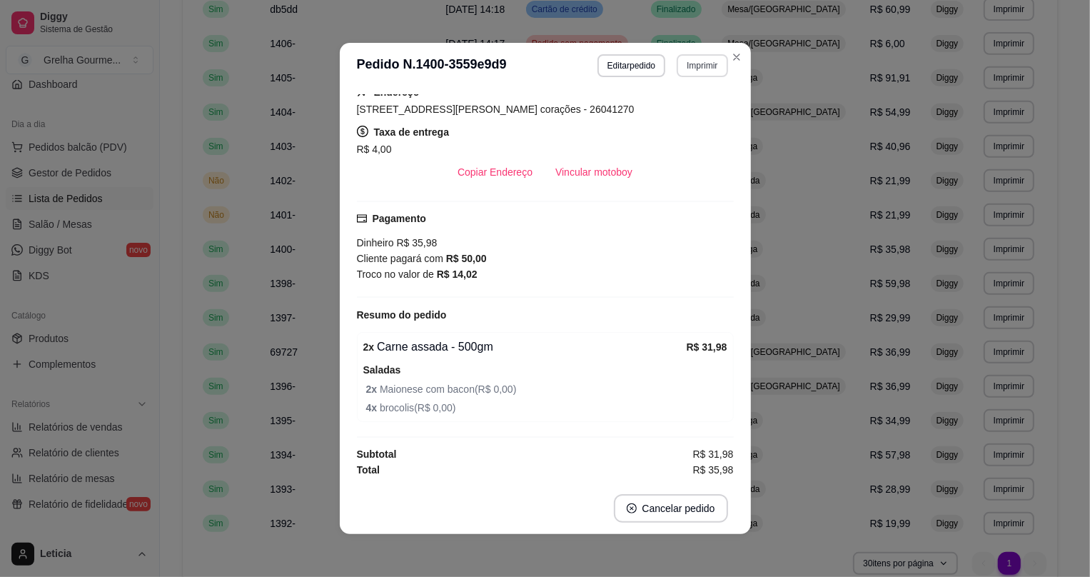
click at [710, 72] on button "Imprimir" at bounding box center [701, 65] width 51 height 23
click at [643, 143] on button "IMPRESSORA" at bounding box center [674, 144] width 100 height 22
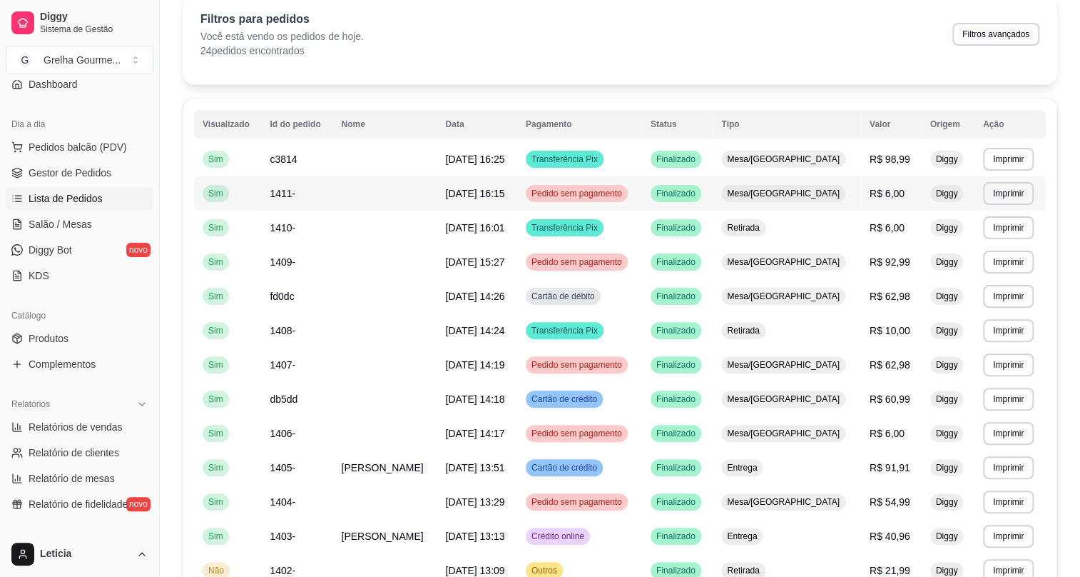
scroll to position [0, 0]
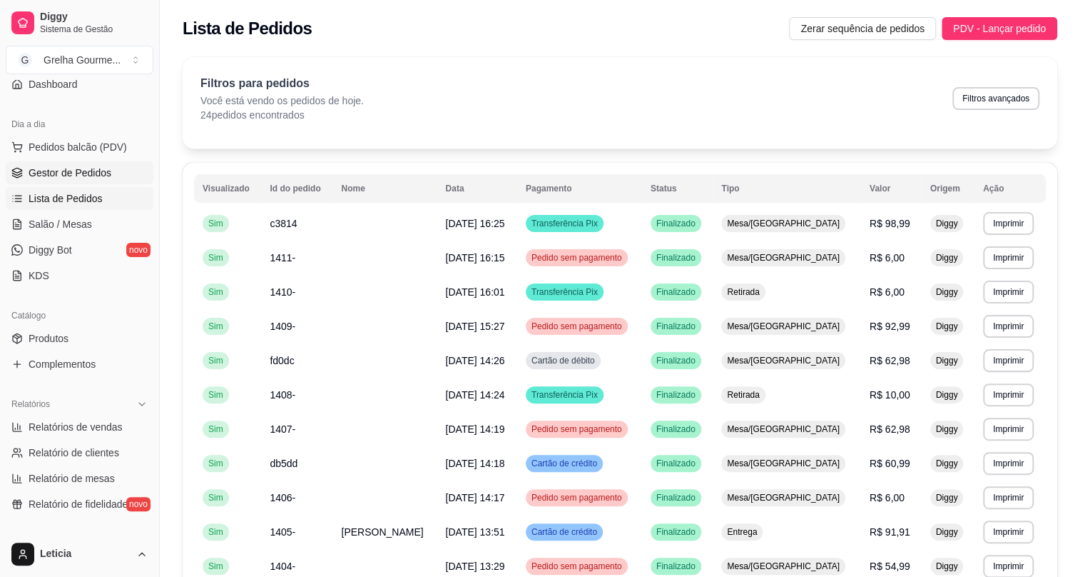
click at [62, 173] on span "Gestor de Pedidos" at bounding box center [70, 173] width 83 height 14
